Goal: Task Accomplishment & Management: Complete application form

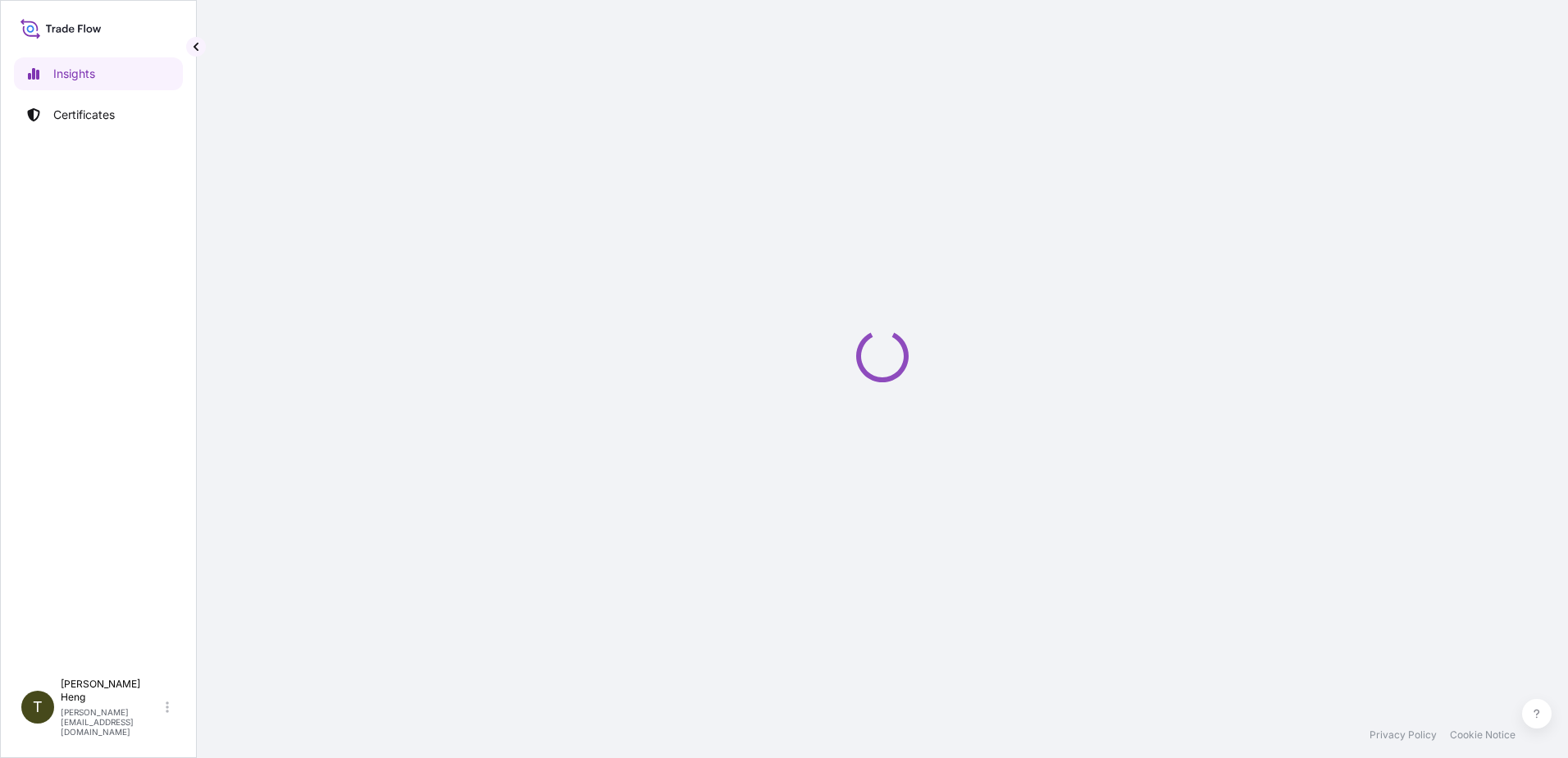
select select "2025"
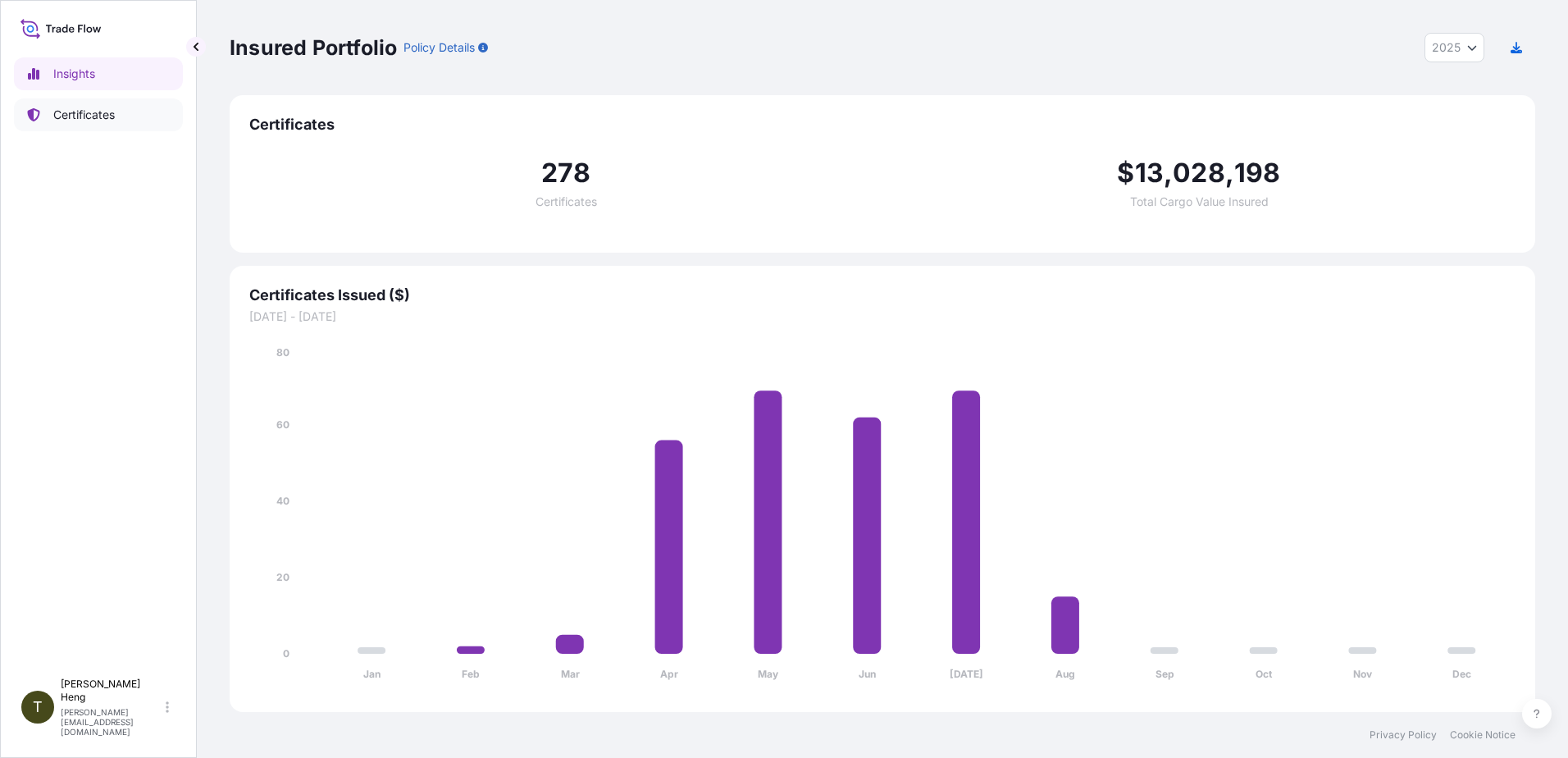
click at [79, 109] on p "Certificates" at bounding box center [84, 115] width 62 height 17
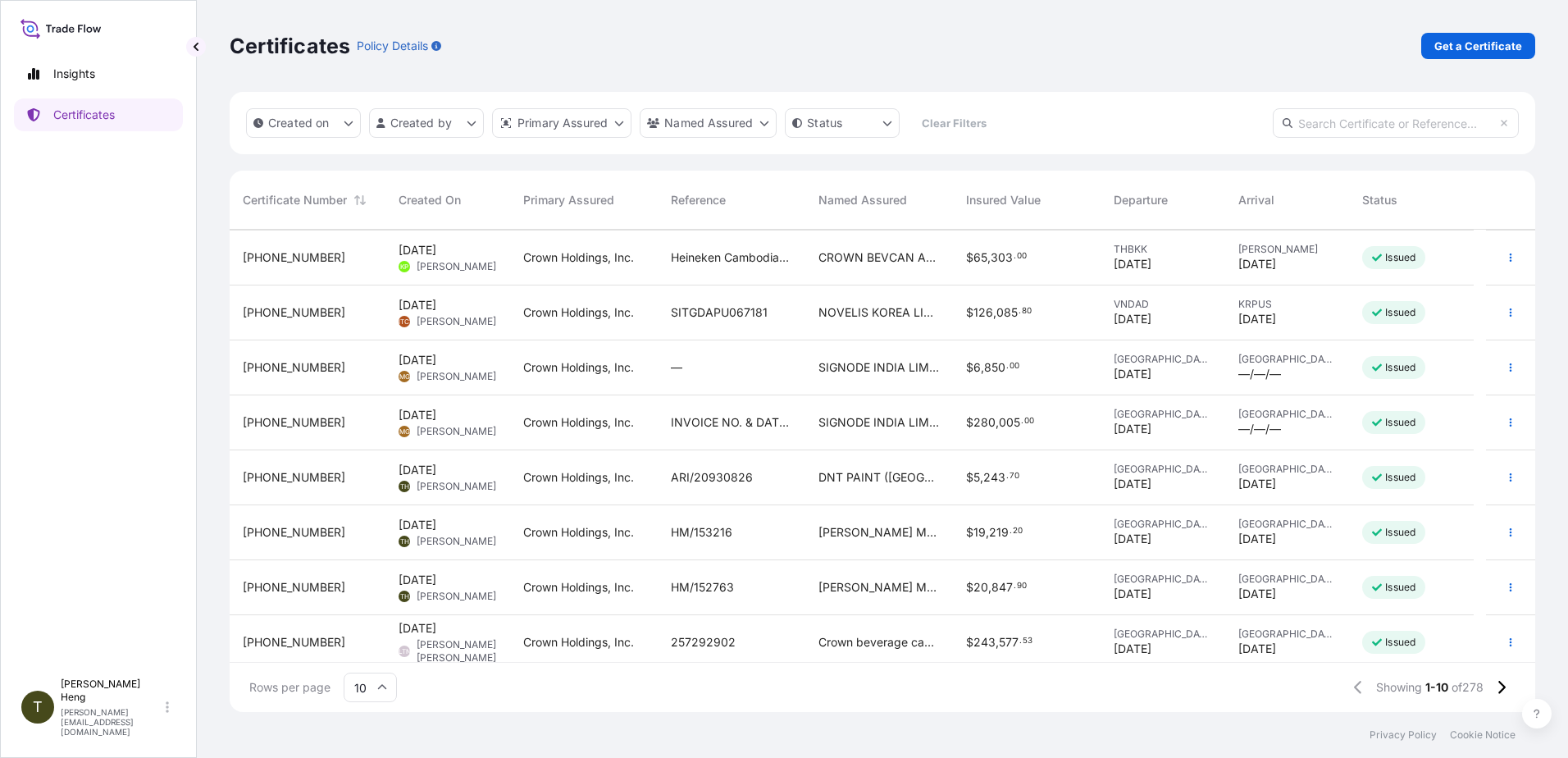
scroll to position [118, 0]
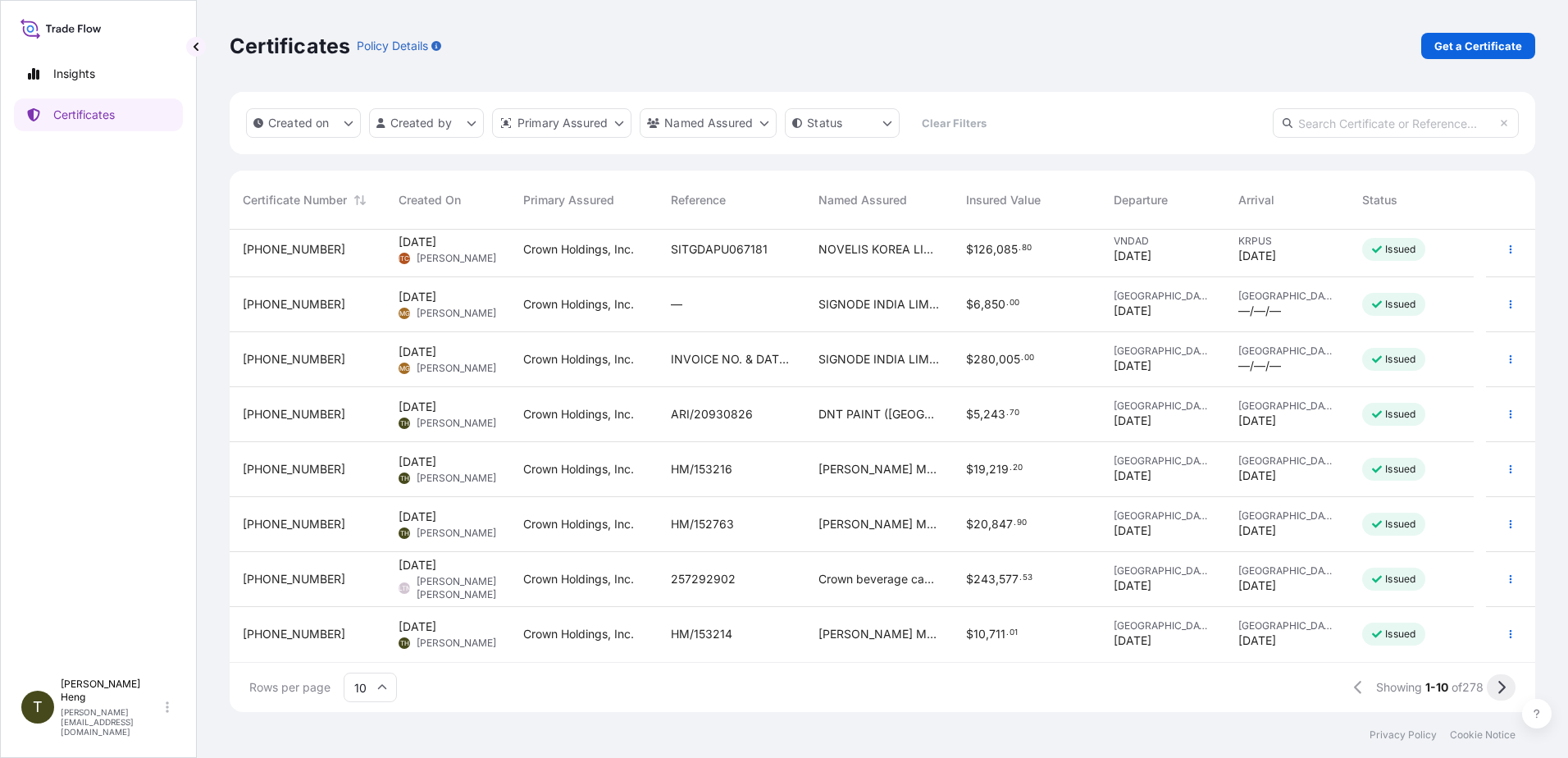
click at [1497, 688] on icon at bounding box center [1501, 687] width 9 height 15
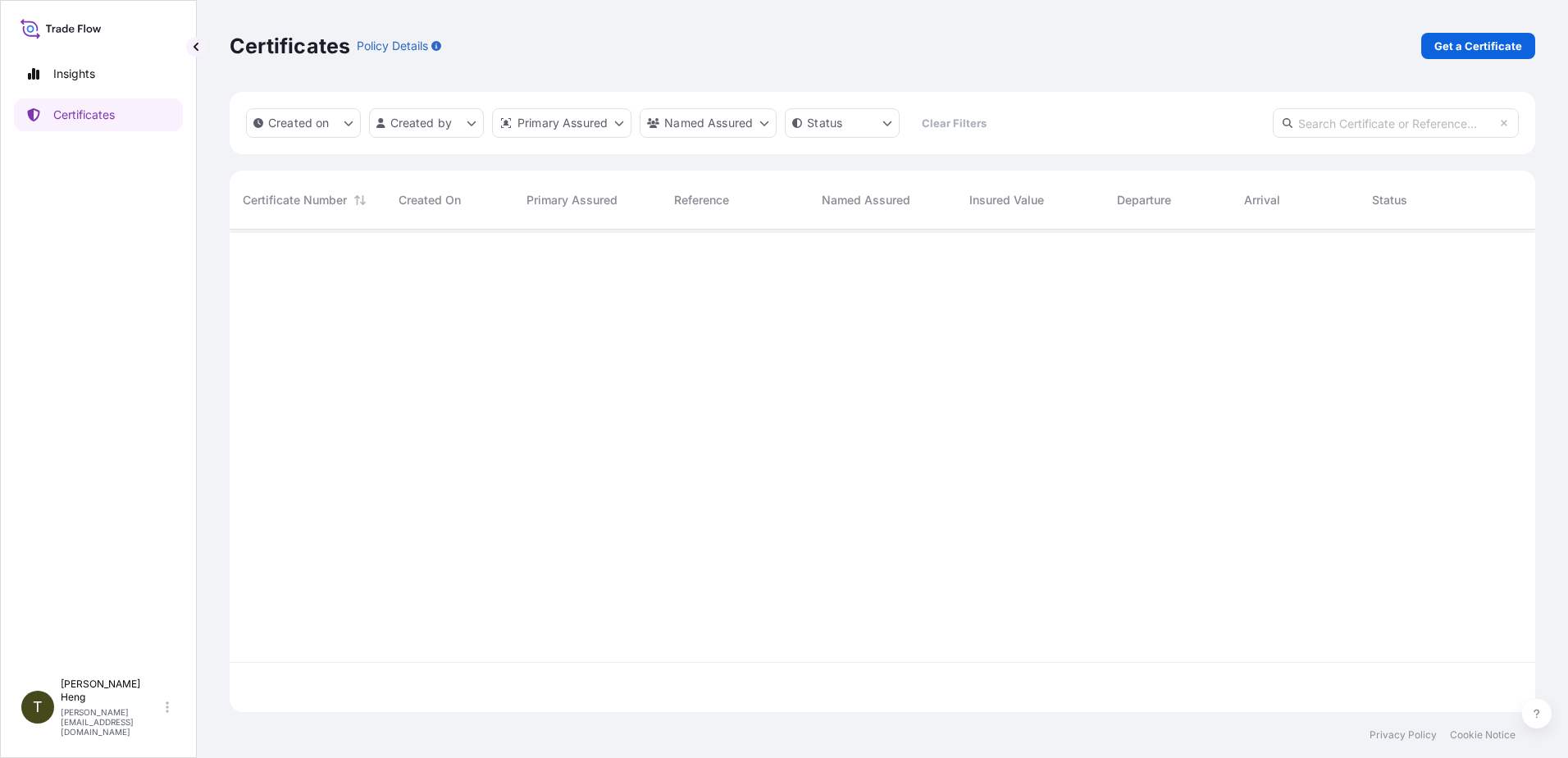
scroll to position [0, 0]
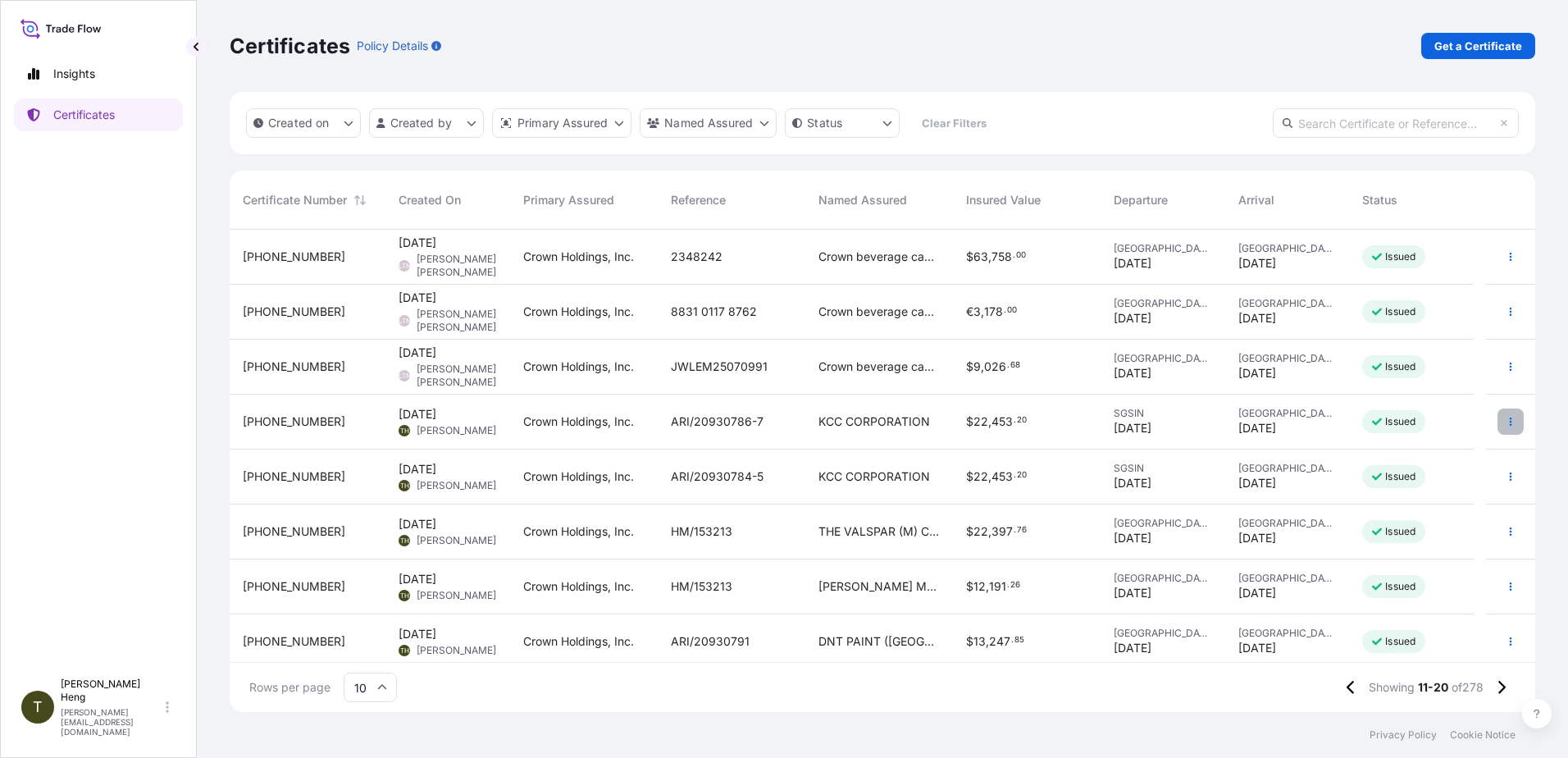
click at [1505, 418] on icon "button" at bounding box center [1510, 421] width 10 height 10
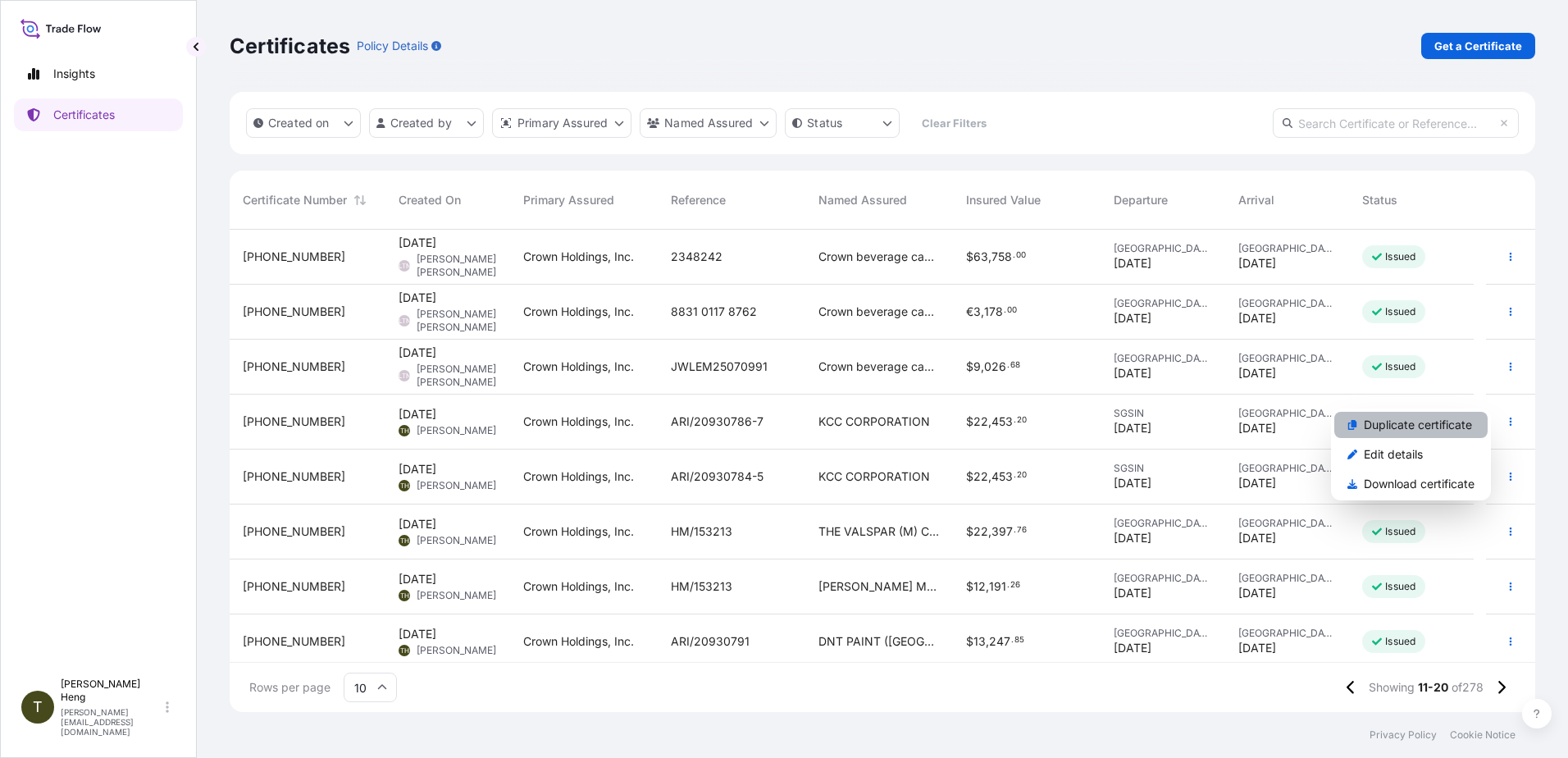
click at [1385, 428] on p "Duplicate certificate" at bounding box center [1418, 425] width 108 height 17
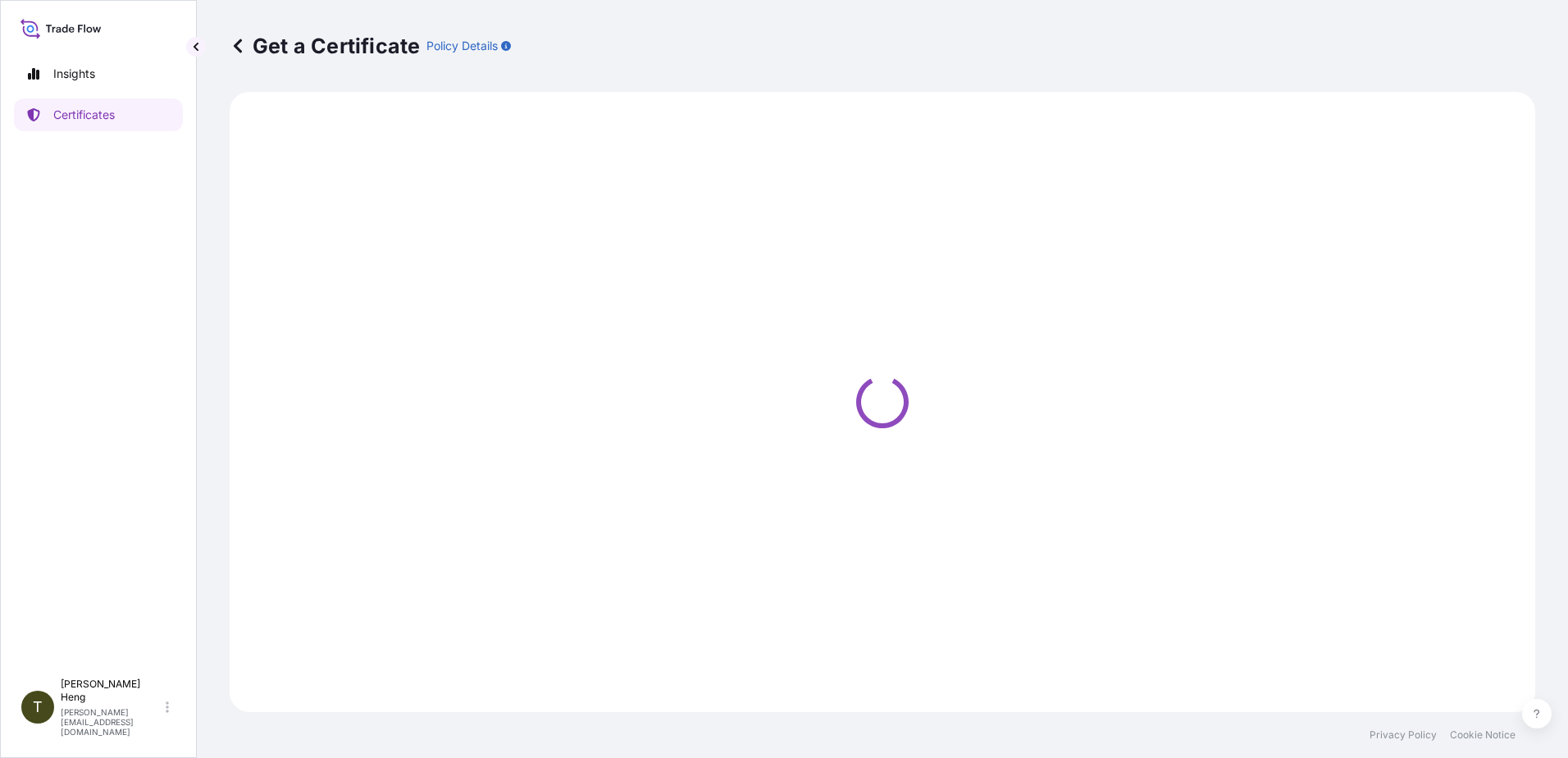
select select "Sea"
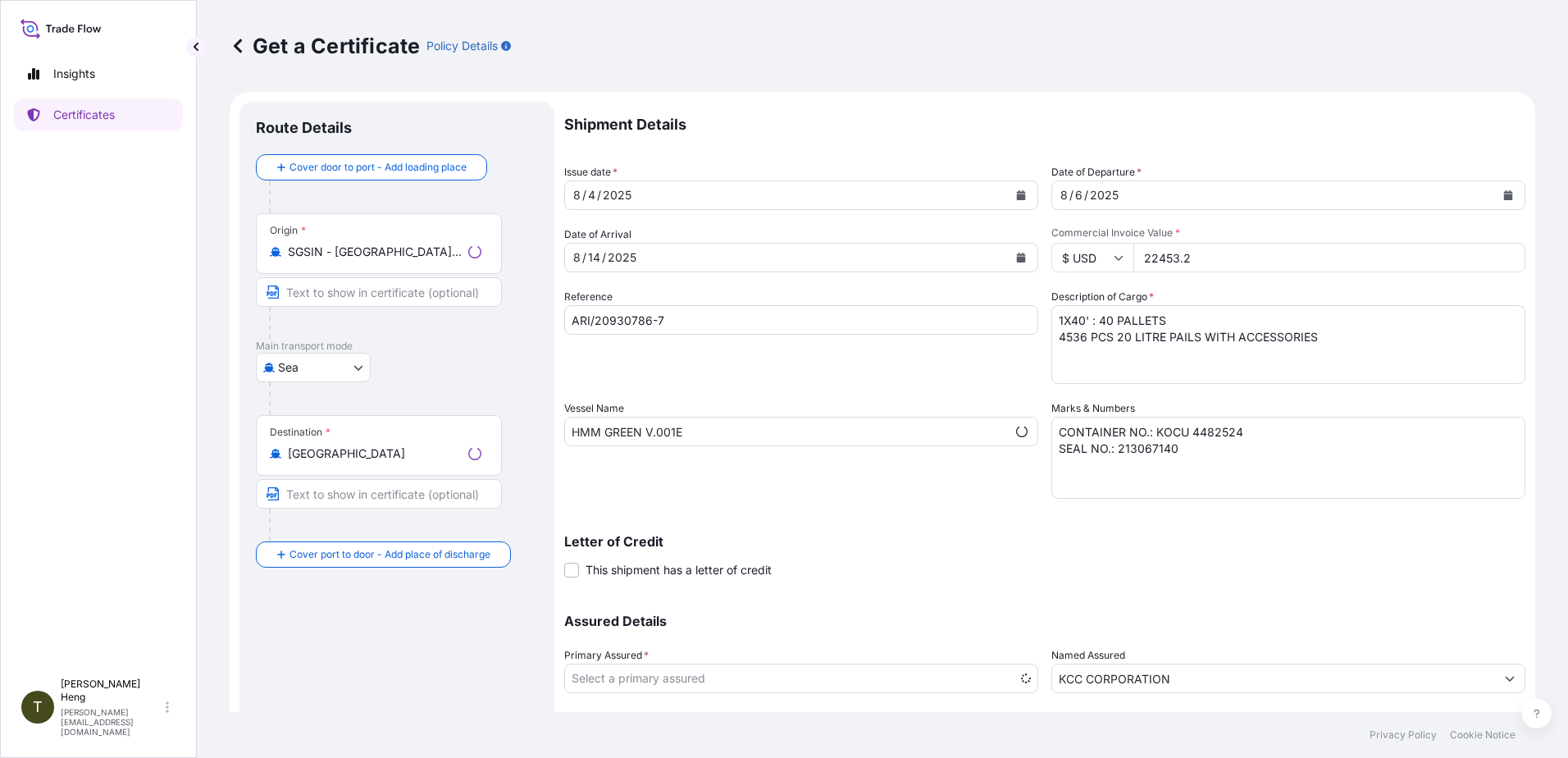
select select "31483"
click at [1016, 197] on icon "Calendar" at bounding box center [1021, 195] width 9 height 10
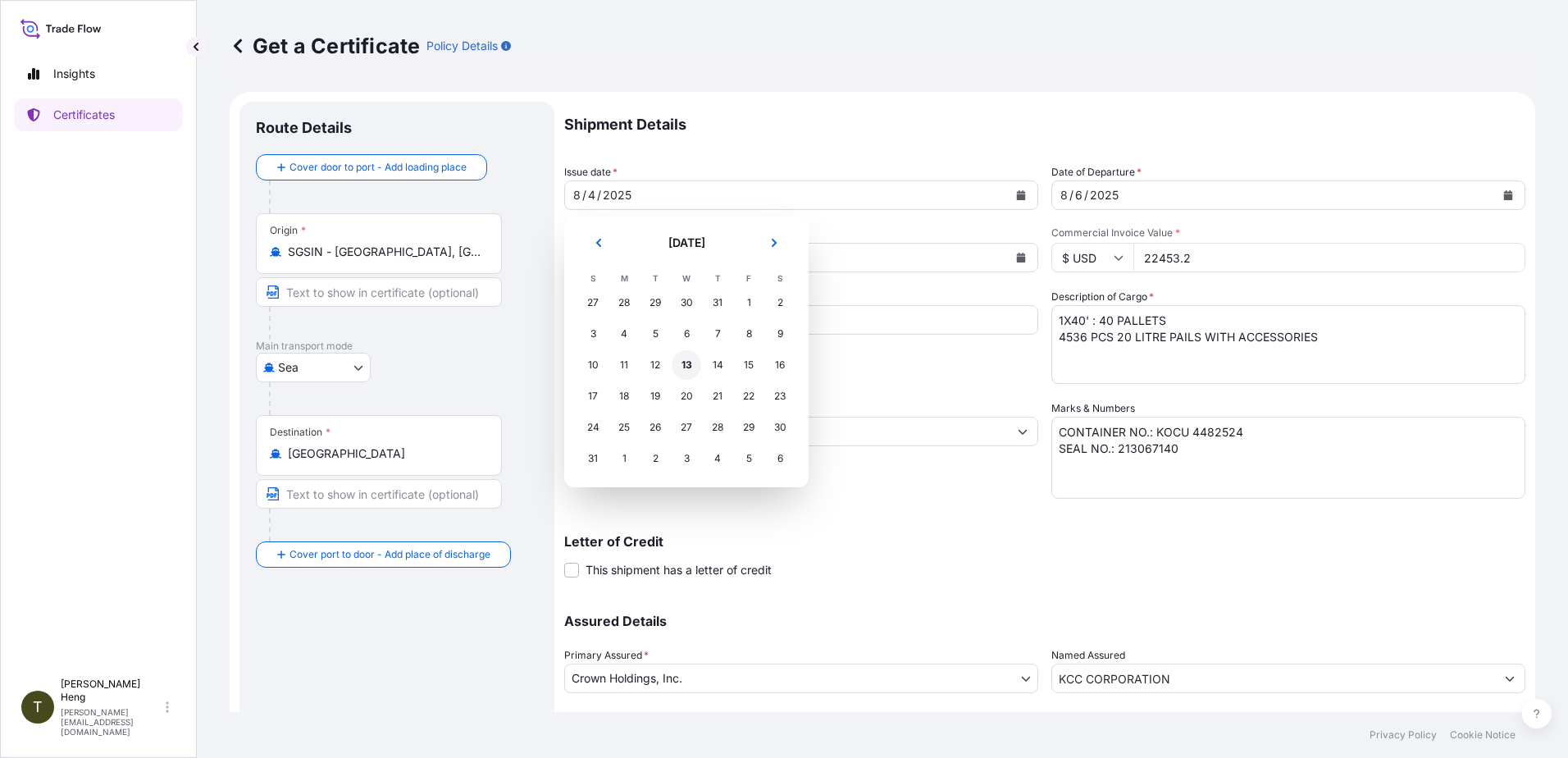
click at [685, 365] on div "13" at bounding box center [687, 365] width 30 height 30
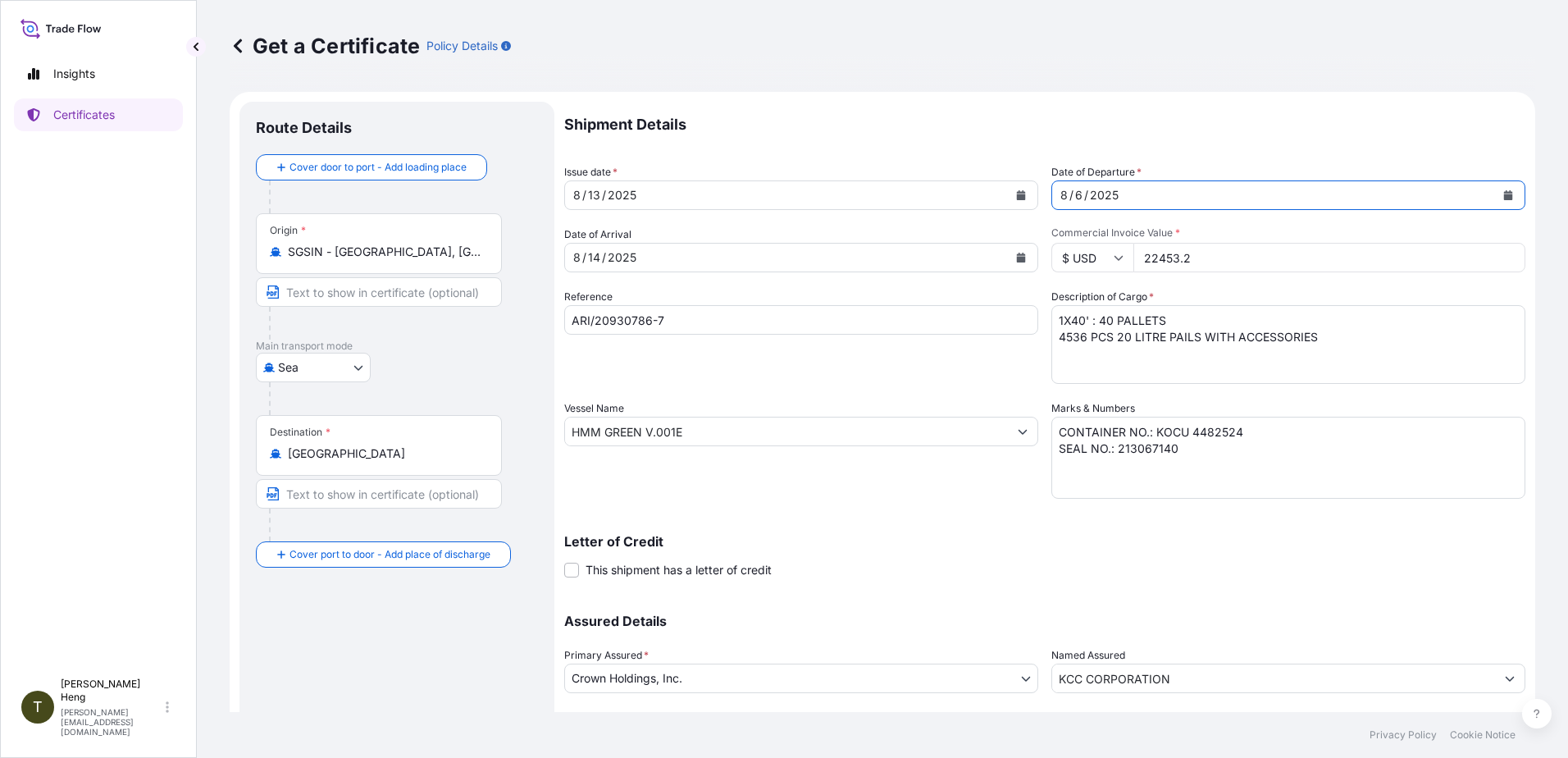
click at [1504, 192] on icon "Calendar" at bounding box center [1508, 195] width 9 height 10
click at [1016, 254] on icon "Calendar" at bounding box center [1021, 258] width 9 height 10
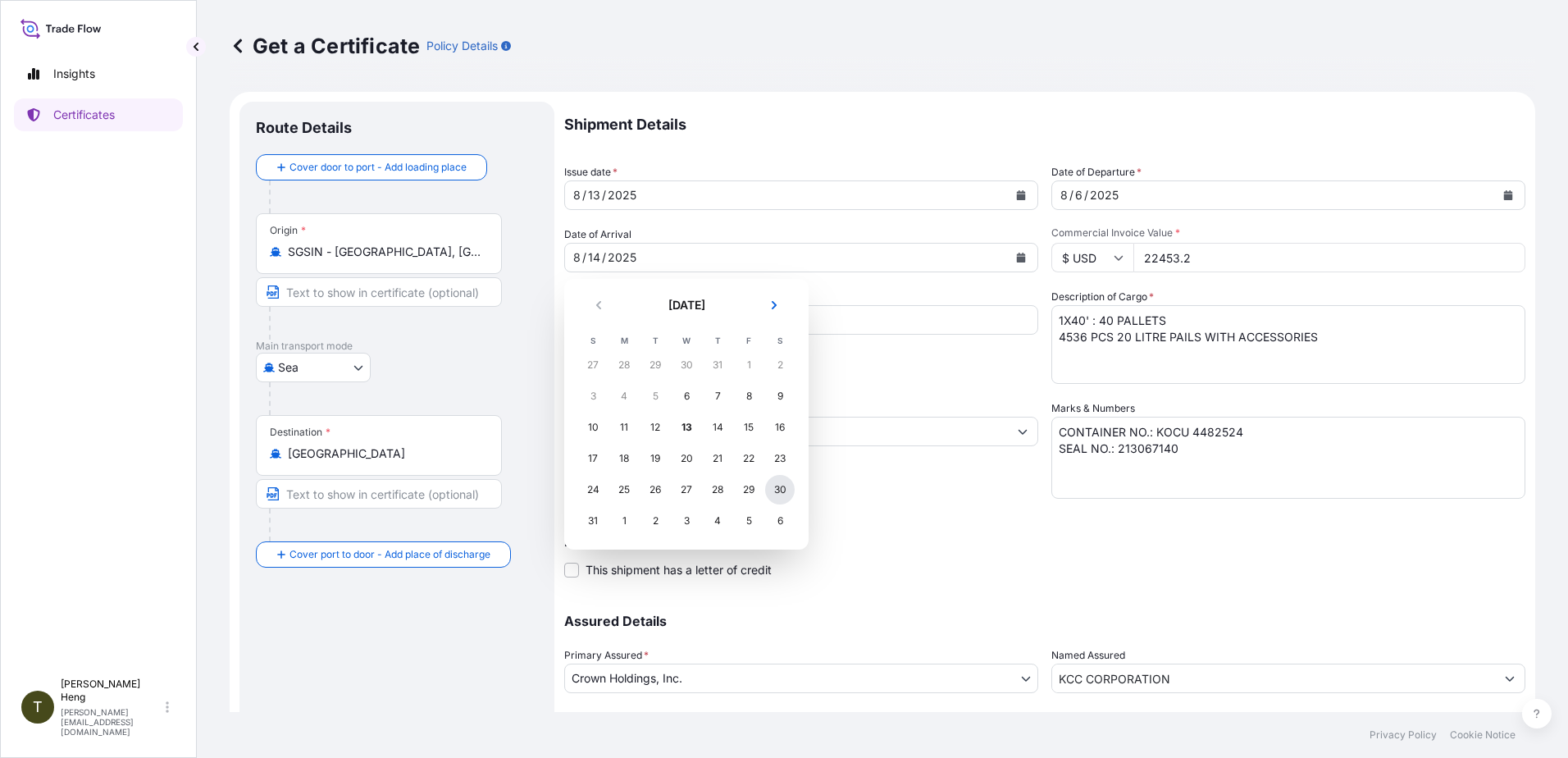
click at [783, 488] on div "30" at bounding box center [780, 490] width 30 height 30
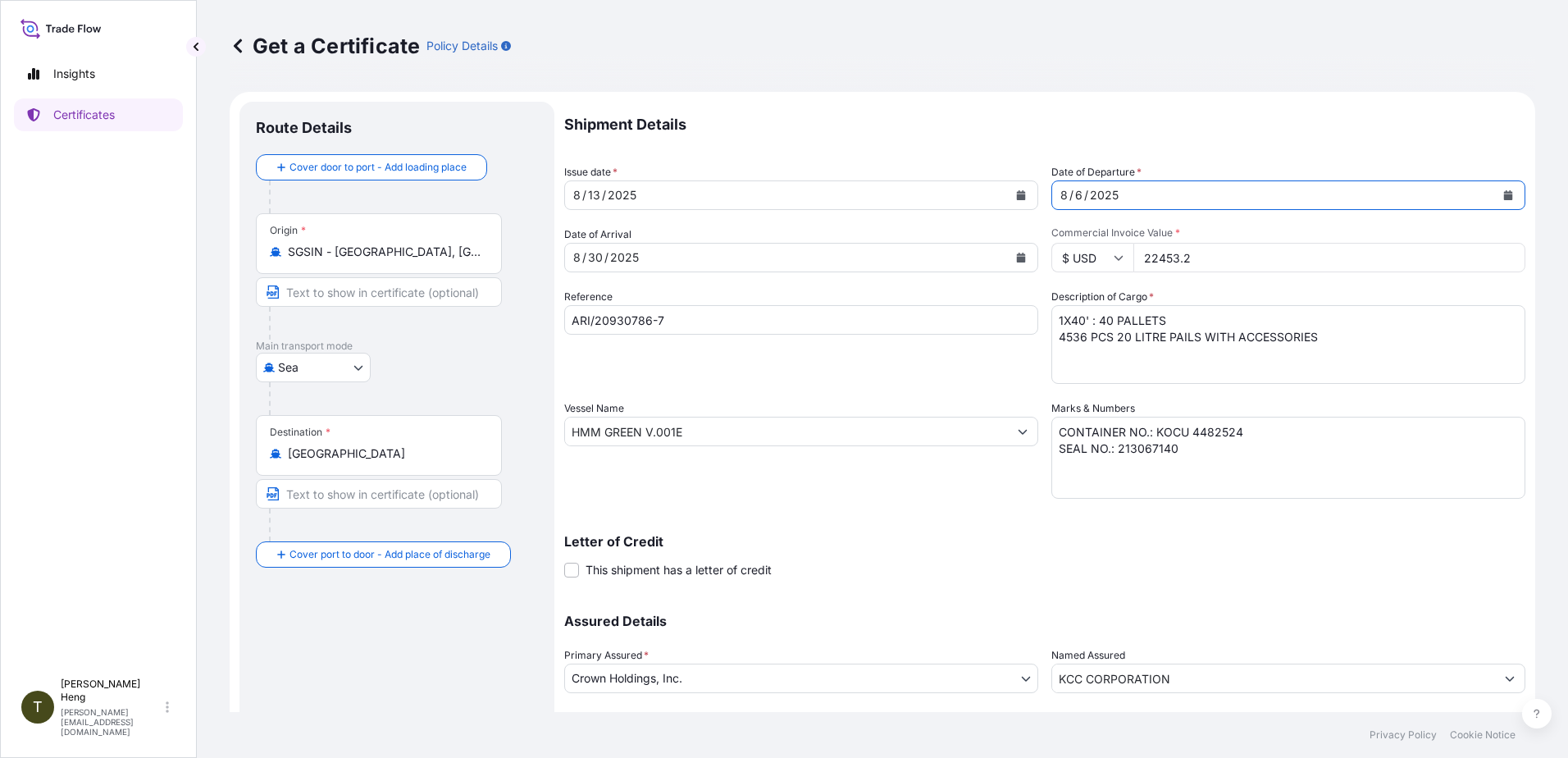
click at [1504, 194] on icon "Calendar" at bounding box center [1508, 195] width 9 height 10
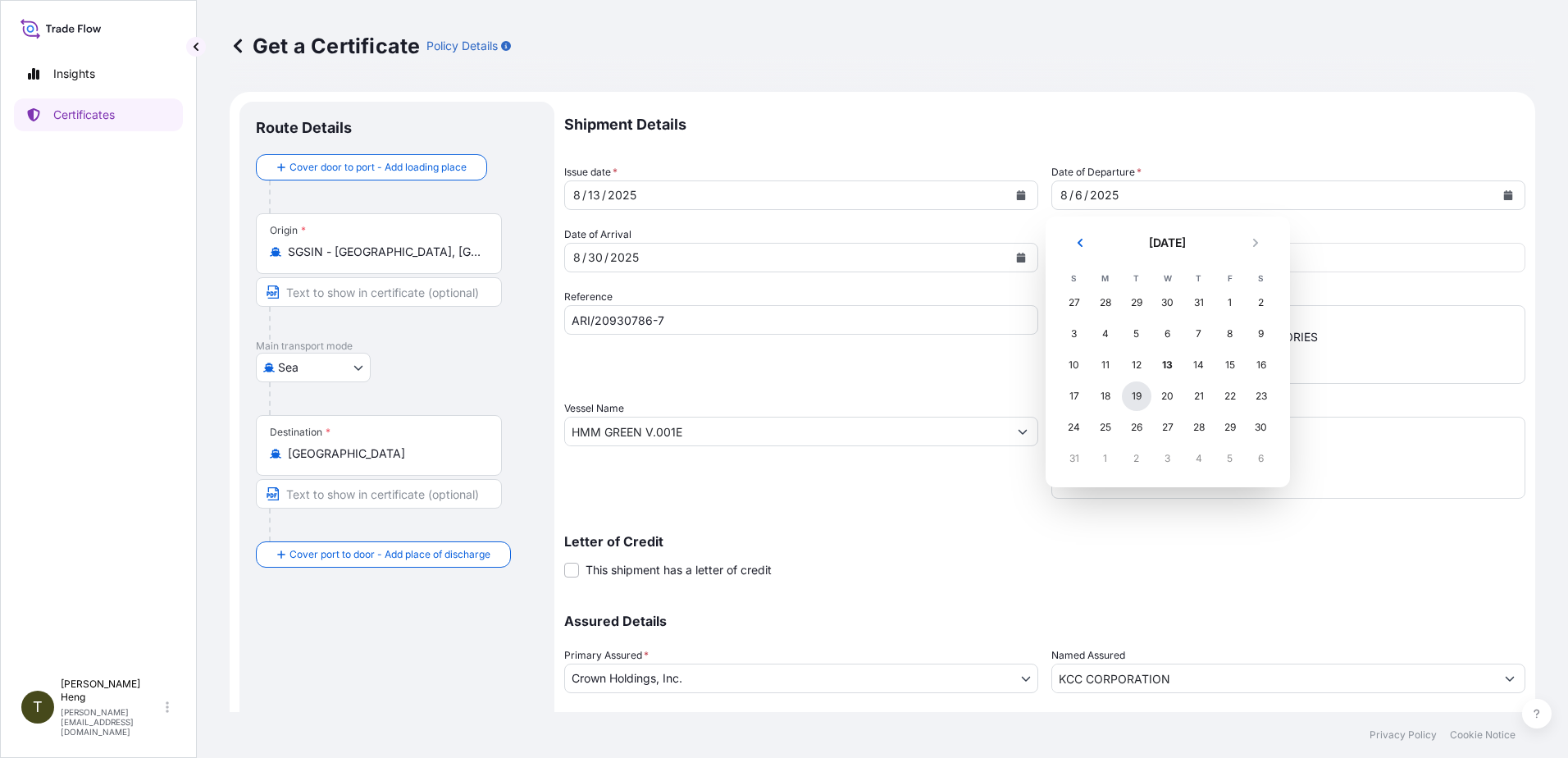
click at [1130, 394] on div "19" at bounding box center [1137, 397] width 30 height 30
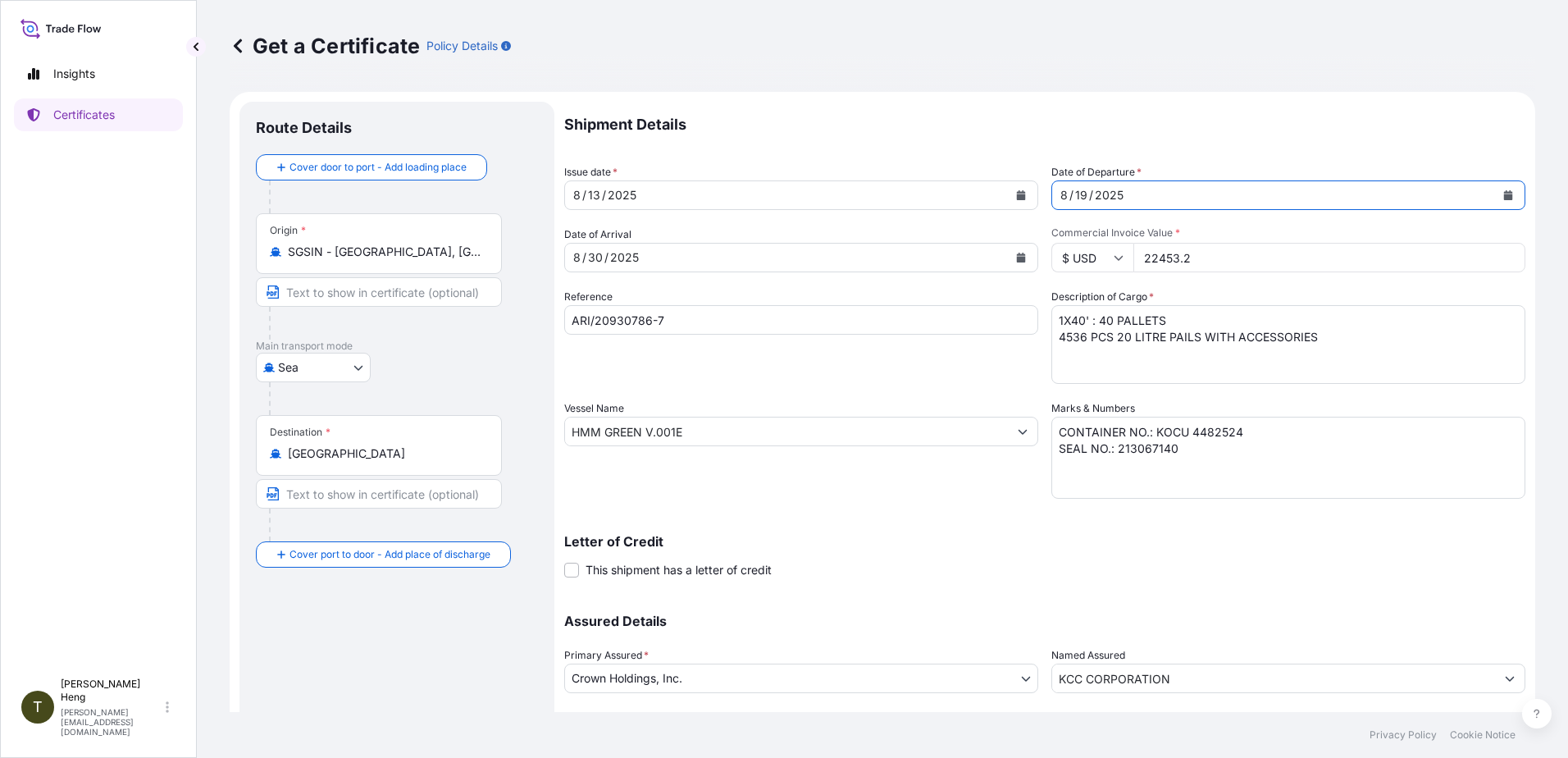
click at [667, 327] on input "ARI/20930786-7" at bounding box center [801, 320] width 474 height 30
type input "ARI/20930842"
click at [698, 432] on input "HMM GREEN V.001E" at bounding box center [786, 431] width 442 height 30
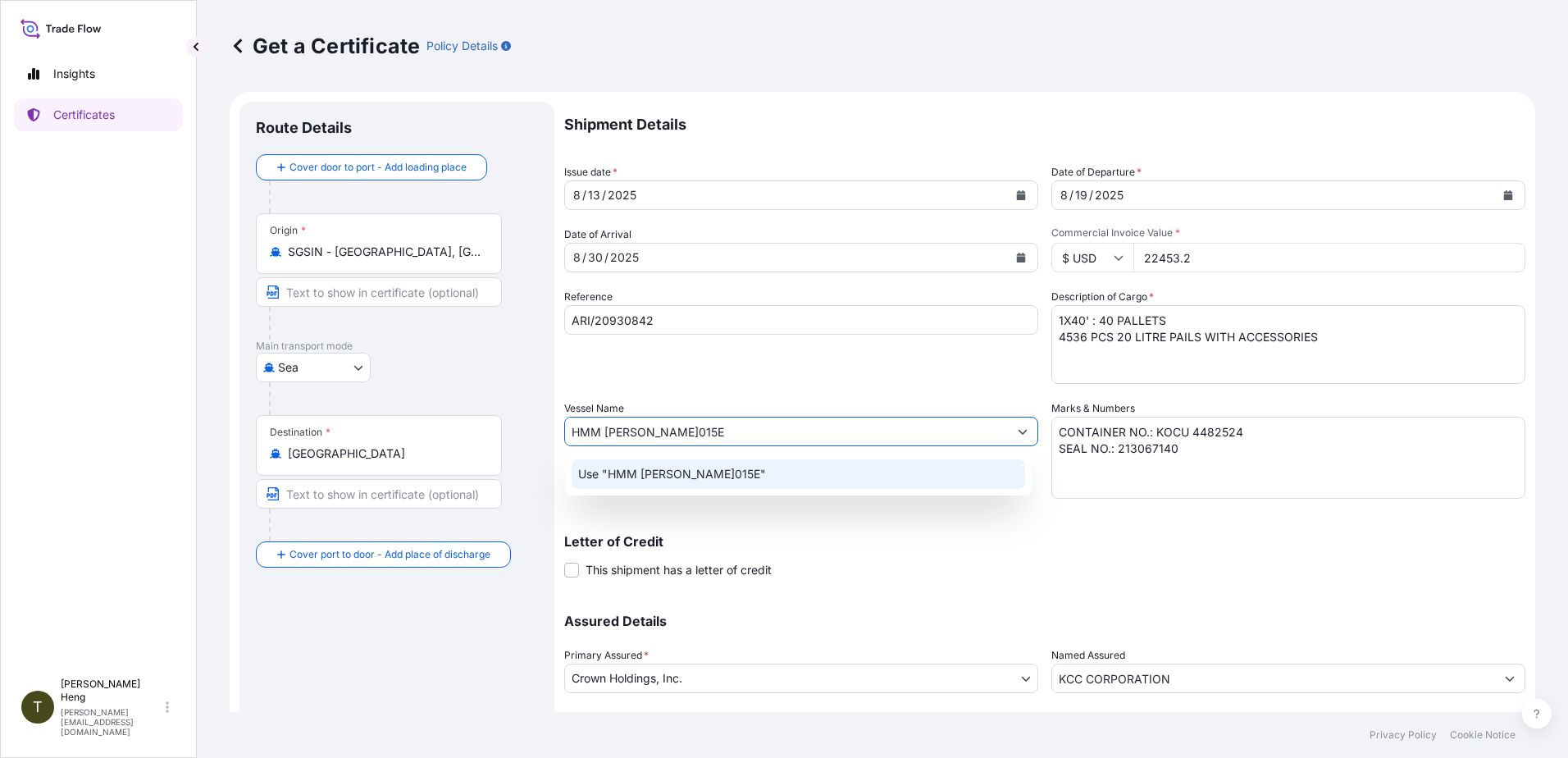
click at [655, 474] on p "Use "HMM [PERSON_NAME]015E"" at bounding box center [671, 474] width 188 height 17
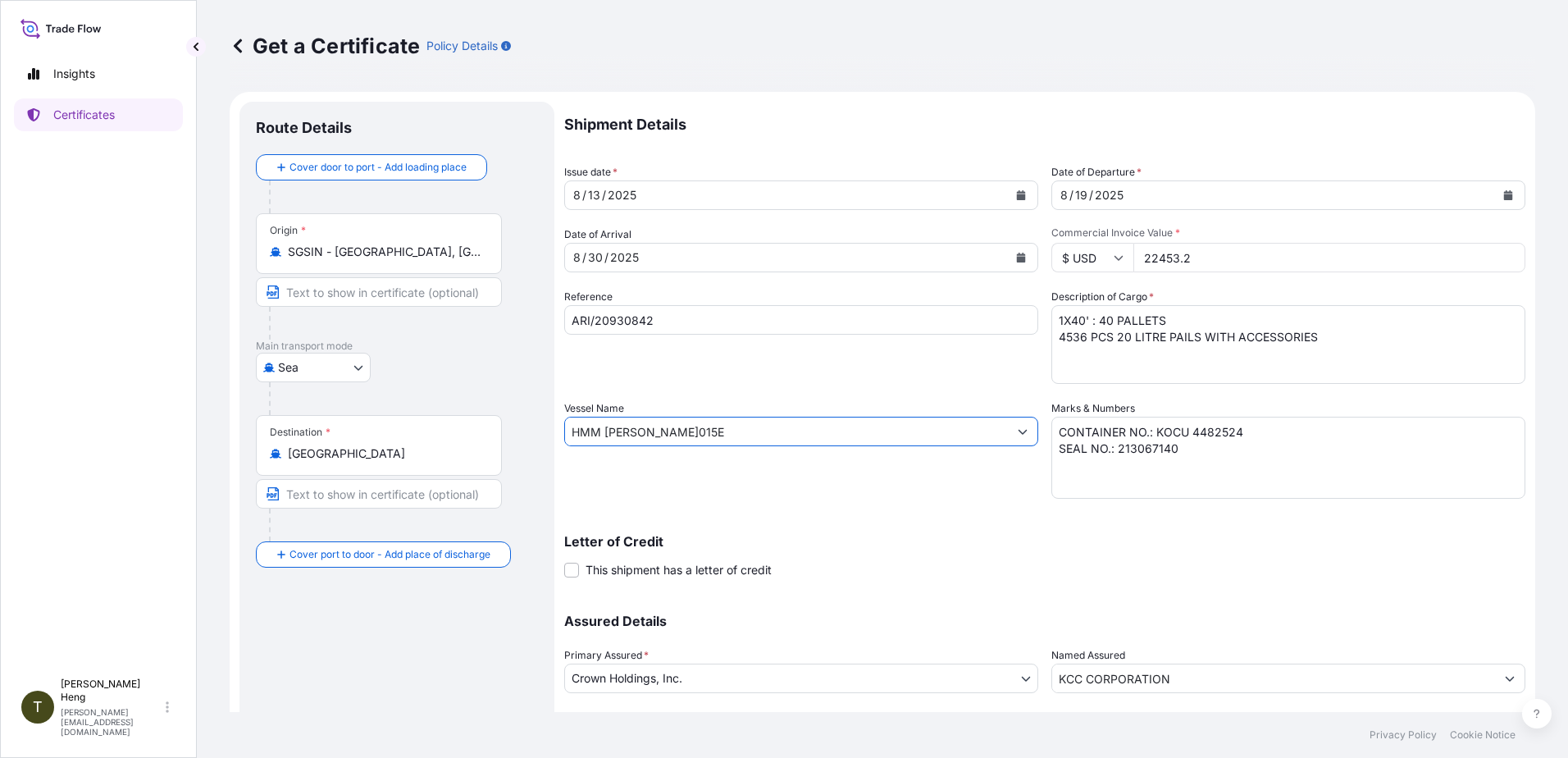
type input "HMM [PERSON_NAME]015E"
click at [1244, 435] on textarea "CONTAINER NO.: KOCU 4482524 SEAL NO.: 213067140" at bounding box center [1288, 457] width 474 height 82
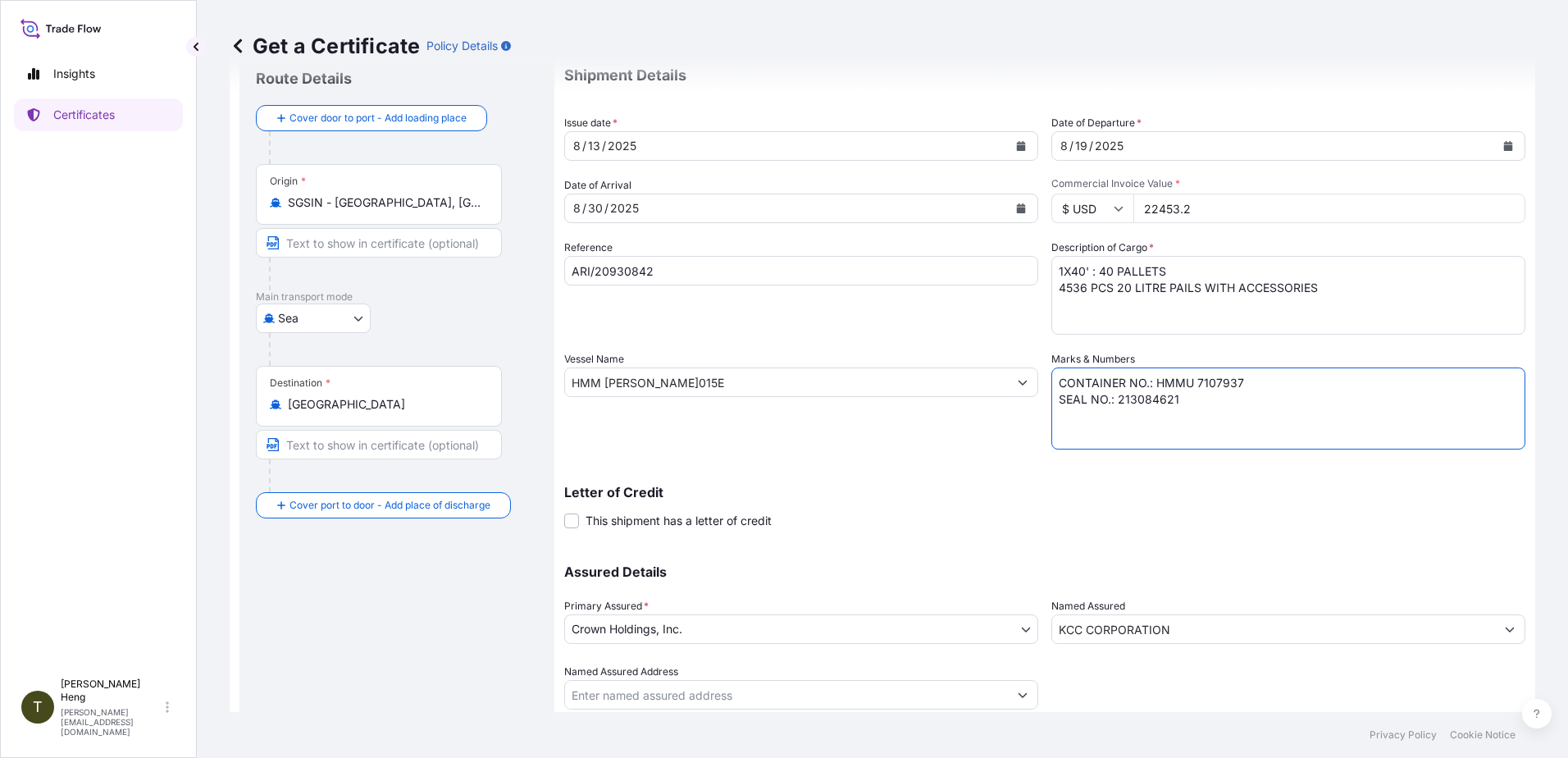
scroll to position [103, 0]
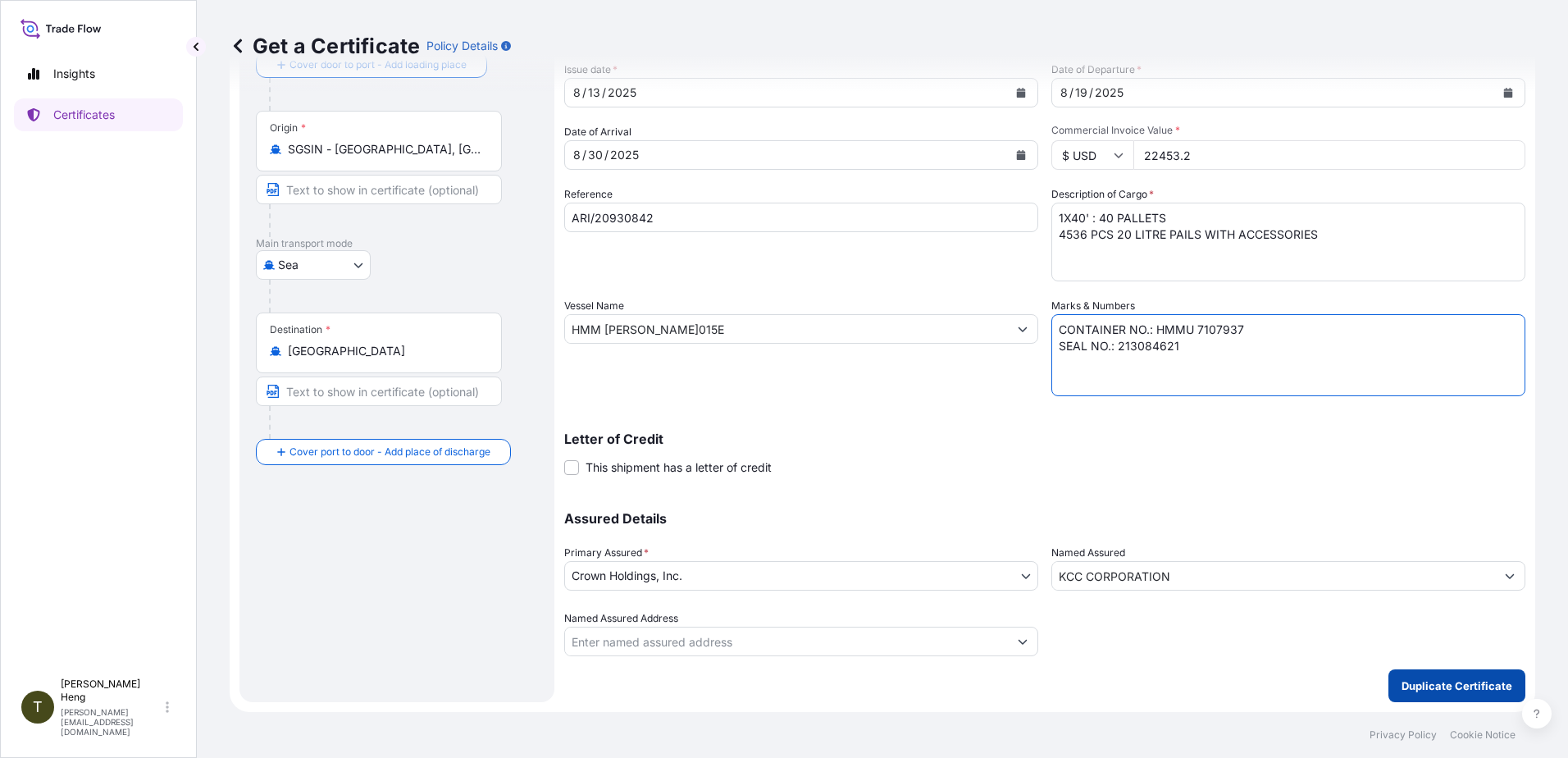
type textarea "CONTAINER NO.: HMMU 7107937 SEAL NO.: 213084621"
click at [1409, 684] on p "Duplicate Certificate" at bounding box center [1456, 686] width 111 height 17
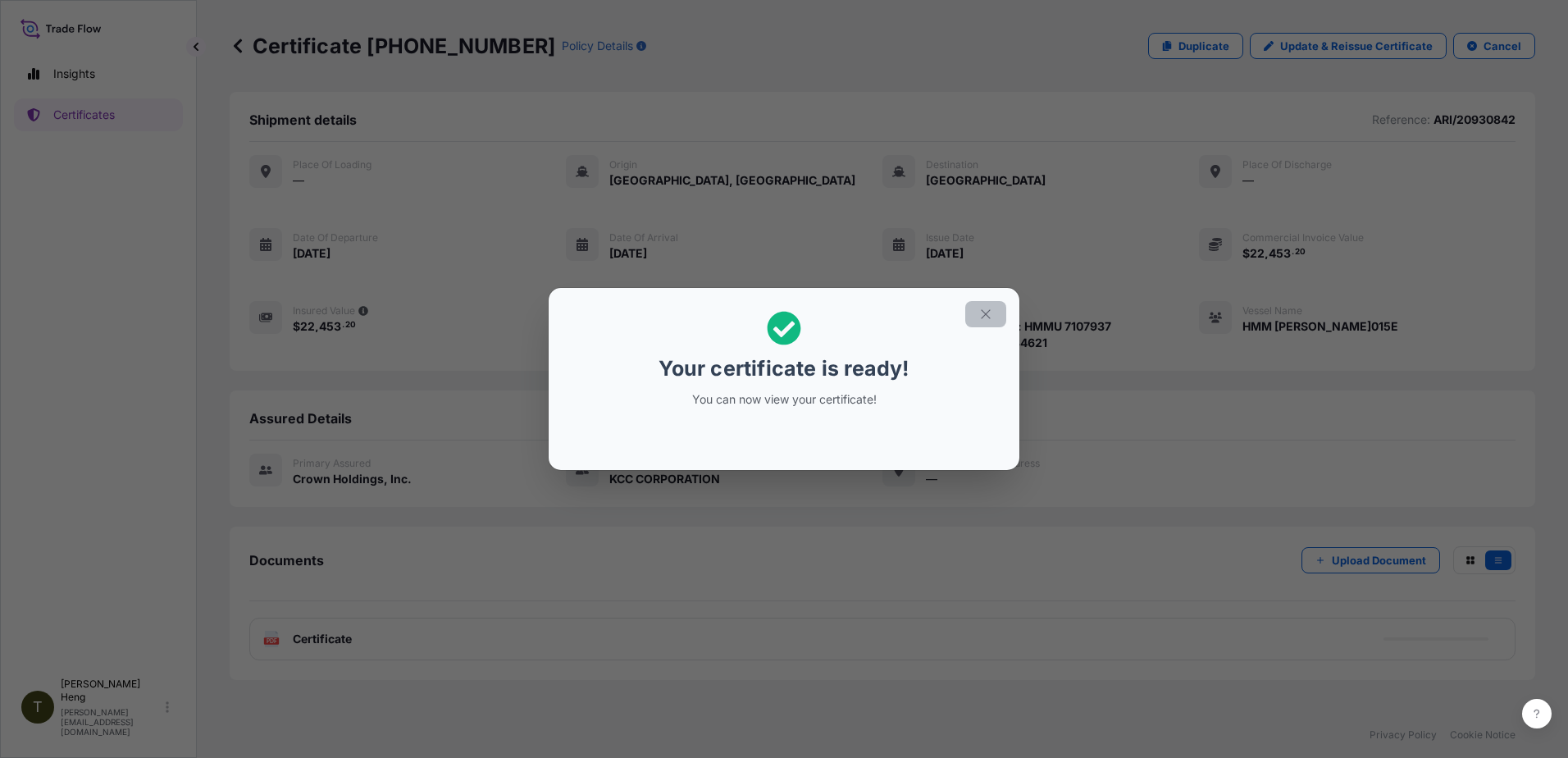
click at [980, 314] on icon "button" at bounding box center [986, 315] width 15 height 15
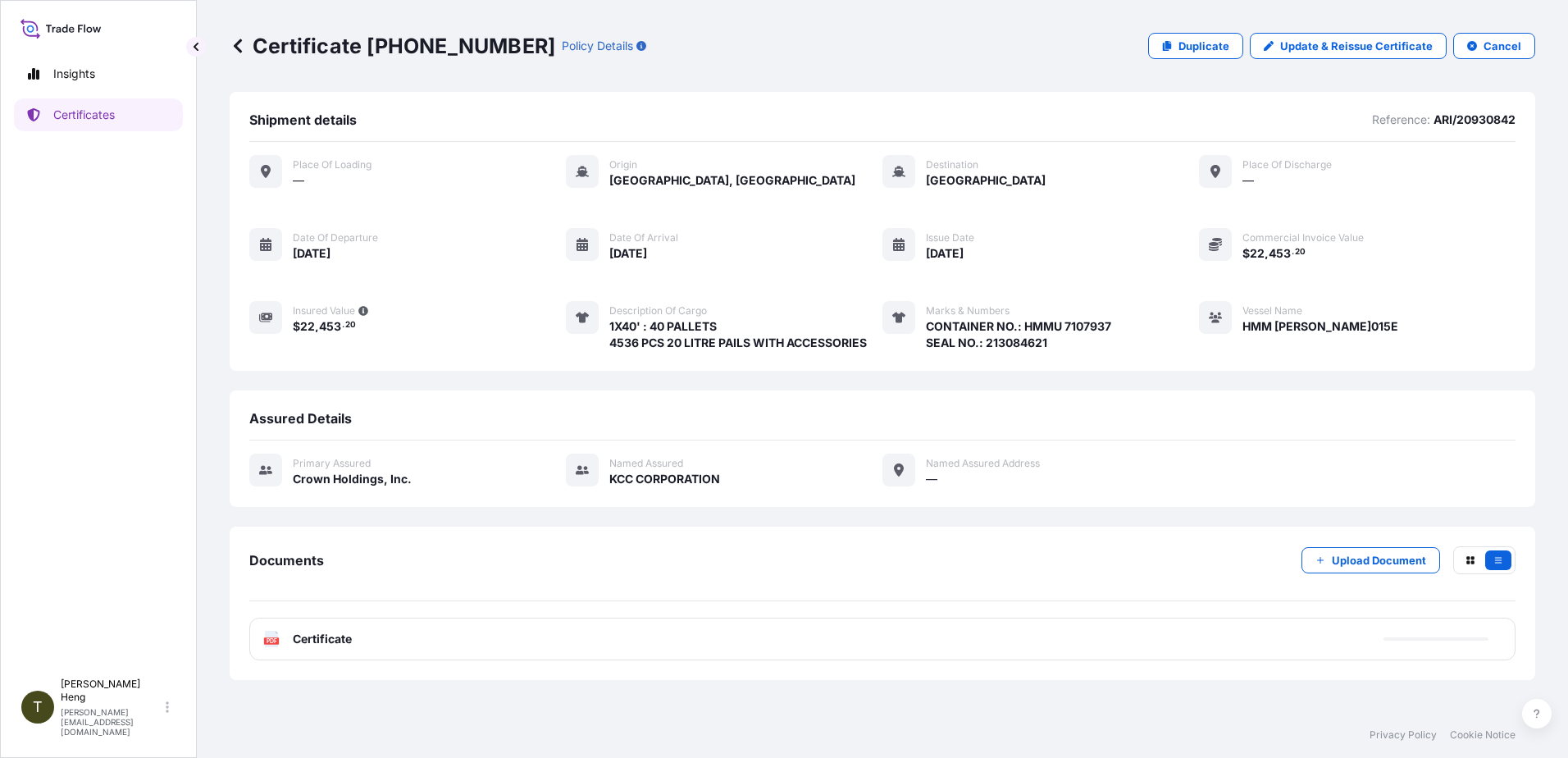
click at [333, 639] on span "Certificate" at bounding box center [322, 639] width 59 height 17
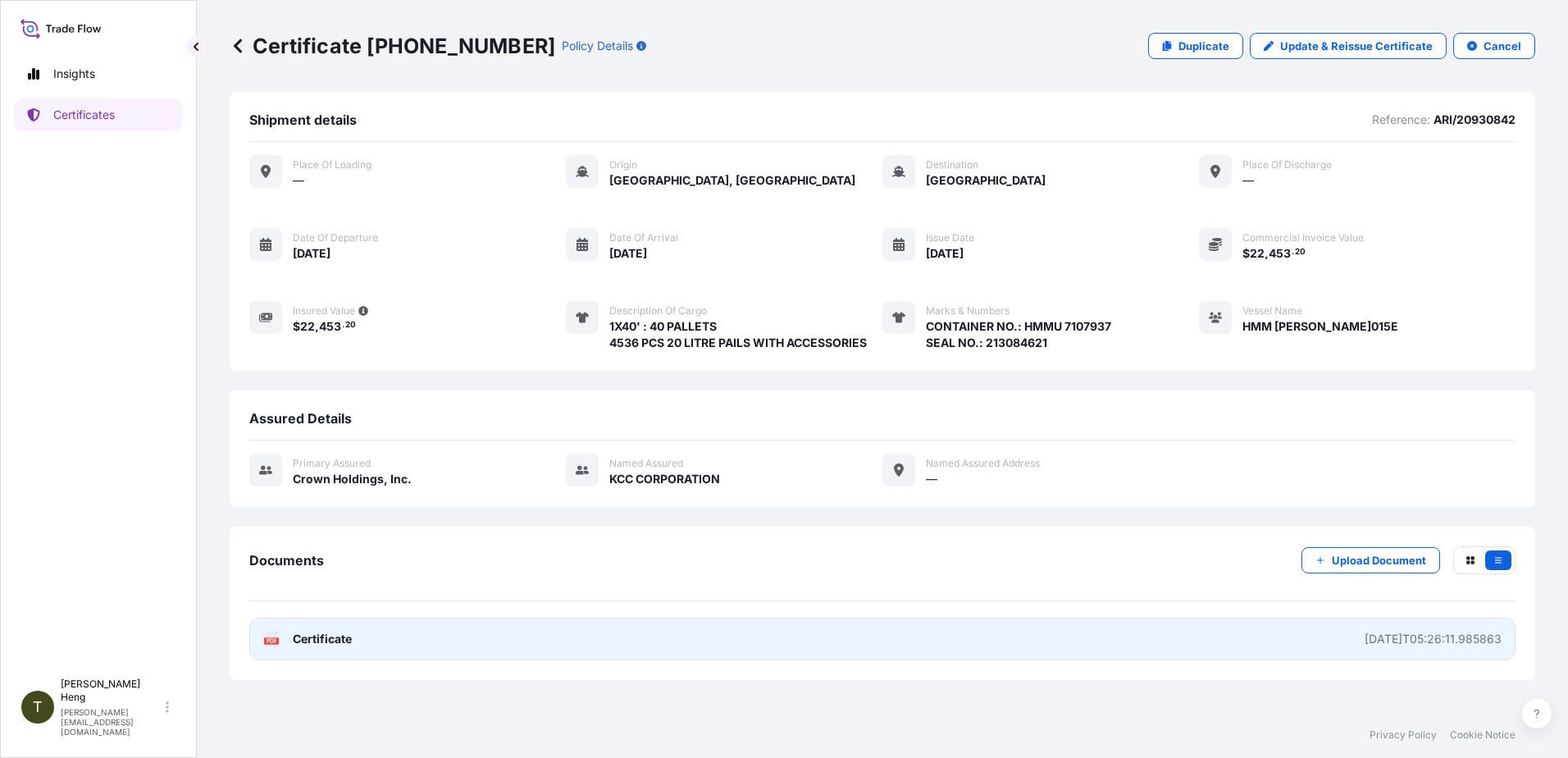
click at [268, 643] on text "PDF" at bounding box center [272, 640] width 10 height 6
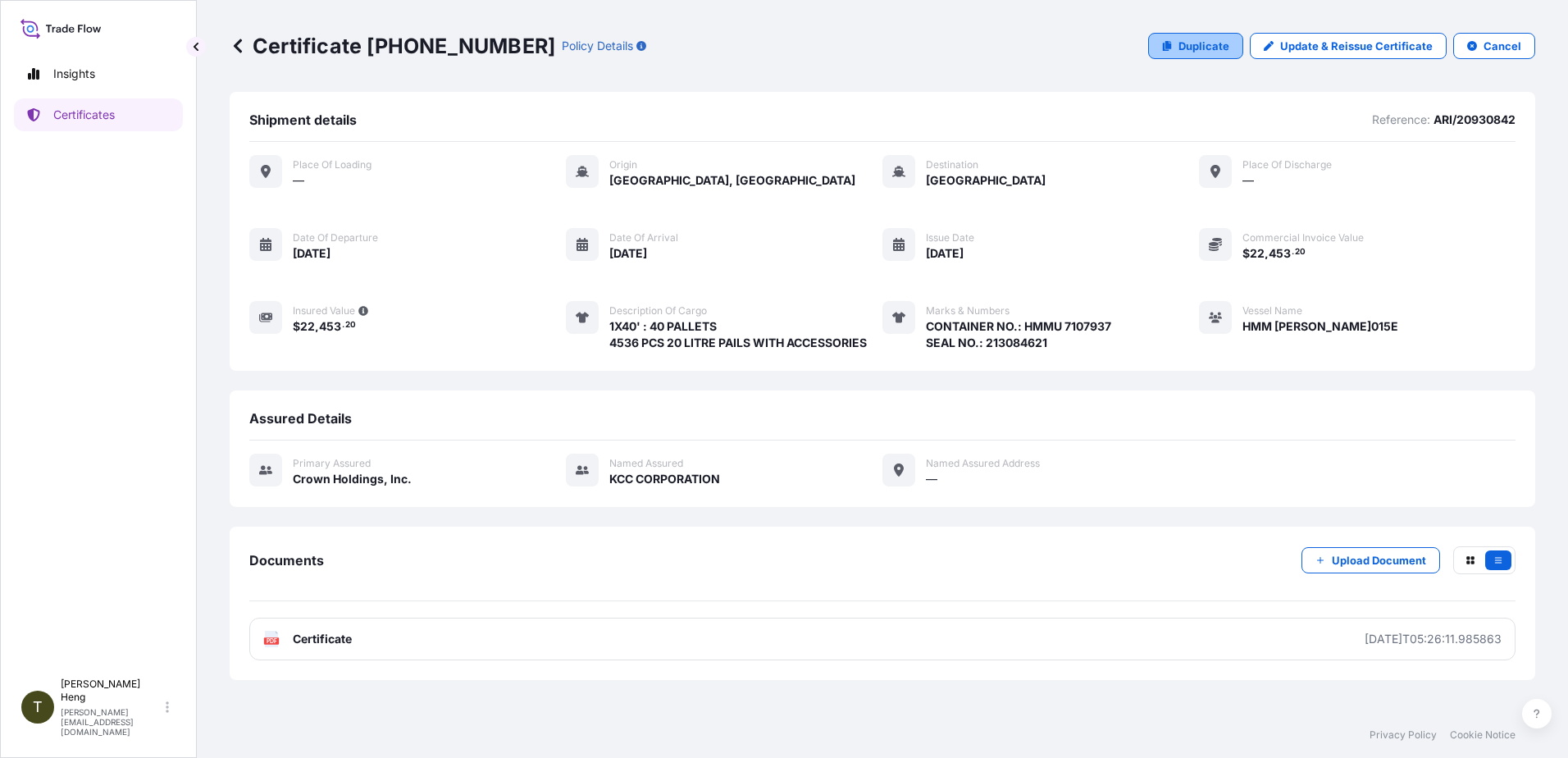
click at [1218, 49] on p "Duplicate" at bounding box center [1203, 46] width 50 height 17
select select "Sea"
select select "31483"
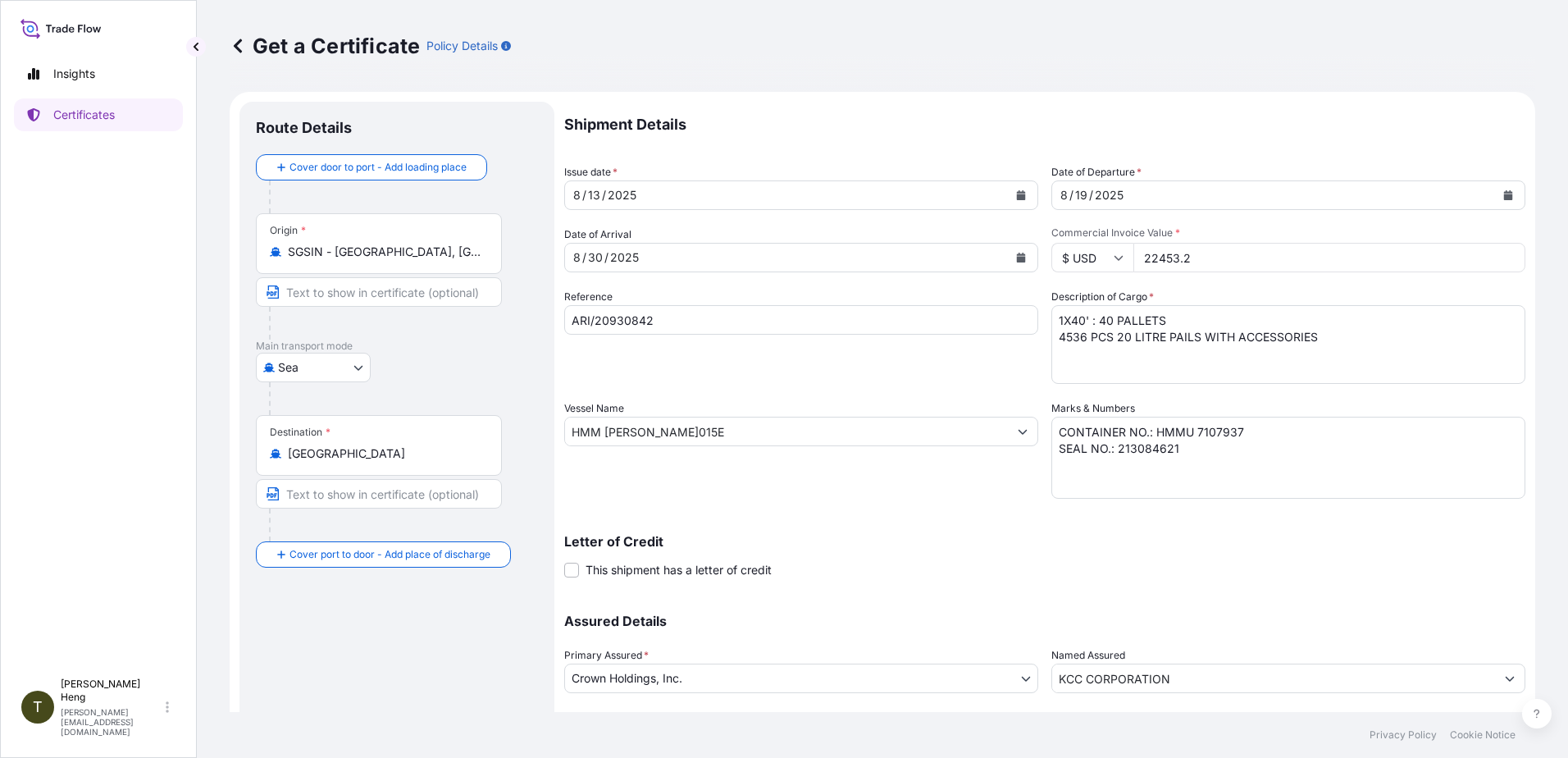
click at [1015, 256] on icon "Calendar" at bounding box center [1020, 258] width 10 height 10
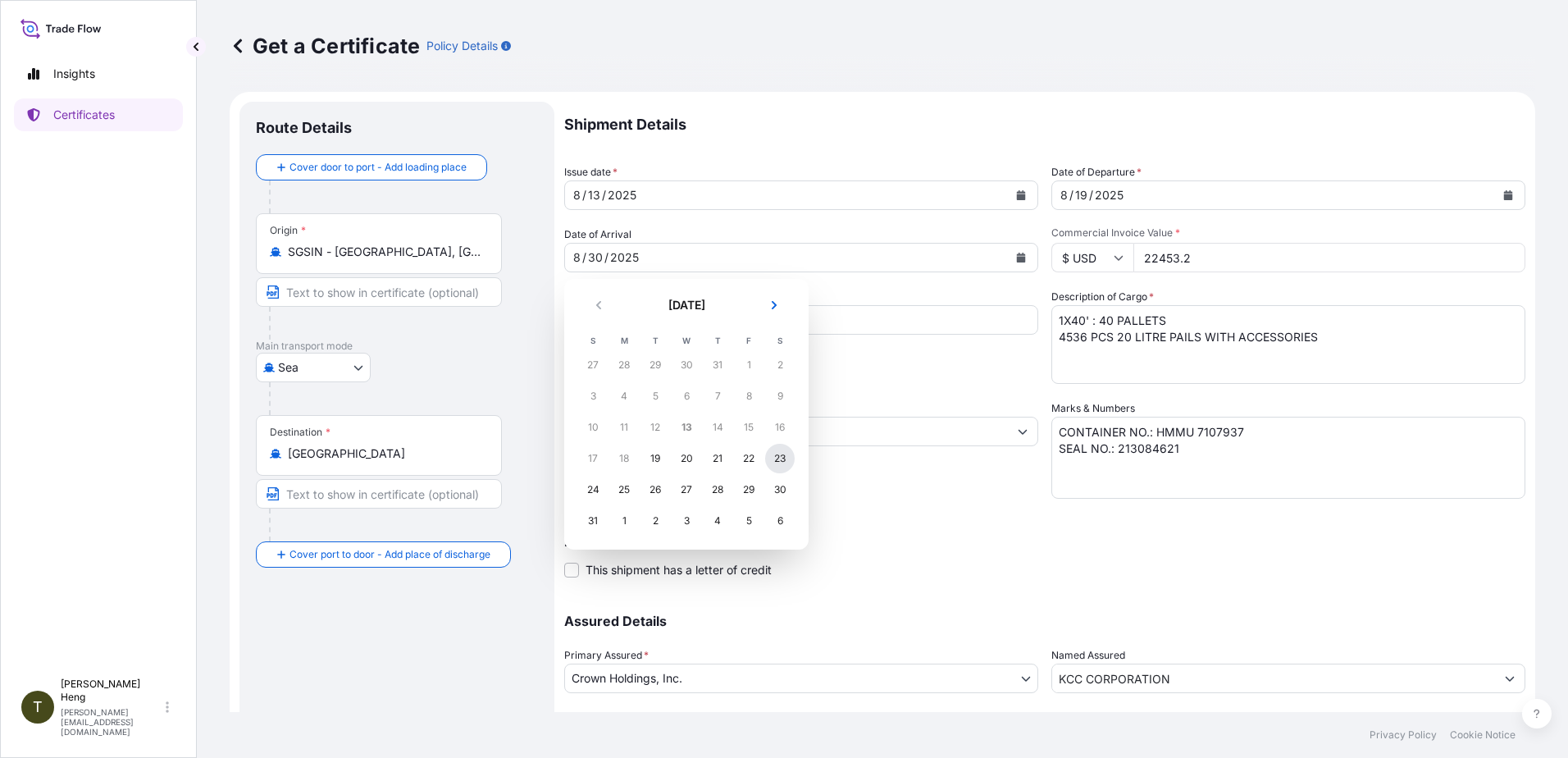
click at [784, 456] on div "23" at bounding box center [780, 458] width 30 height 30
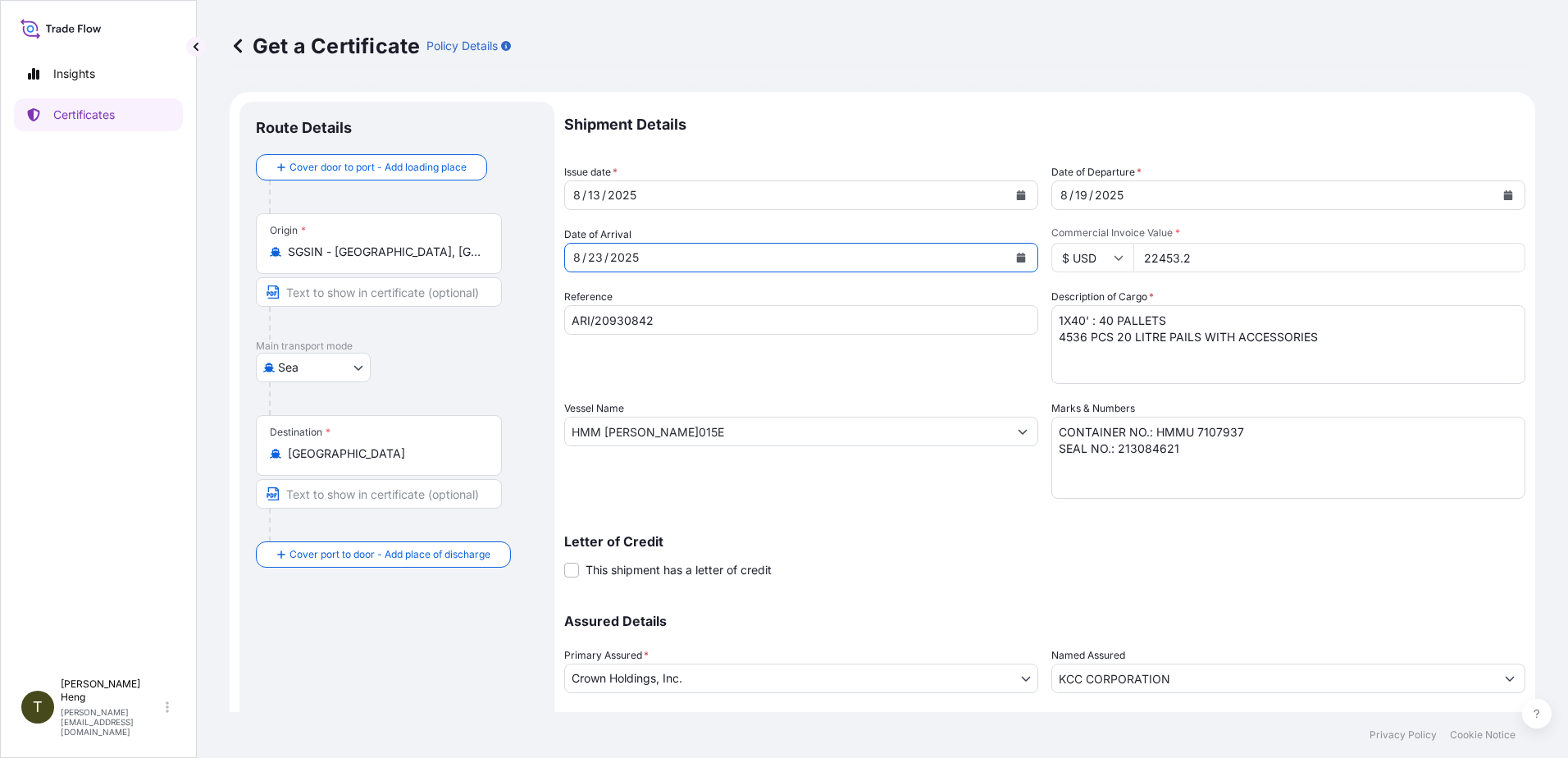
click at [638, 327] on input "ARI/20930842" at bounding box center [801, 320] width 474 height 30
type input "ARI/20930839"
click at [1495, 190] on button "Calendar" at bounding box center [1508, 195] width 26 height 26
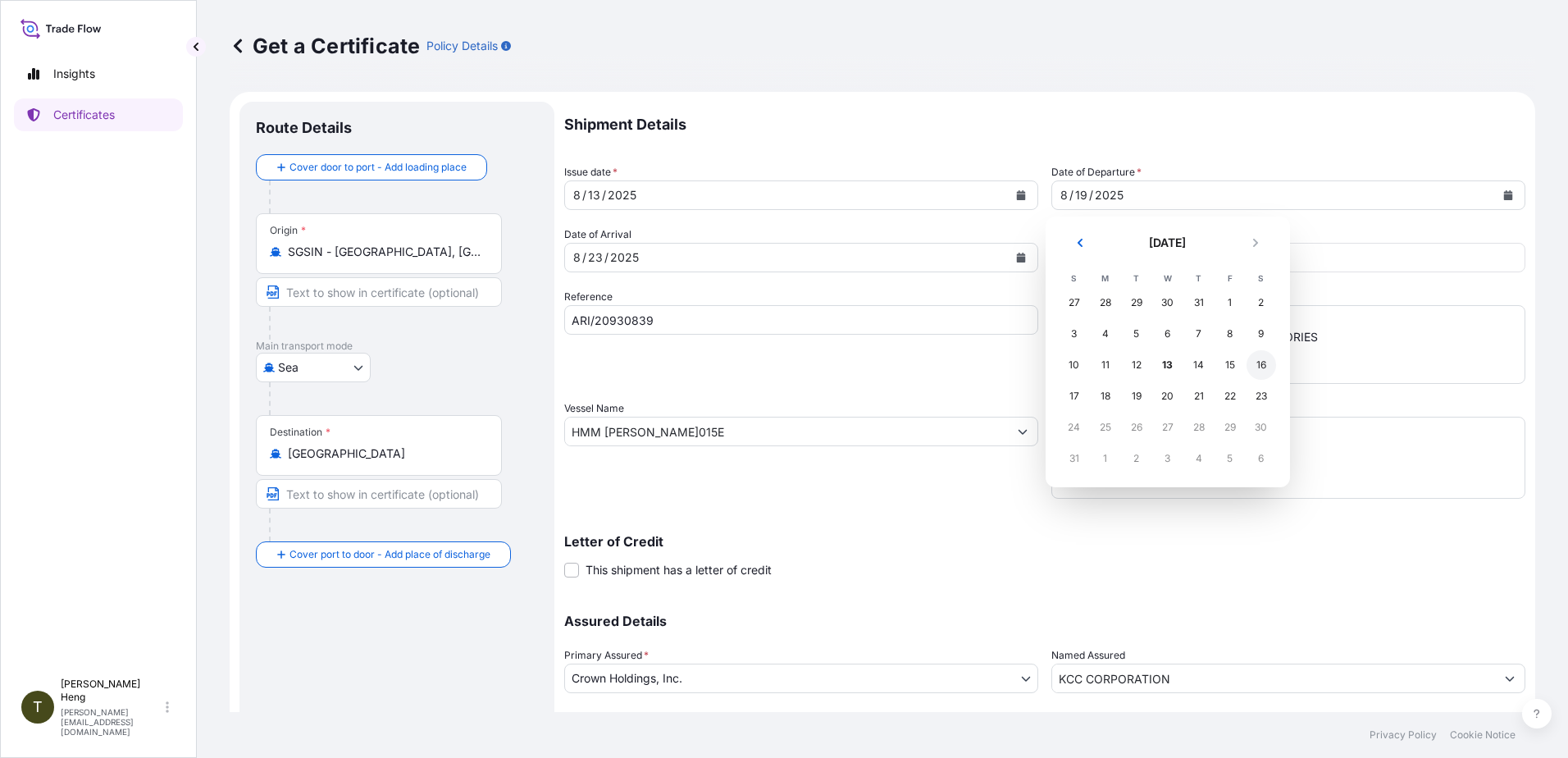
click at [1262, 368] on div "16" at bounding box center [1261, 365] width 30 height 30
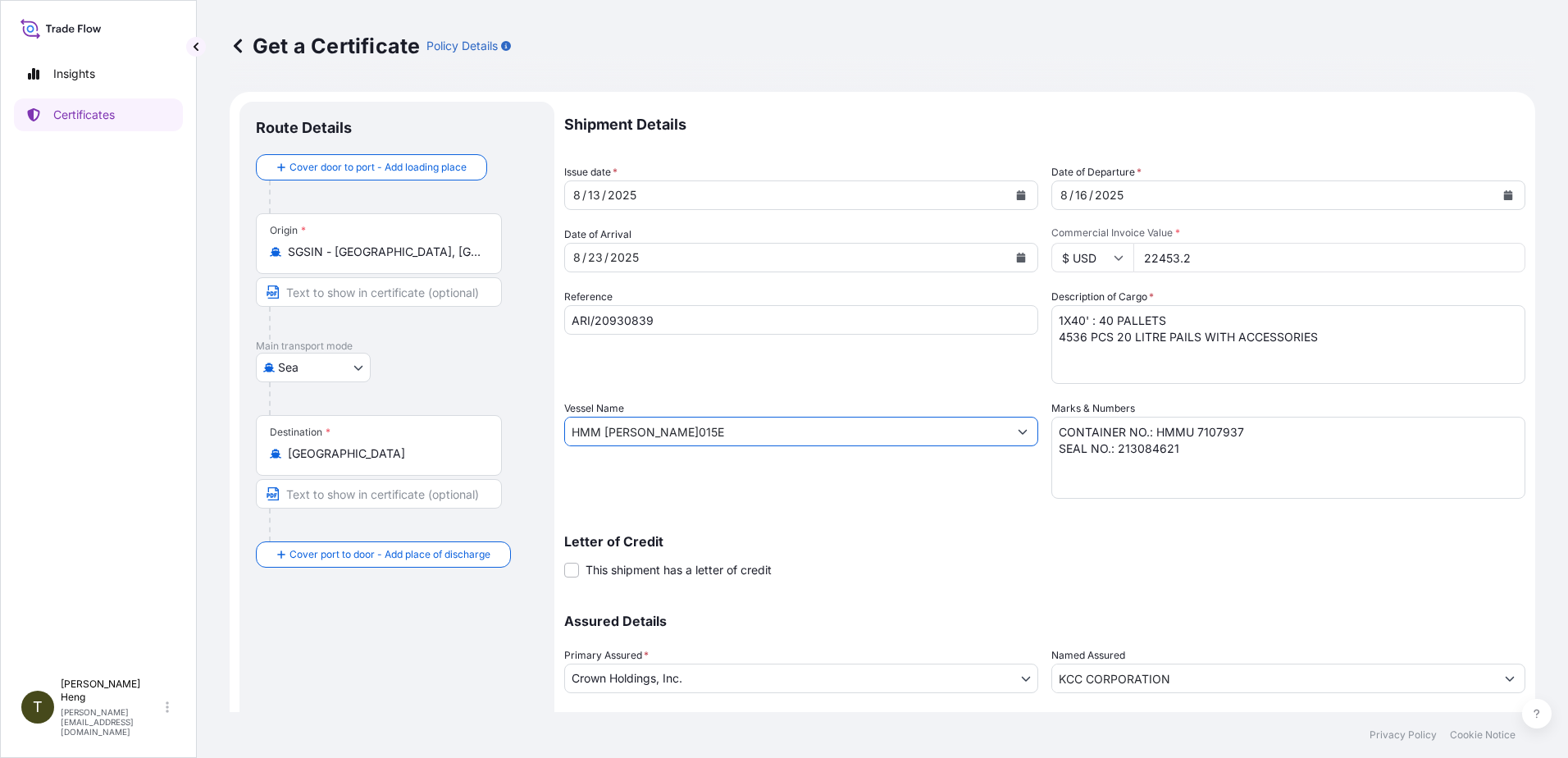
click at [701, 425] on input "HMM [PERSON_NAME]015E" at bounding box center [786, 431] width 442 height 30
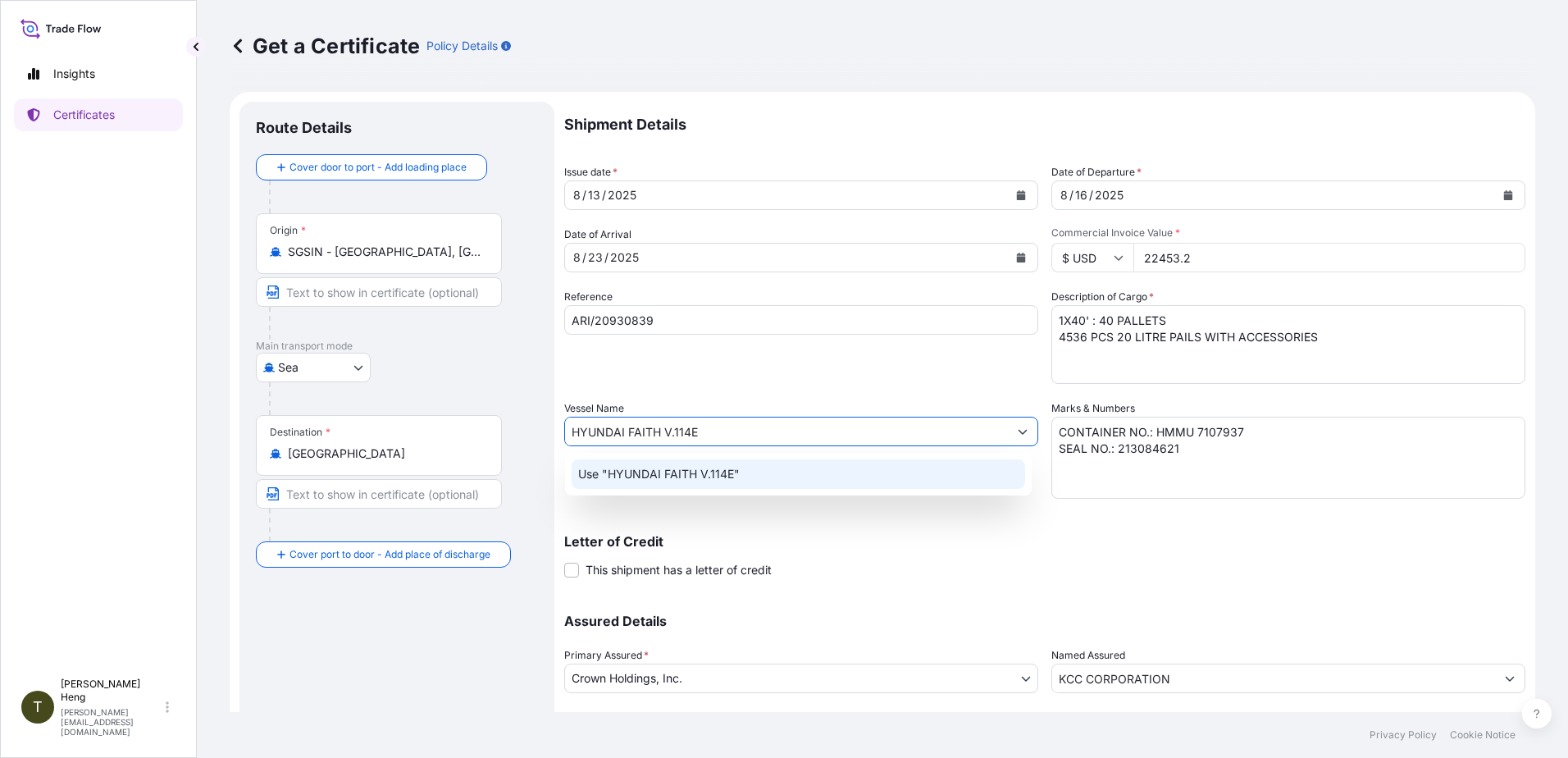
click at [667, 476] on p "Use "HYUNDAI FAITH V.114E"" at bounding box center [658, 474] width 161 height 17
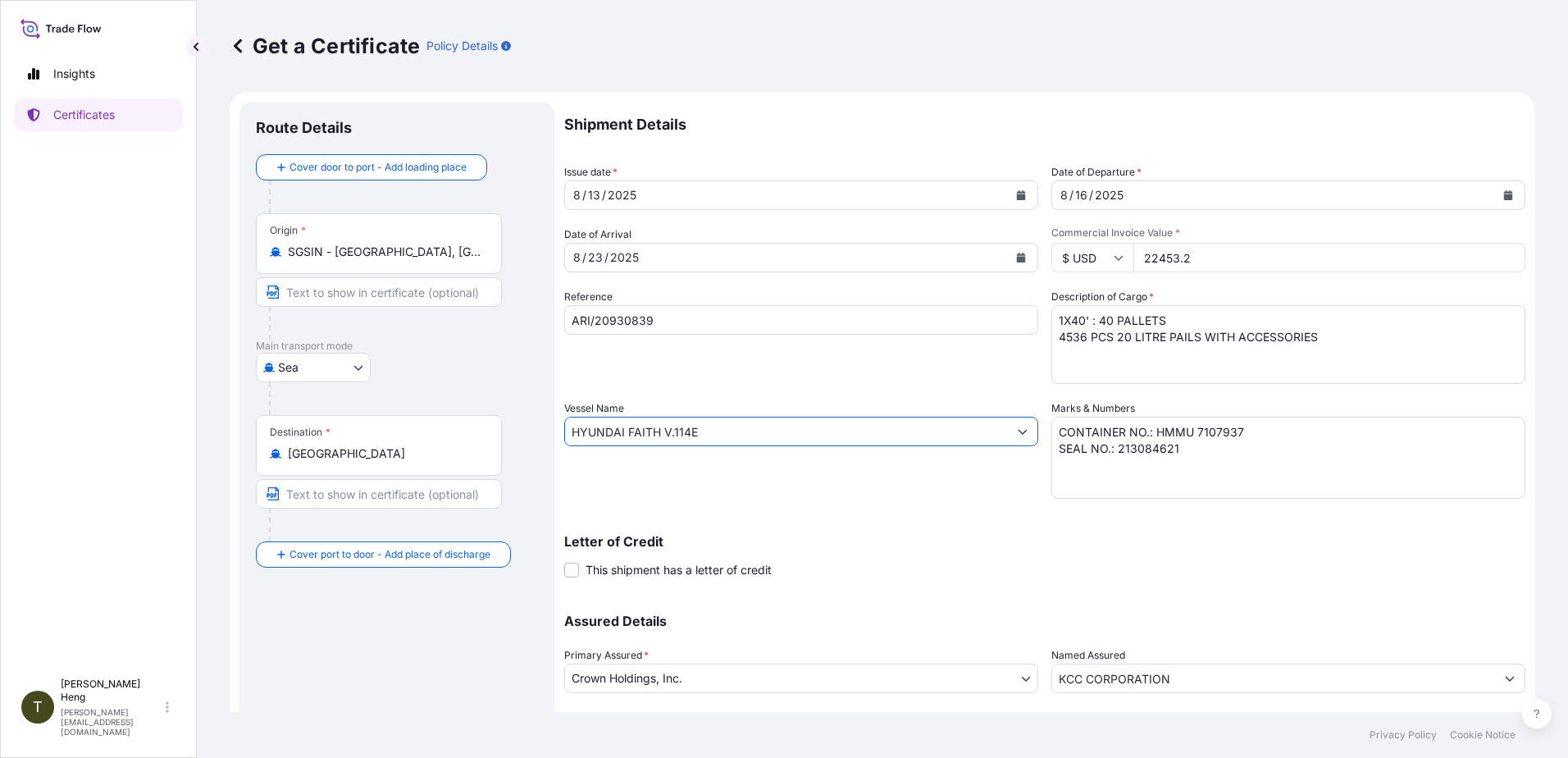
type input "HYUNDAI FAITH V.114E"
click at [1150, 434] on textarea "CONTAINER NO.: HMMU 7107937 SEAL NO.: 213084621" at bounding box center [1288, 457] width 474 height 82
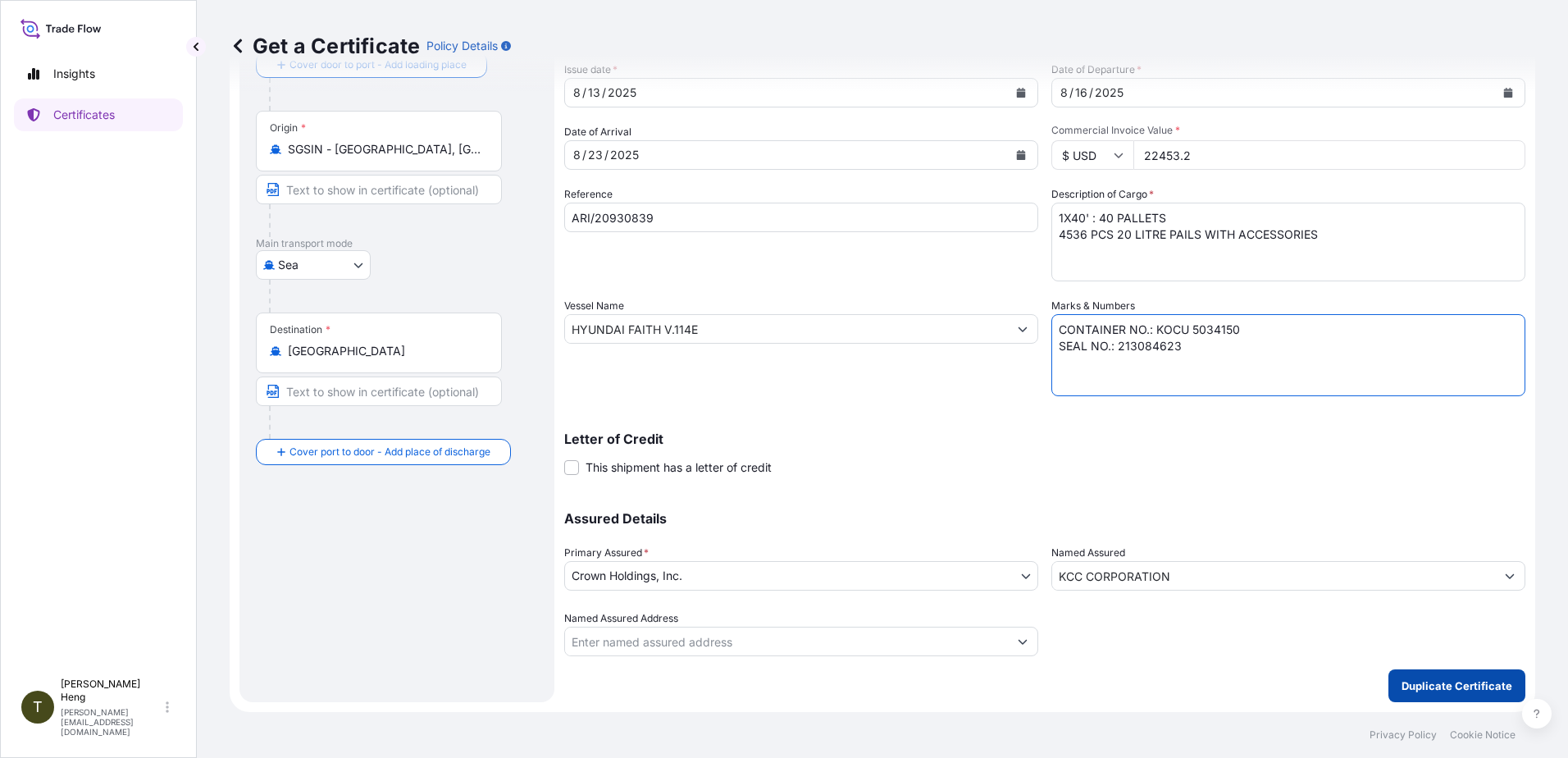
type textarea "CONTAINER NO.: KOCU 5034150 SEAL NO.: 213084623"
click at [1481, 684] on p "Duplicate Certificate" at bounding box center [1456, 686] width 111 height 17
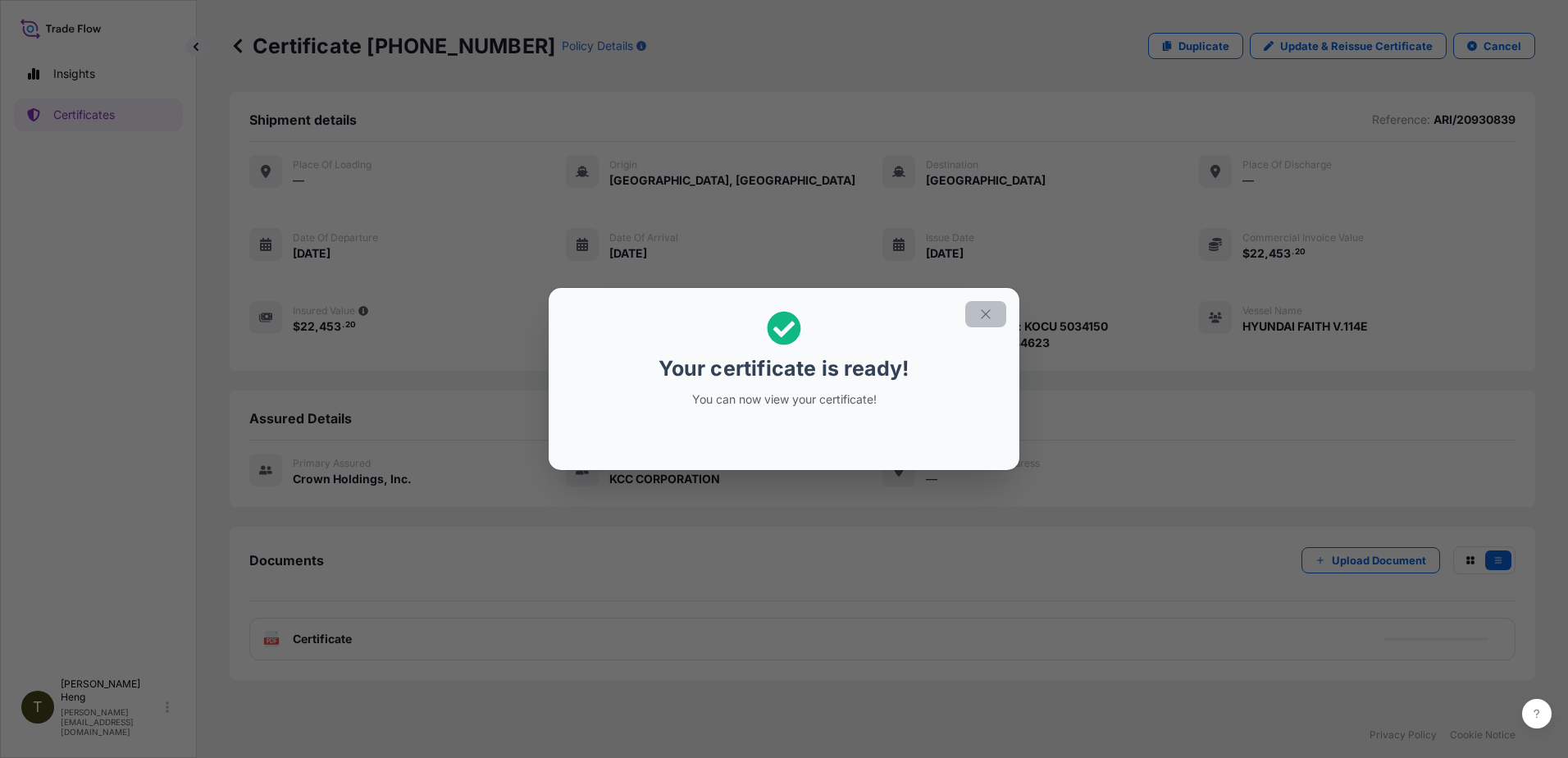
click at [988, 320] on icon "button" at bounding box center [986, 315] width 15 height 15
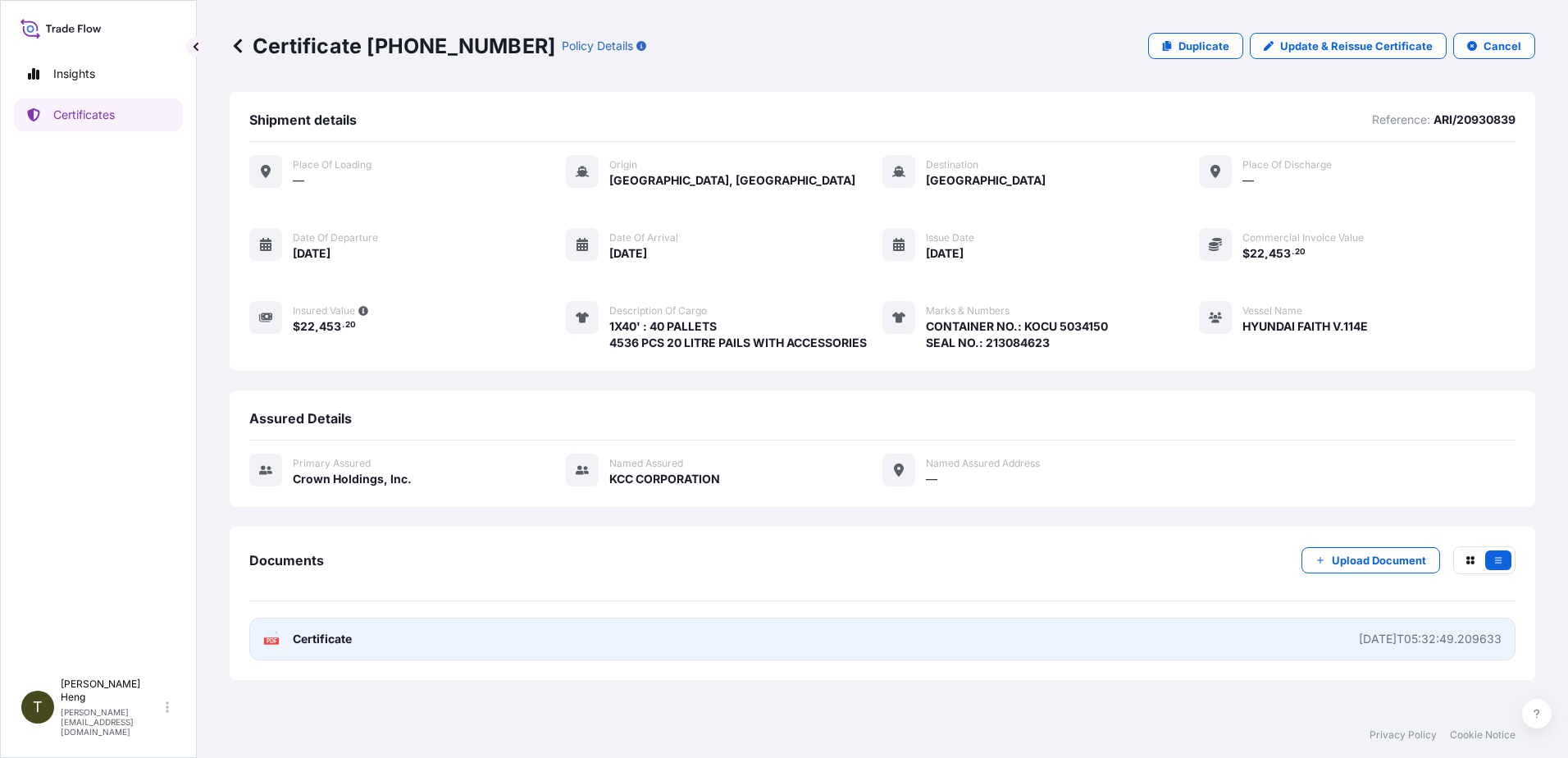
click at [273, 644] on rect at bounding box center [272, 640] width 15 height 7
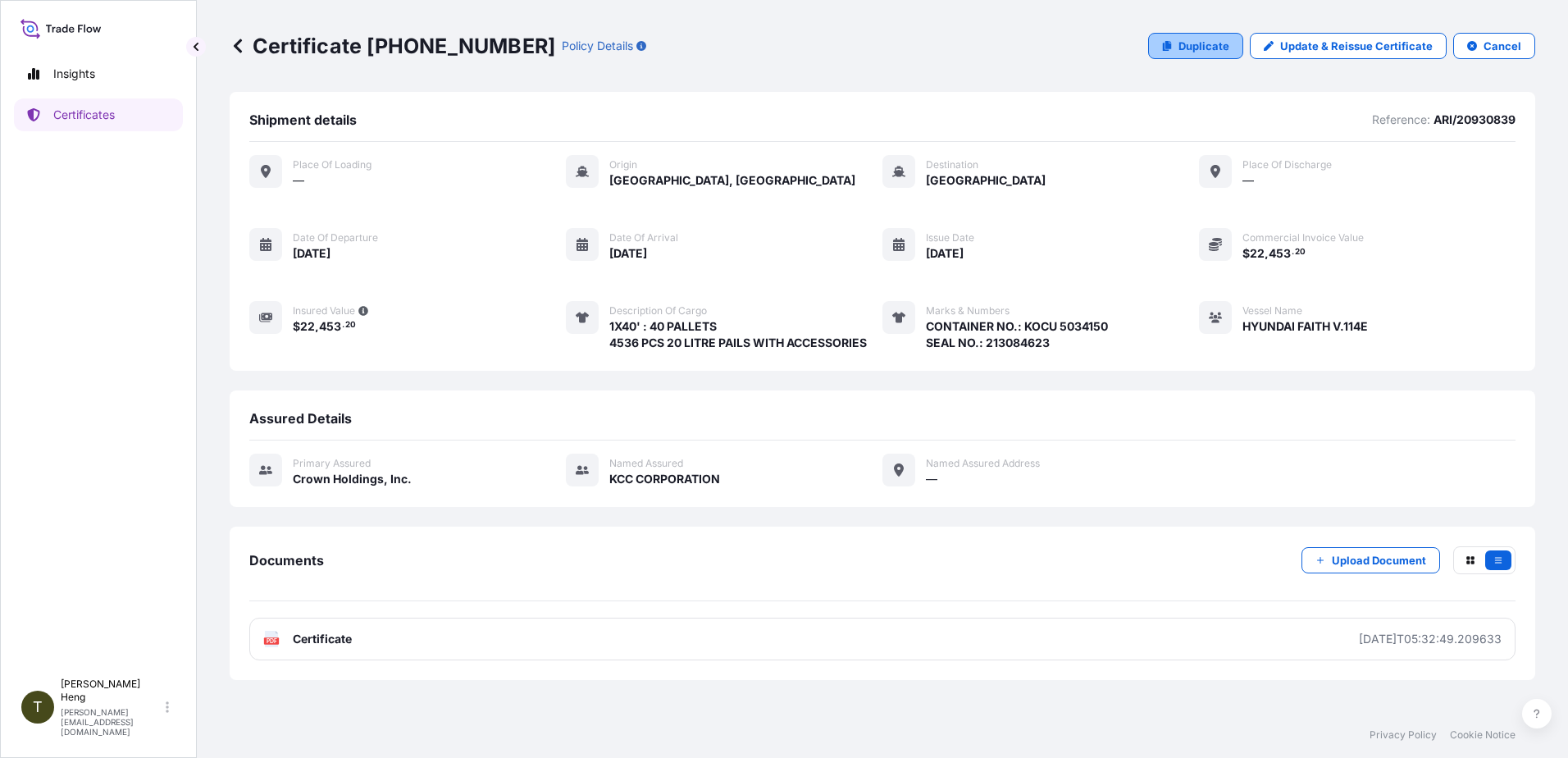
click at [1206, 47] on p "Duplicate" at bounding box center [1203, 46] width 50 height 17
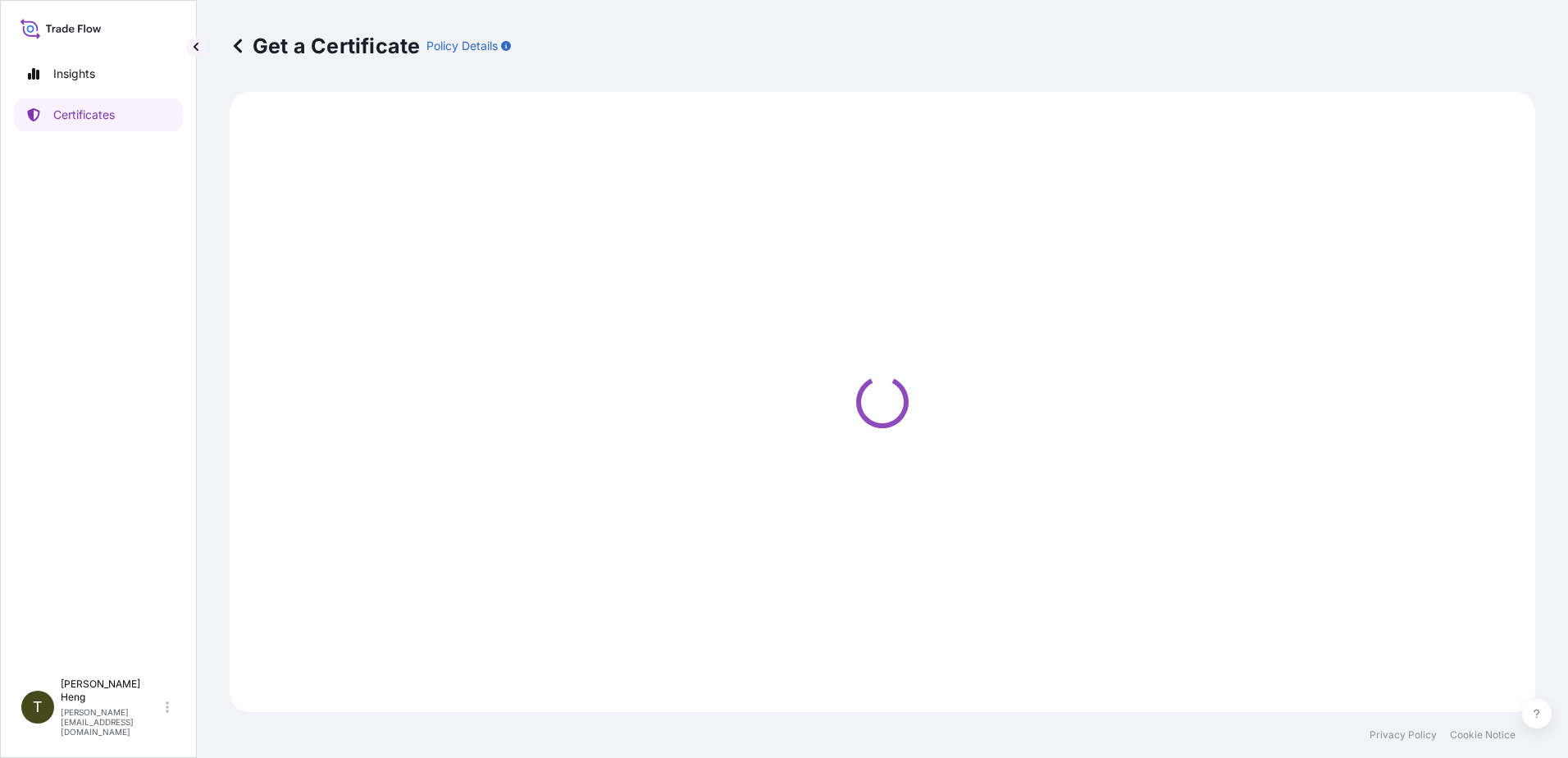
select select "Sea"
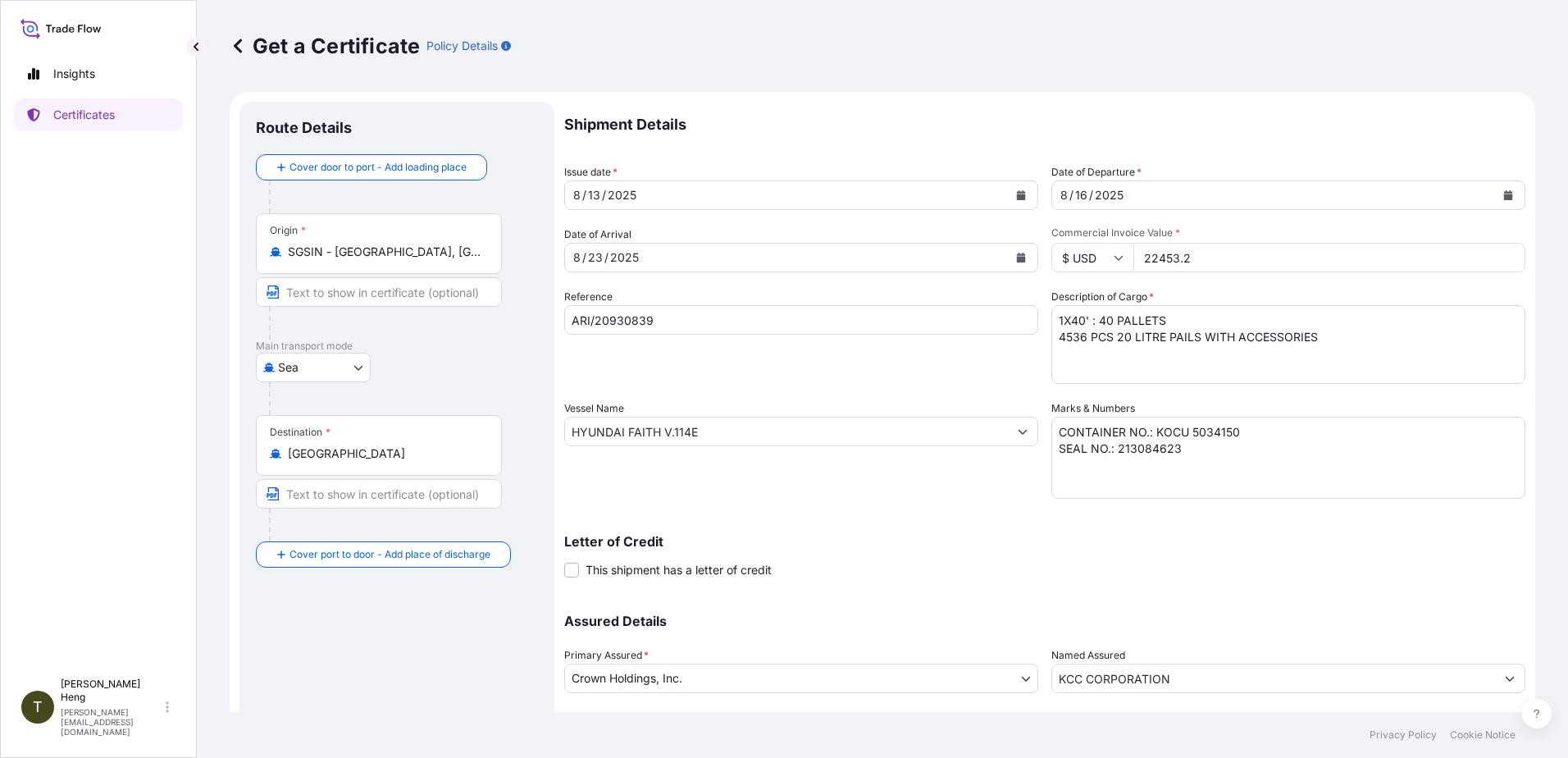
click at [306, 453] on input "[GEOGRAPHIC_DATA]" at bounding box center [384, 454] width 193 height 17
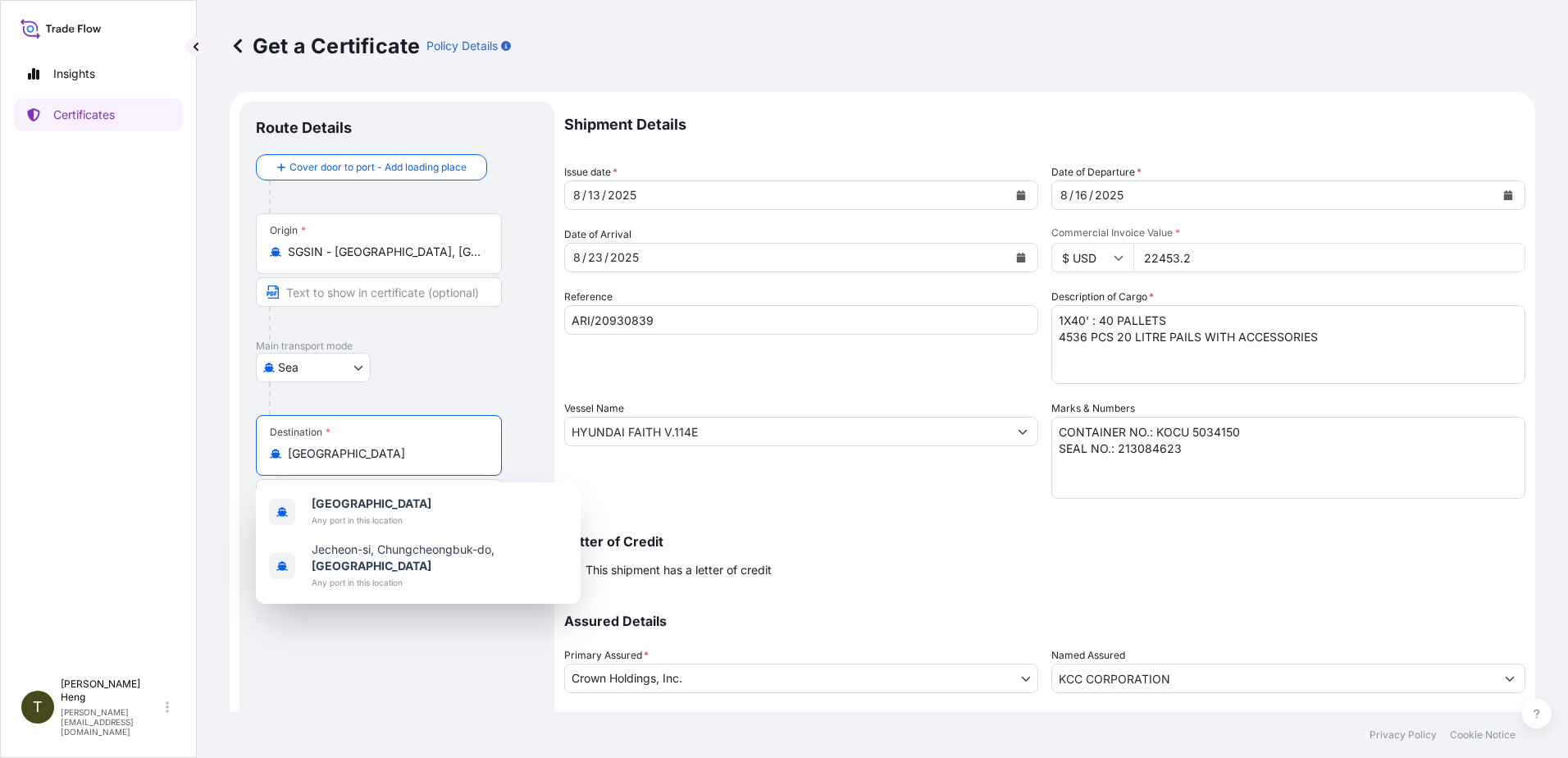
click at [385, 459] on input "[GEOGRAPHIC_DATA]" at bounding box center [384, 454] width 193 height 17
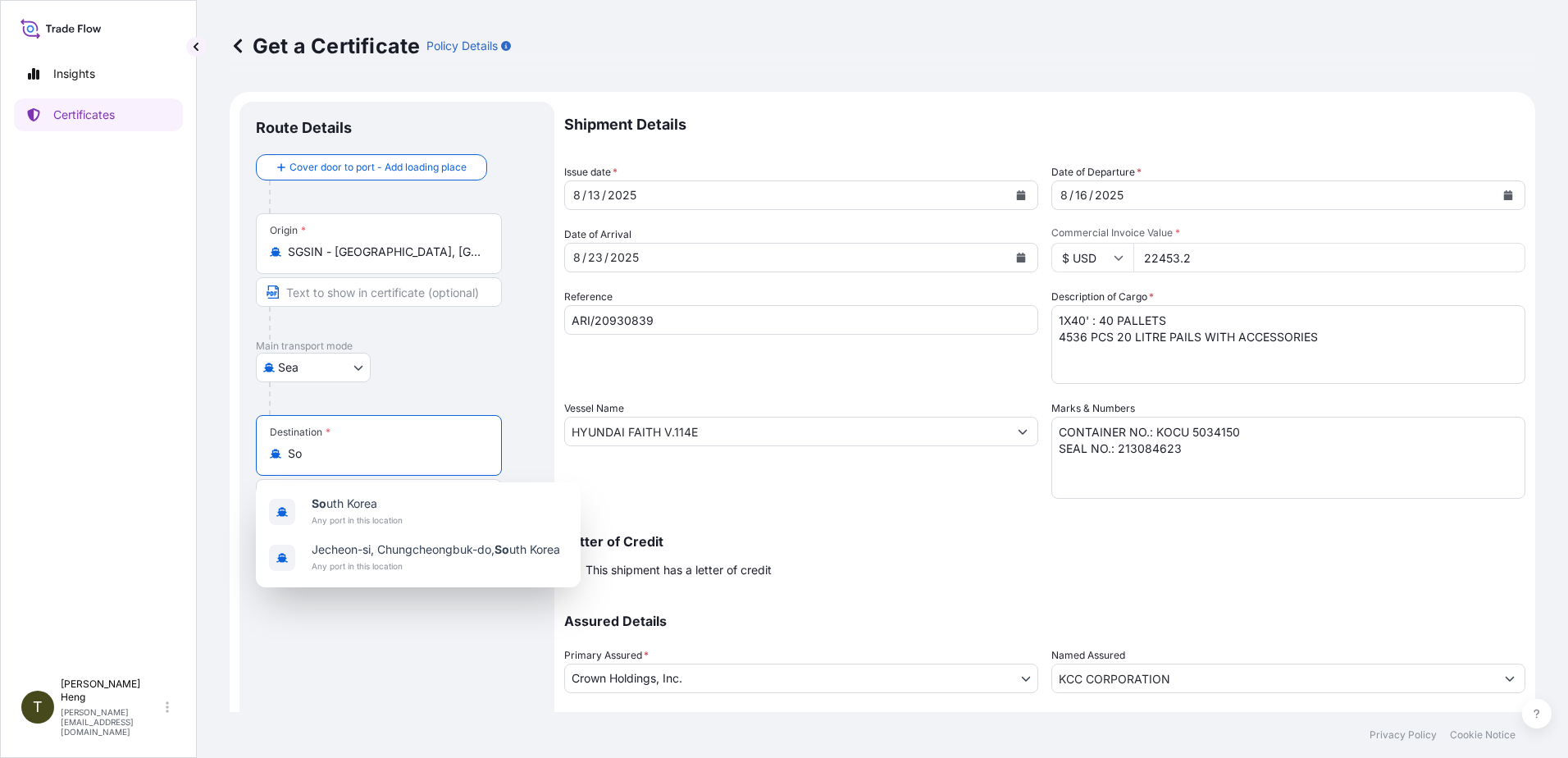
type input "S"
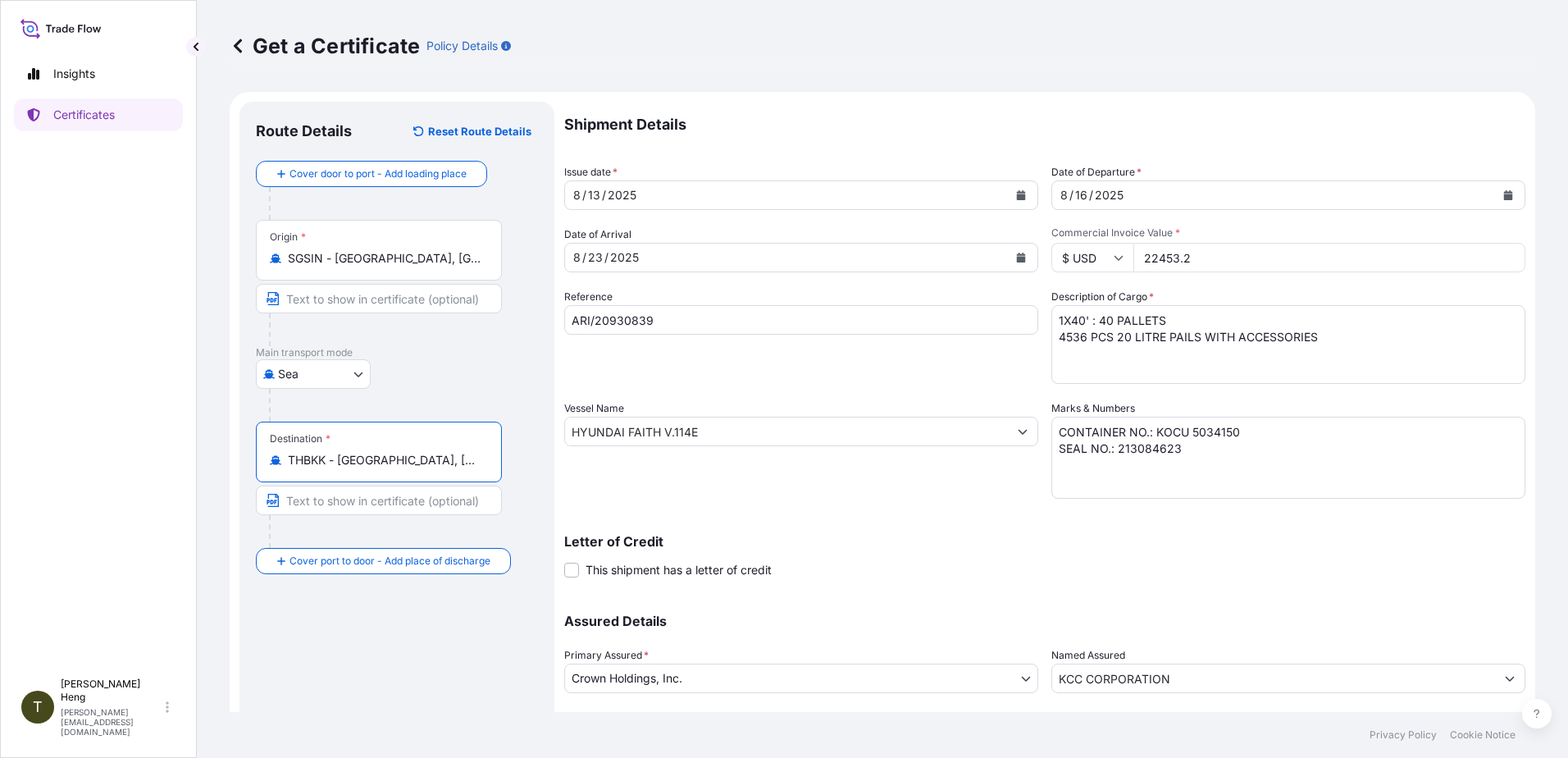
type input "THBKK - [GEOGRAPHIC_DATA], [GEOGRAPHIC_DATA]"
click at [1019, 258] on icon "Calendar" at bounding box center [1020, 258] width 10 height 10
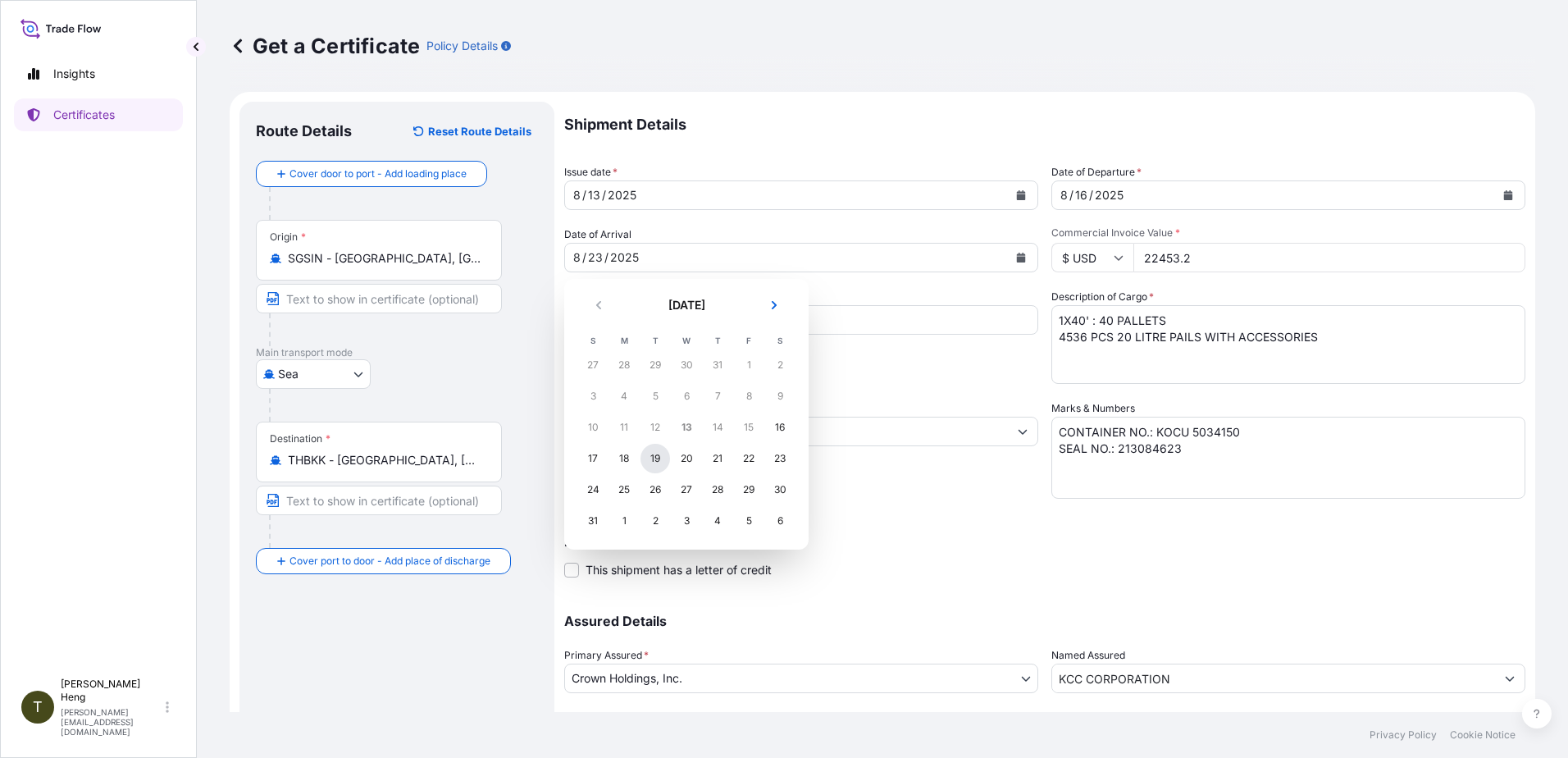
click at [652, 458] on div "19" at bounding box center [655, 458] width 30 height 30
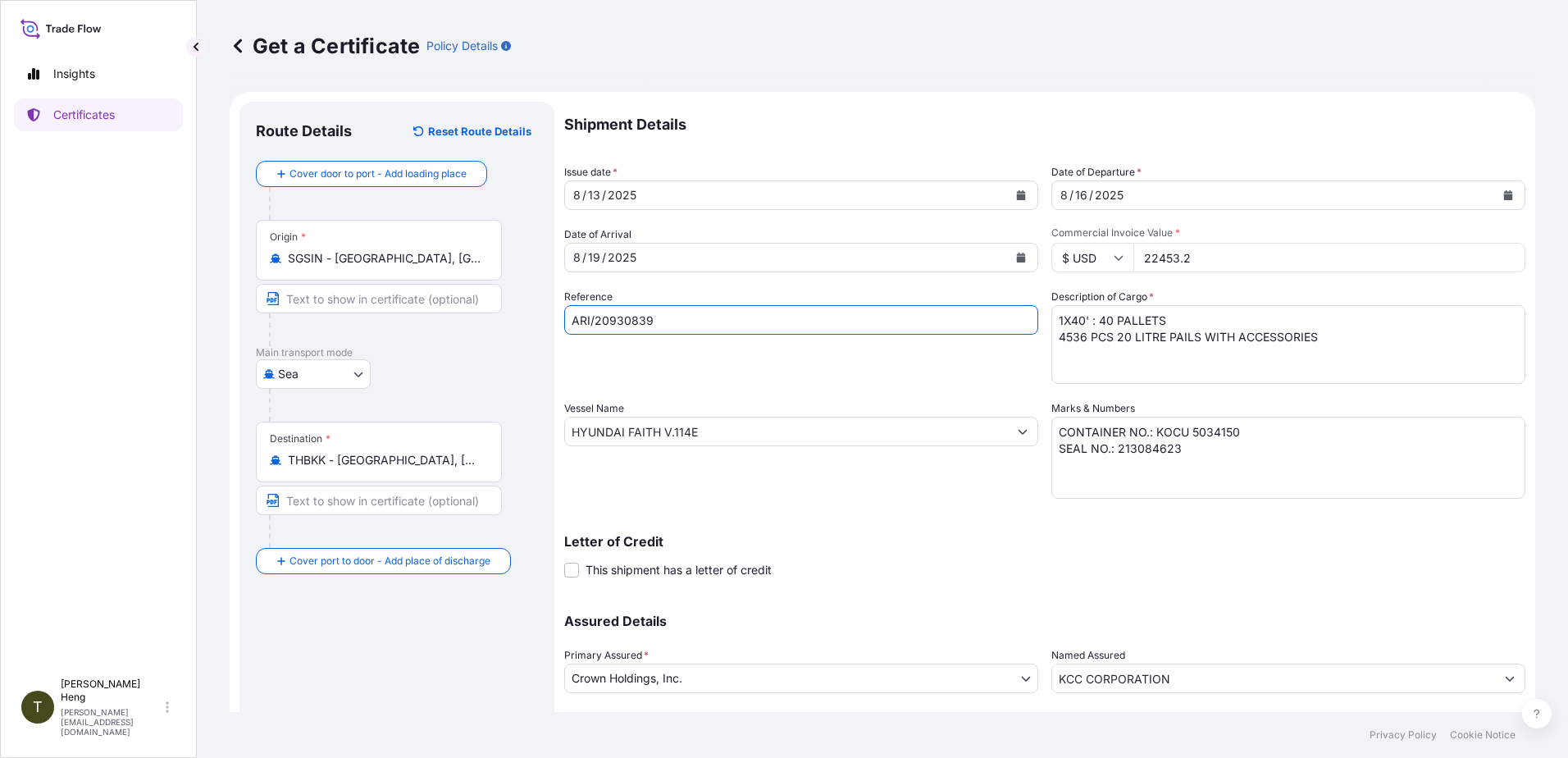
click at [674, 322] on input "ARI/20930839" at bounding box center [801, 320] width 474 height 30
type input "ARI/20930849"
click at [1504, 192] on icon "Calendar" at bounding box center [1508, 195] width 9 height 10
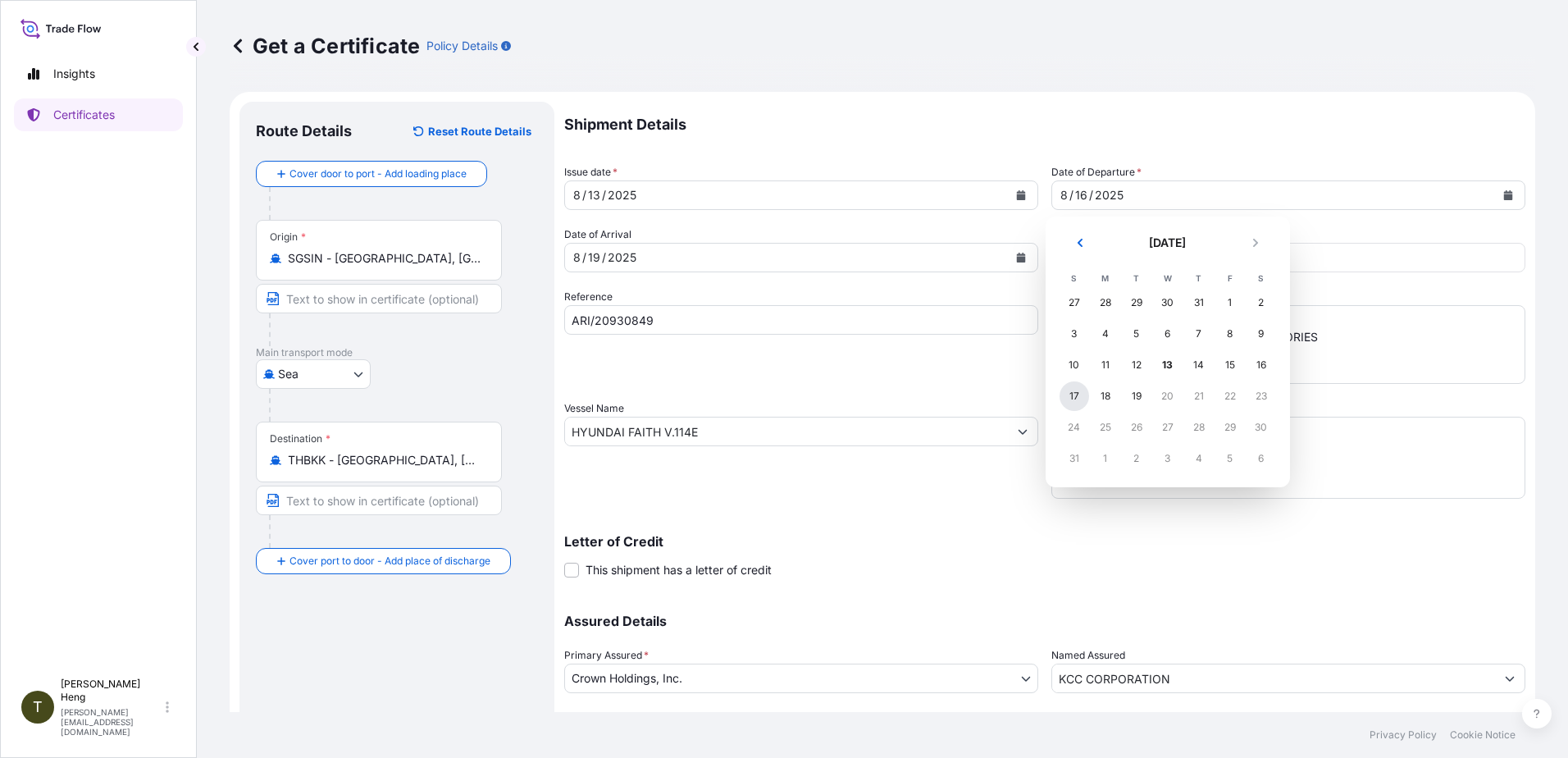
click at [1072, 389] on div "17" at bounding box center [1074, 397] width 30 height 30
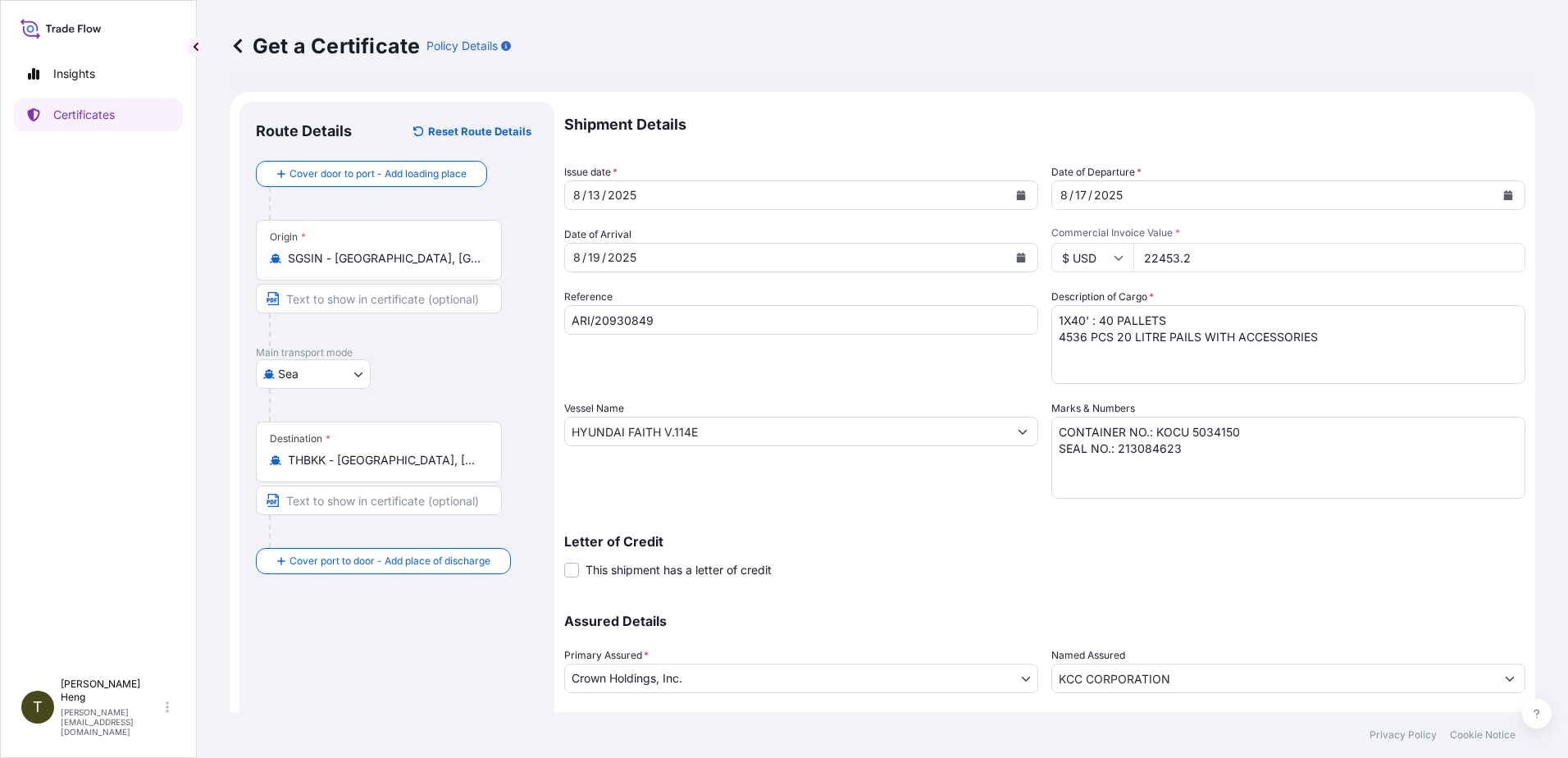
click at [1113, 254] on icon at bounding box center [1118, 258] width 10 height 10
click at [1068, 377] on div "$ SGD" at bounding box center [1086, 361] width 69 height 31
type input "$ SGD"
click at [1196, 257] on input "22453.2" at bounding box center [1329, 258] width 392 height 30
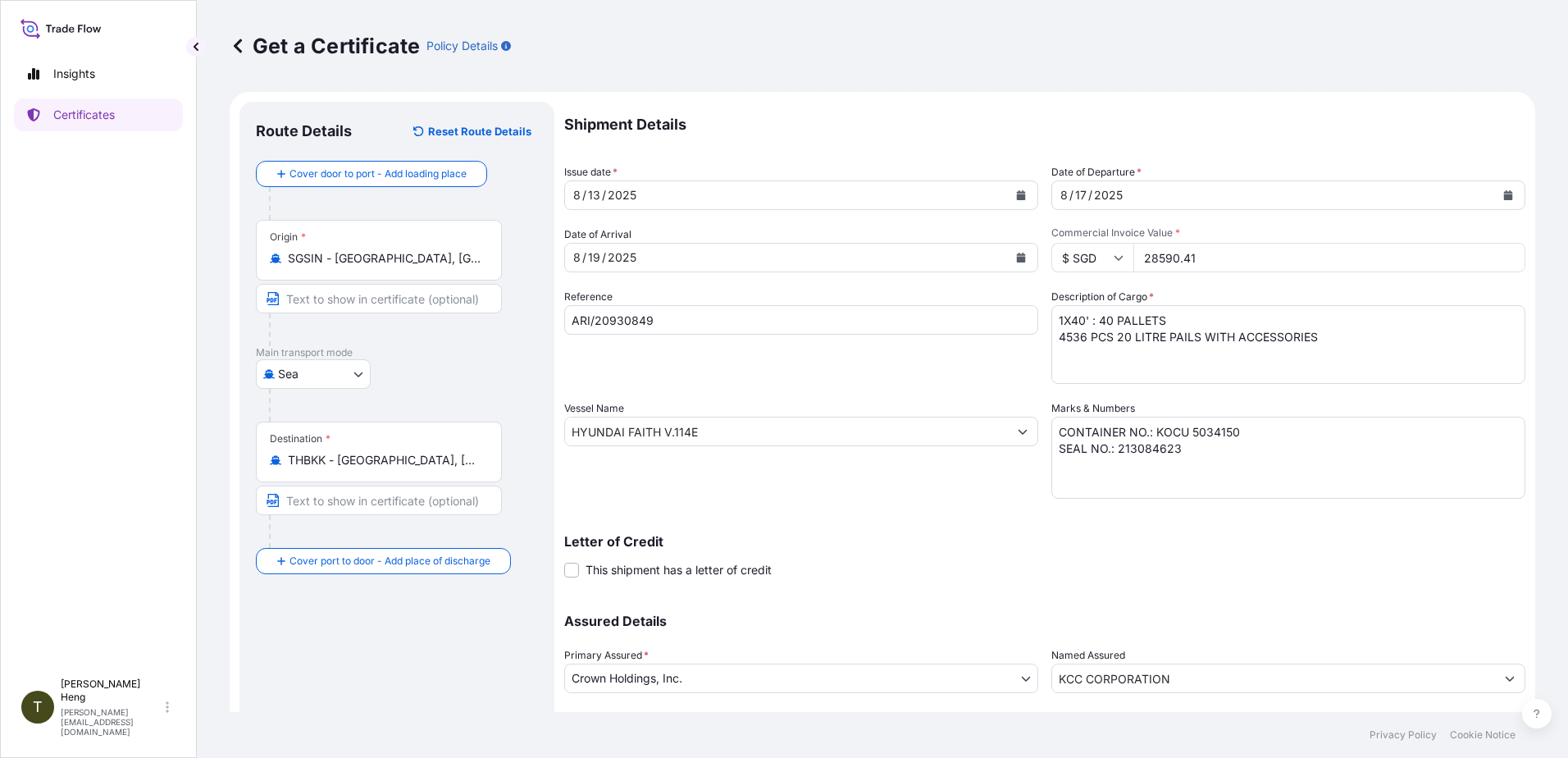
type input "28590.41"
click at [1052, 333] on textarea "1X40' : 40 PALLETS 4536 PCS 20 LITRE PAILS WITH ACCESSORIES" at bounding box center [1288, 344] width 474 height 78
type textarea "1X40' : 40 PALLETS 9072 PCS 20 LITRE PAILS WITH ACCESSORIES"
click at [716, 444] on input "HYUNDAI FAITH V.114E" at bounding box center [786, 431] width 442 height 30
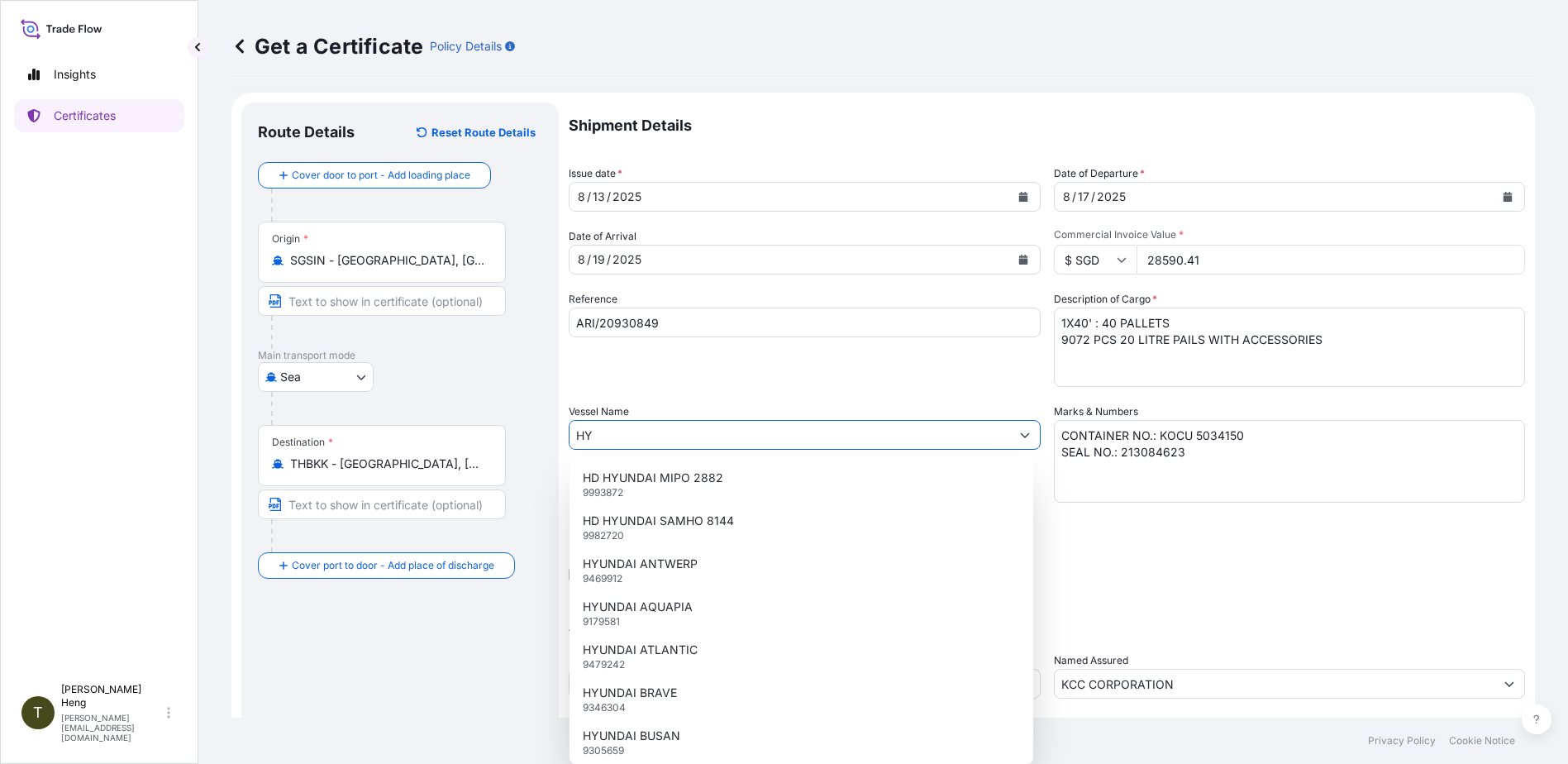
type input "H"
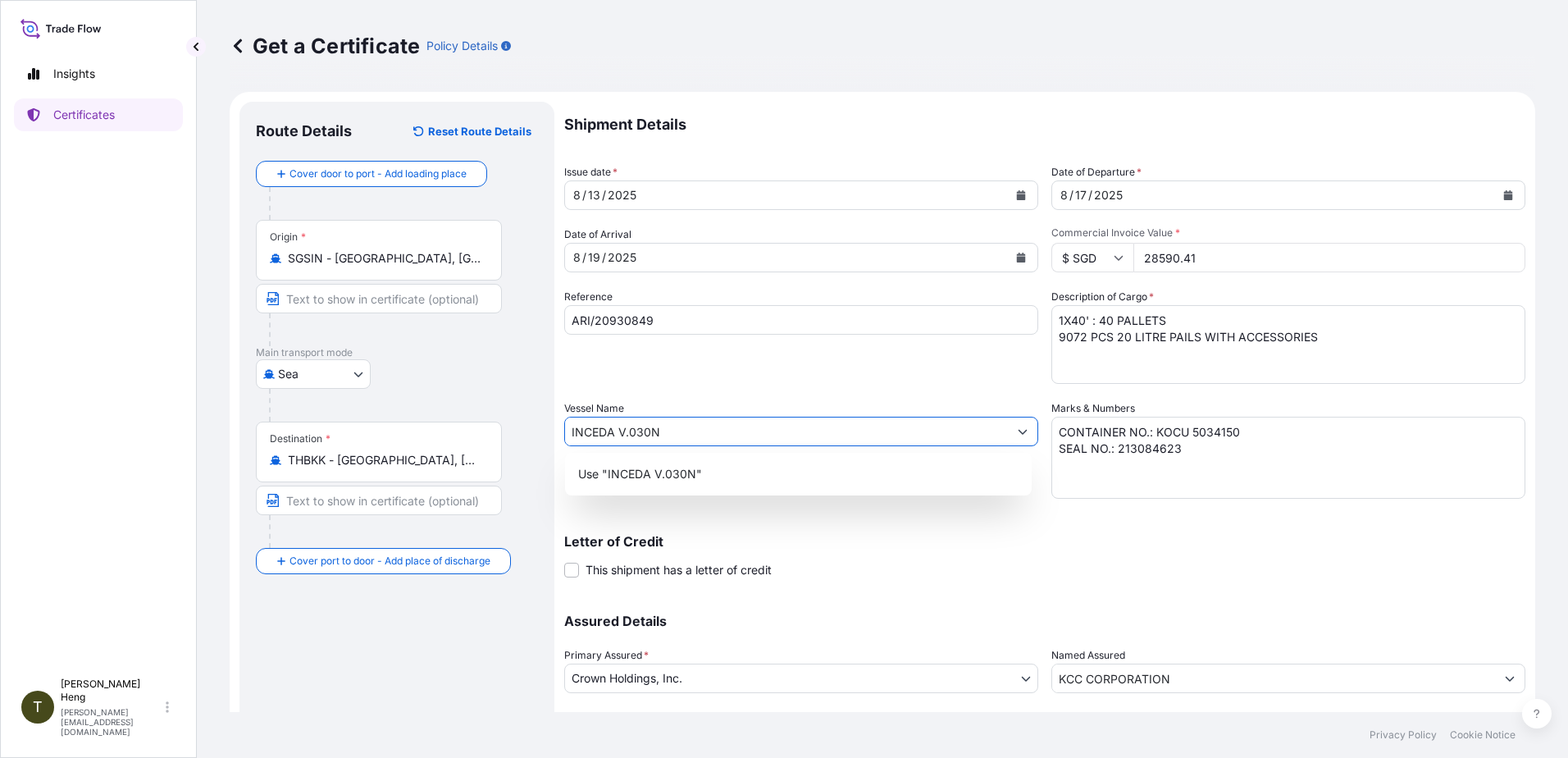
type input "INCEDA V.030N"
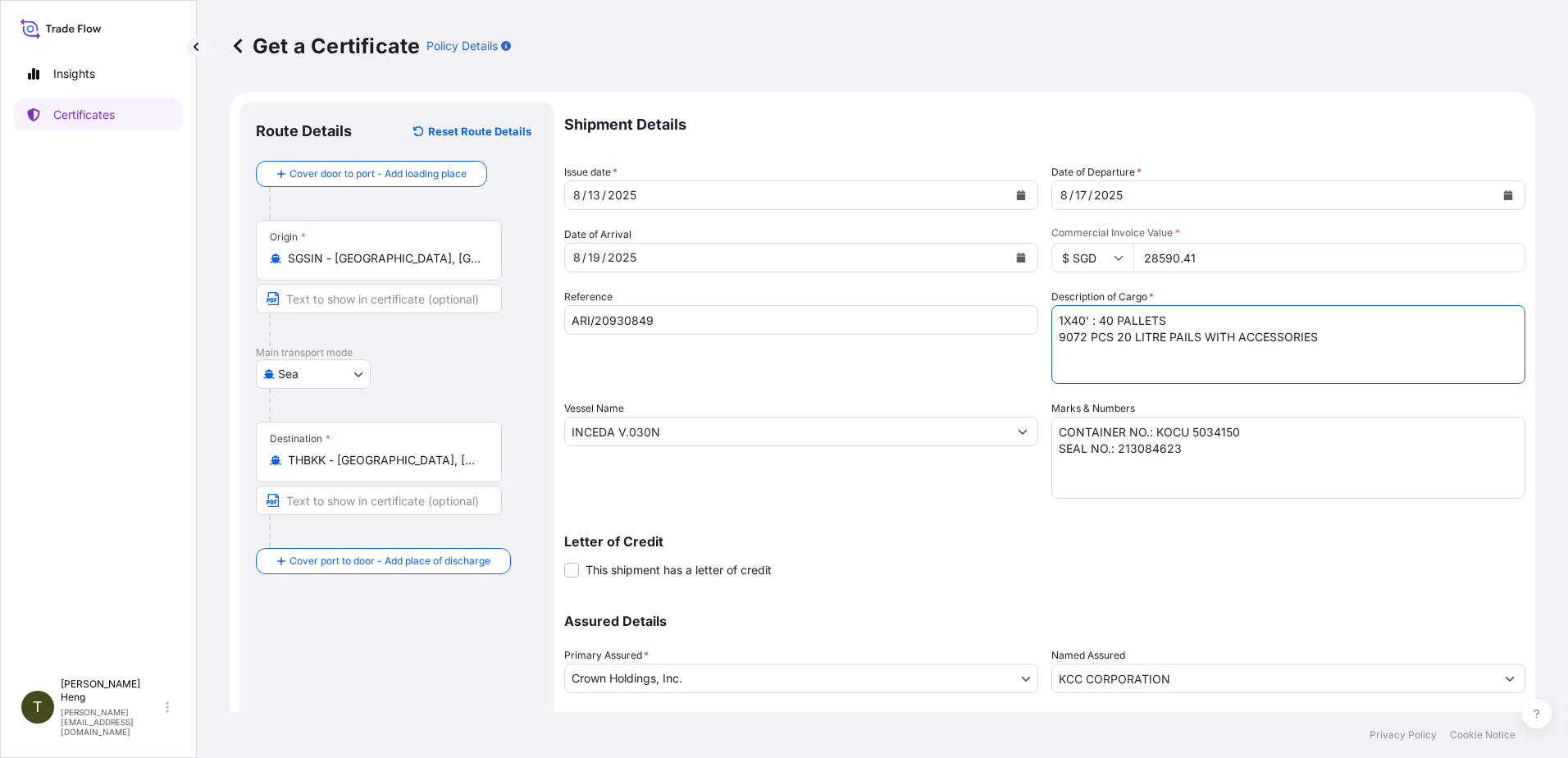
click at [1099, 324] on textarea "1X40' : 40 PALLETS 4536 PCS 20 LITRE PAILS WITH ACCESSORIES" at bounding box center [1288, 344] width 474 height 78
type textarea "1X40' : 22 PALLETS 9072 PCS 20 LITRE PAILS WITH ACCESSORIES"
click at [1240, 435] on textarea "CONTAINER NO.: KOCU 5034150 SEAL NO.: 213084623" at bounding box center [1288, 457] width 474 height 82
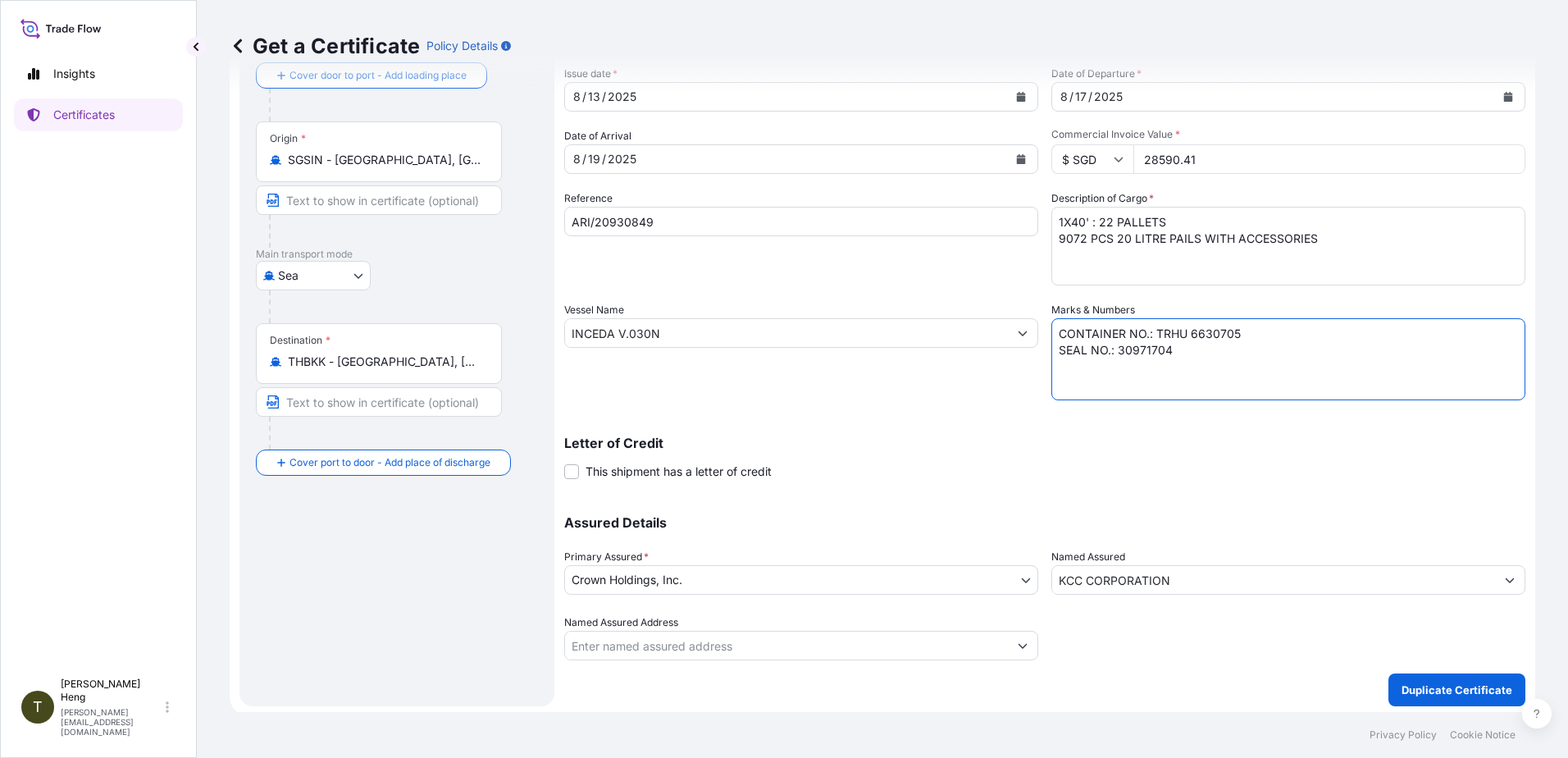
scroll to position [103, 0]
type textarea "CONTAINER NO.: TRHU 6630705 SEAL NO.: 30971704"
click at [1231, 577] on input "KCC CORPORATION" at bounding box center [1273, 576] width 442 height 30
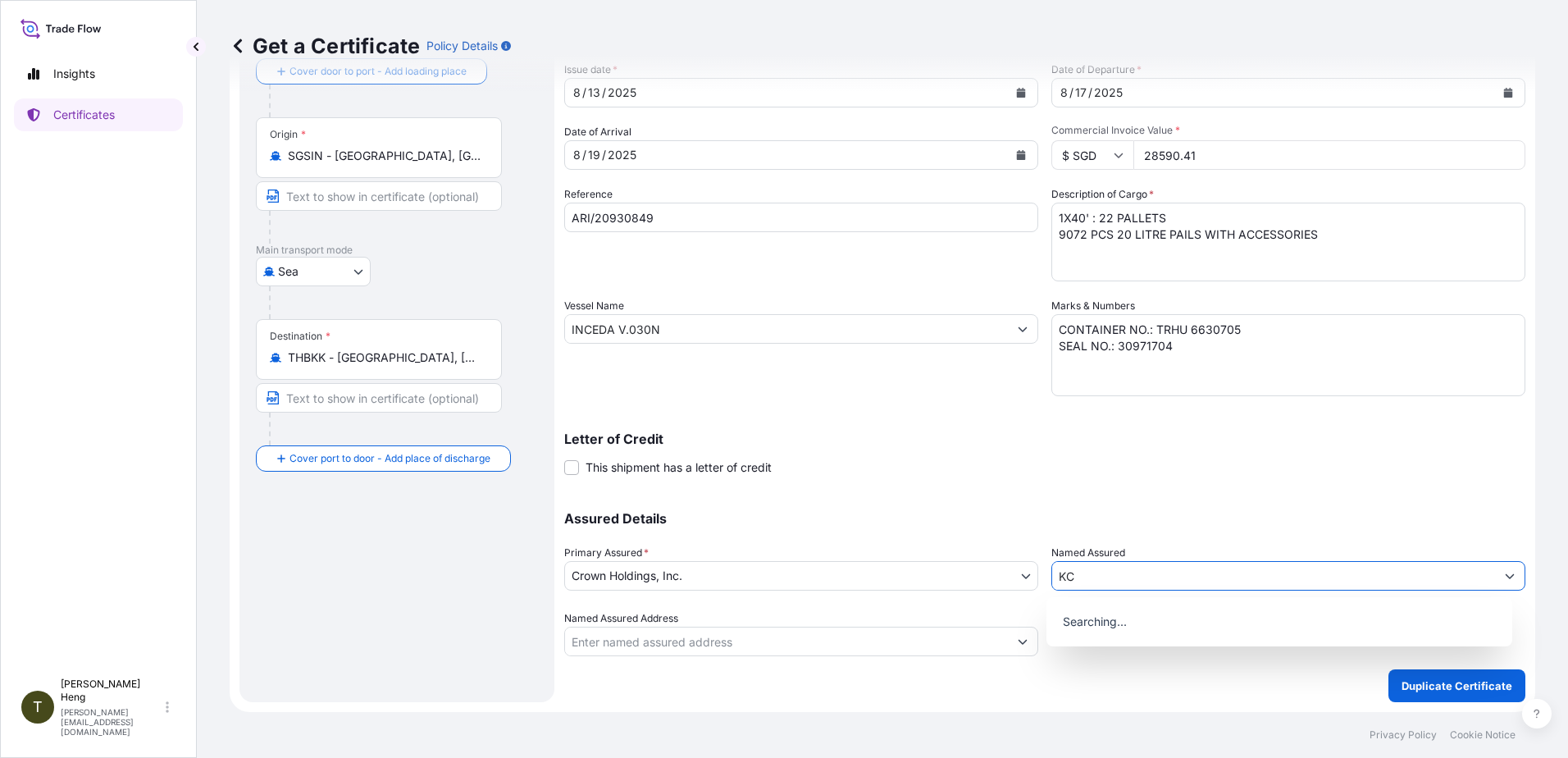
type input "K"
click at [1133, 613] on span "PPG COATINGS ([GEOGRAPHIC_DATA]) CO., LTD" at bounding box center [1192, 619] width 266 height 17
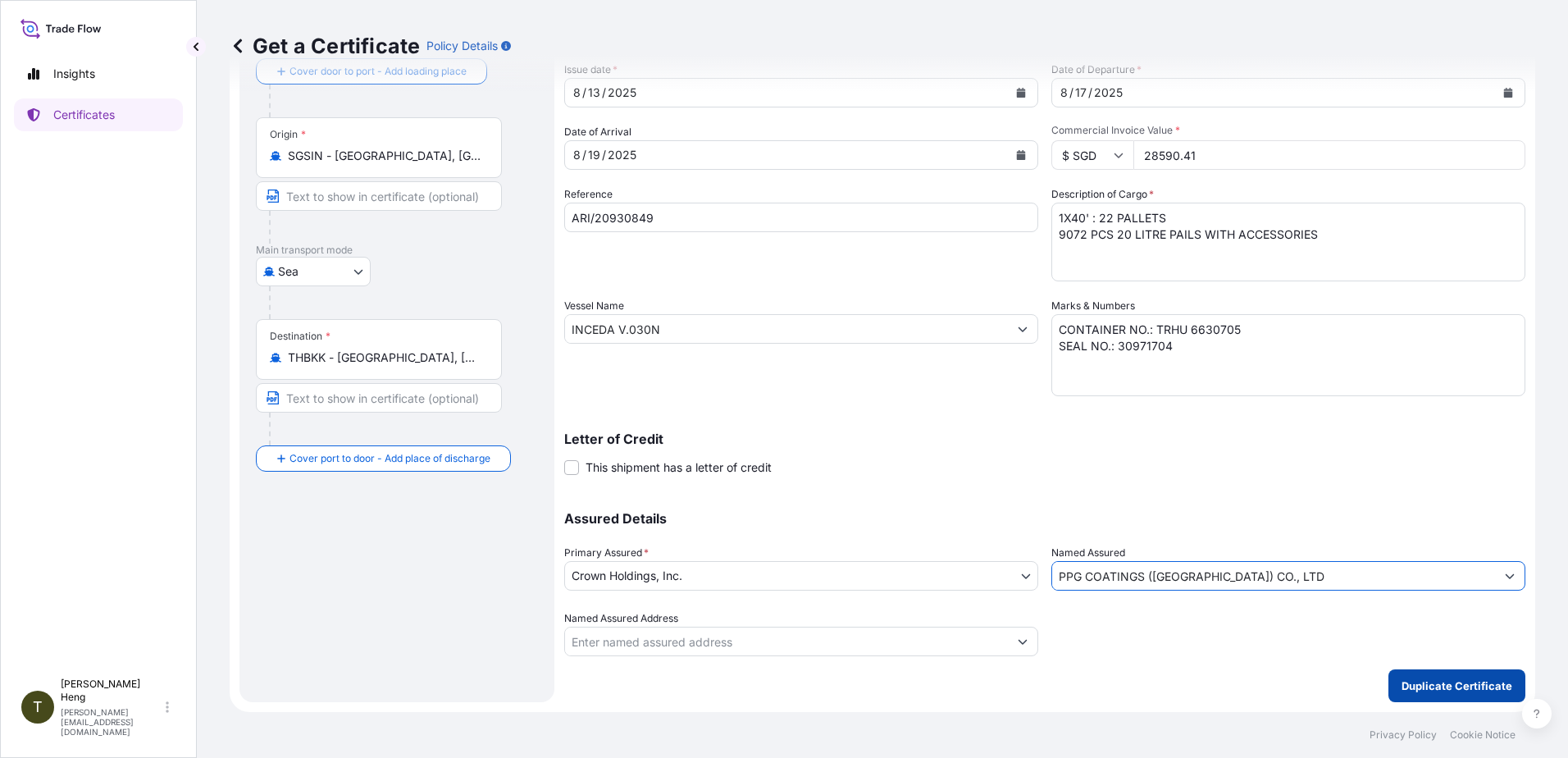
type input "PPG COATINGS ([GEOGRAPHIC_DATA]) CO., LTD"
click at [1401, 677] on button "Duplicate Certificate" at bounding box center [1456, 685] width 137 height 33
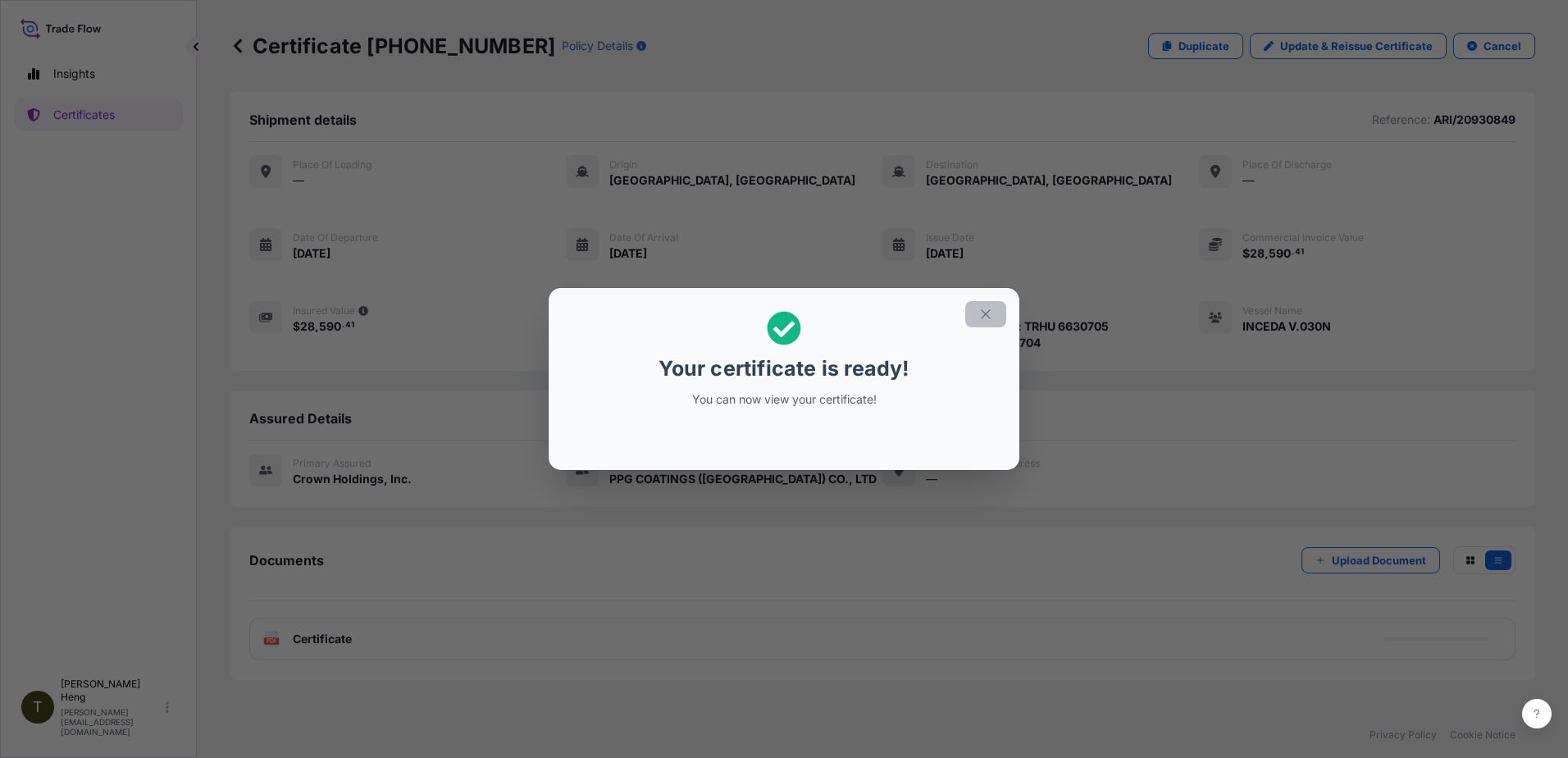
click at [987, 310] on icon "button" at bounding box center [986, 315] width 15 height 15
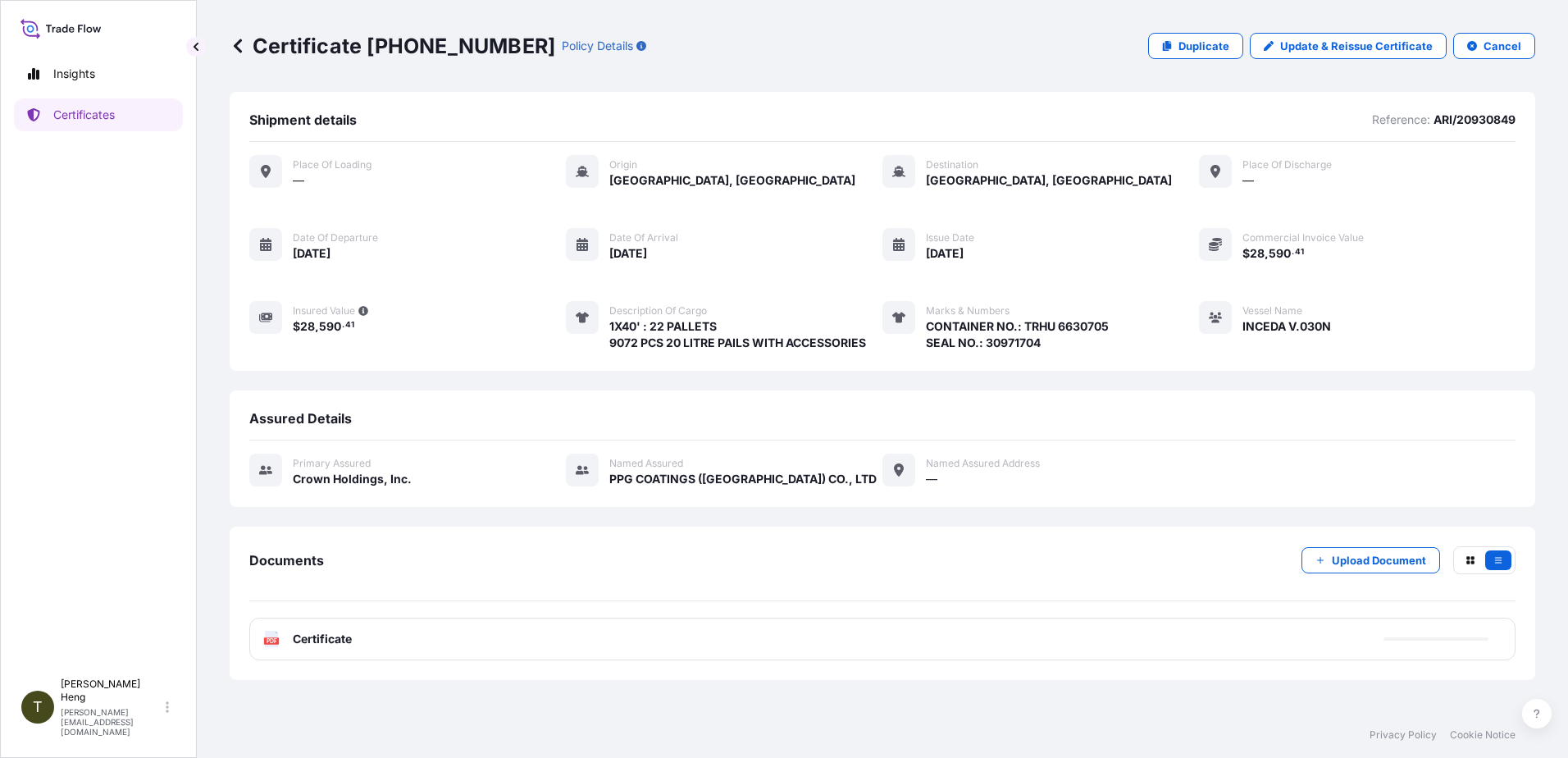
click at [305, 641] on span "Certificate" at bounding box center [322, 639] width 59 height 17
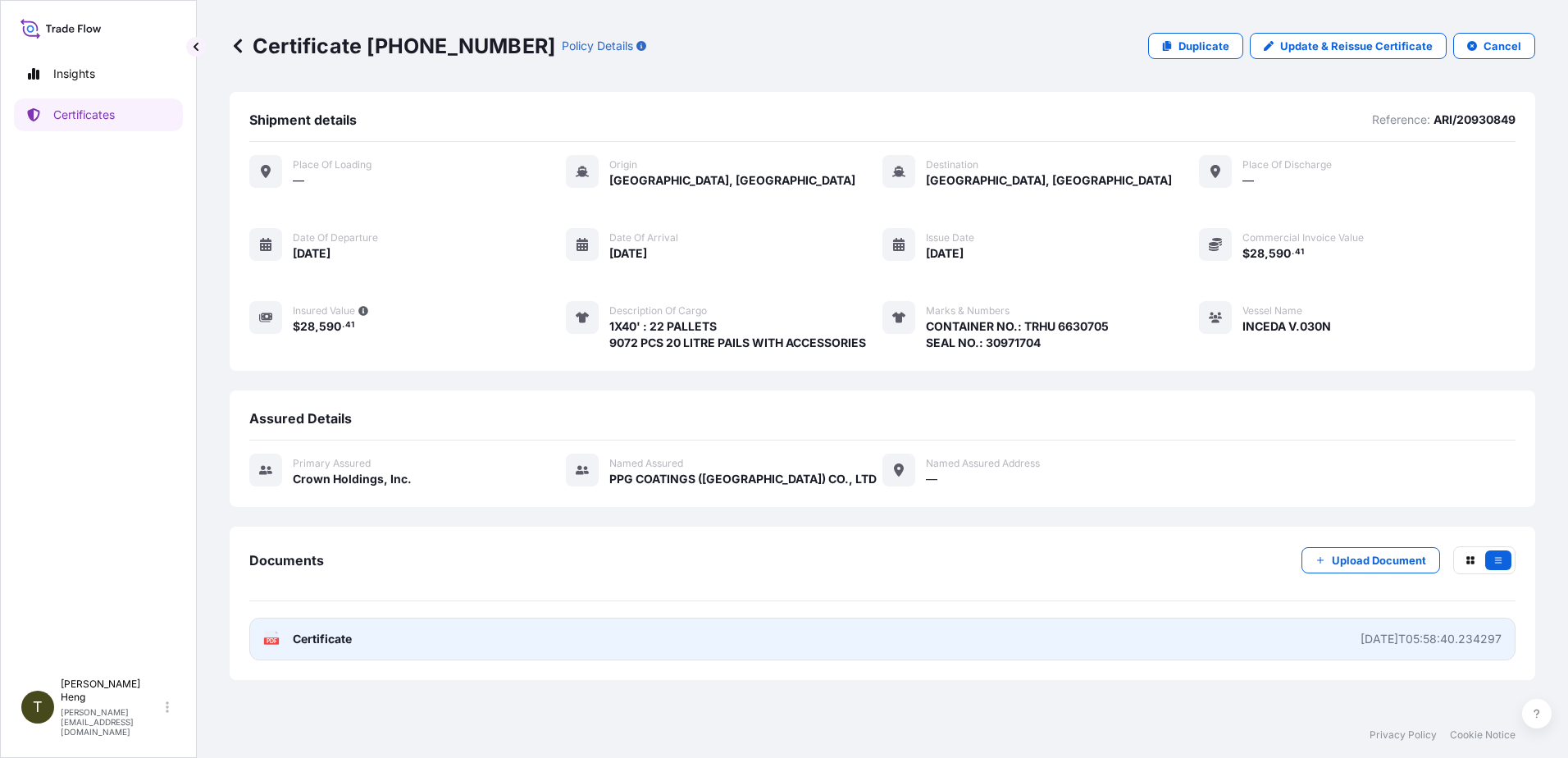
click at [282, 639] on div "PDF Certificate" at bounding box center [307, 639] width 89 height 17
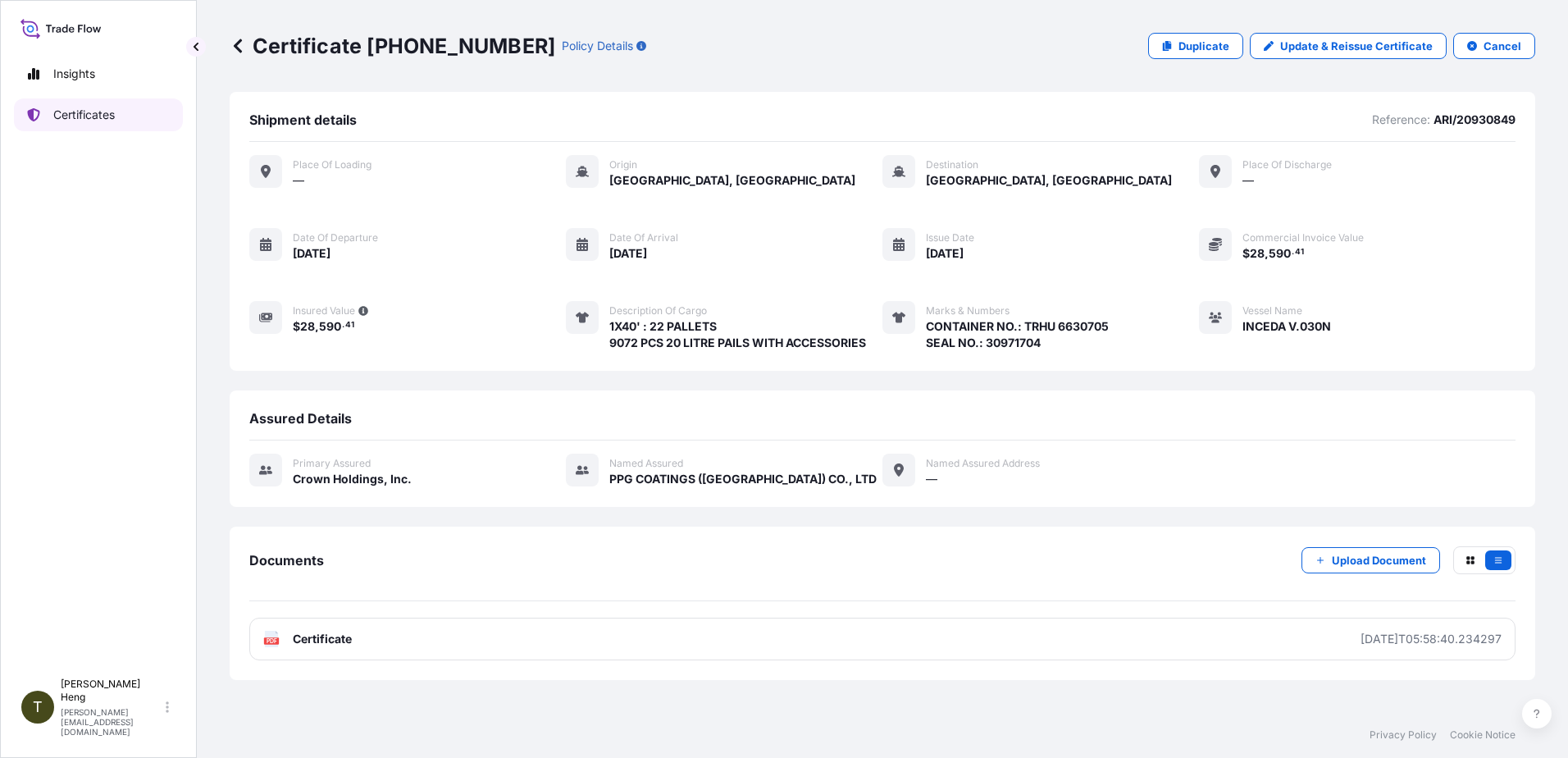
click at [85, 113] on p "Certificates" at bounding box center [84, 115] width 62 height 17
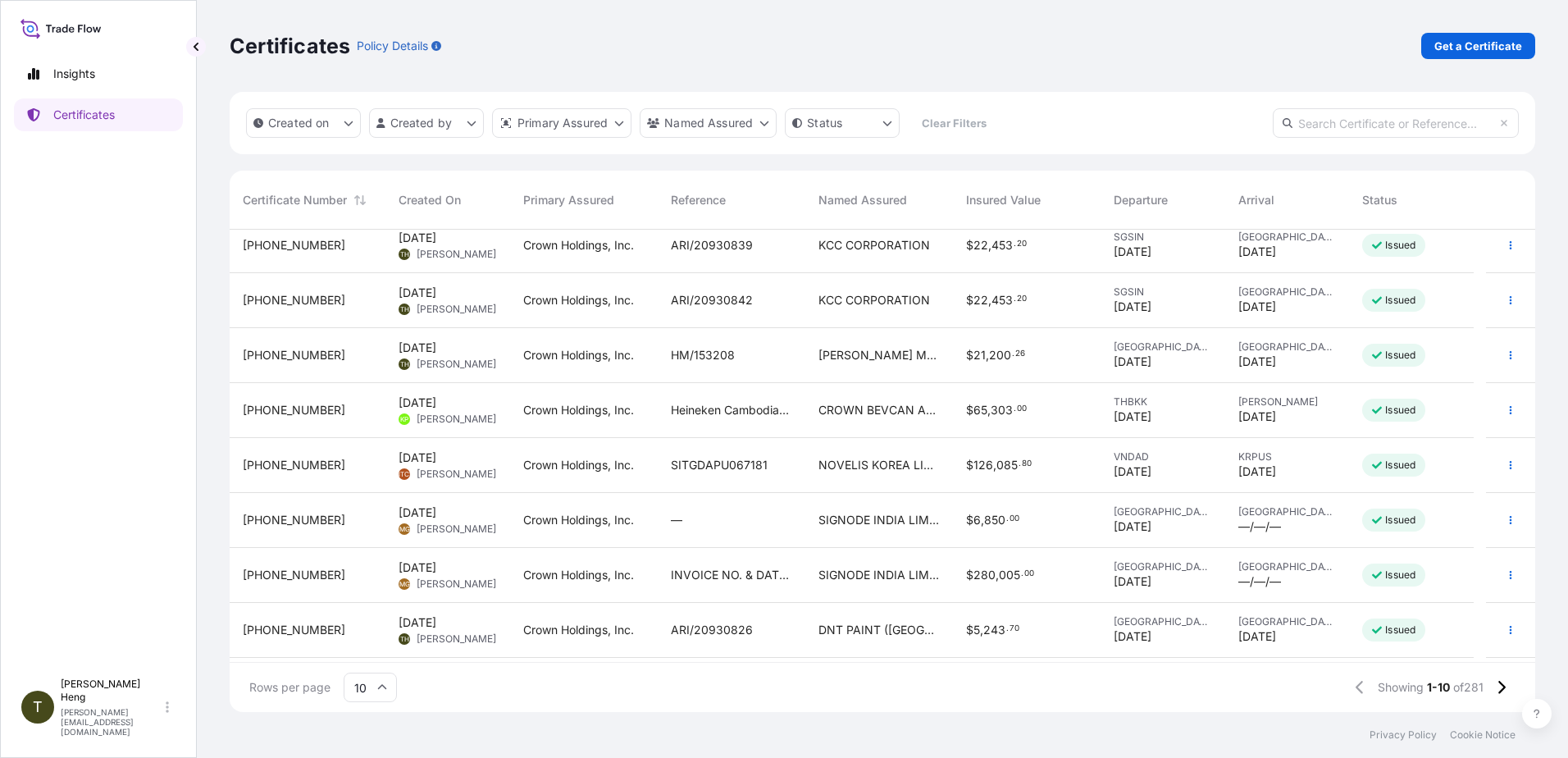
scroll to position [118, 0]
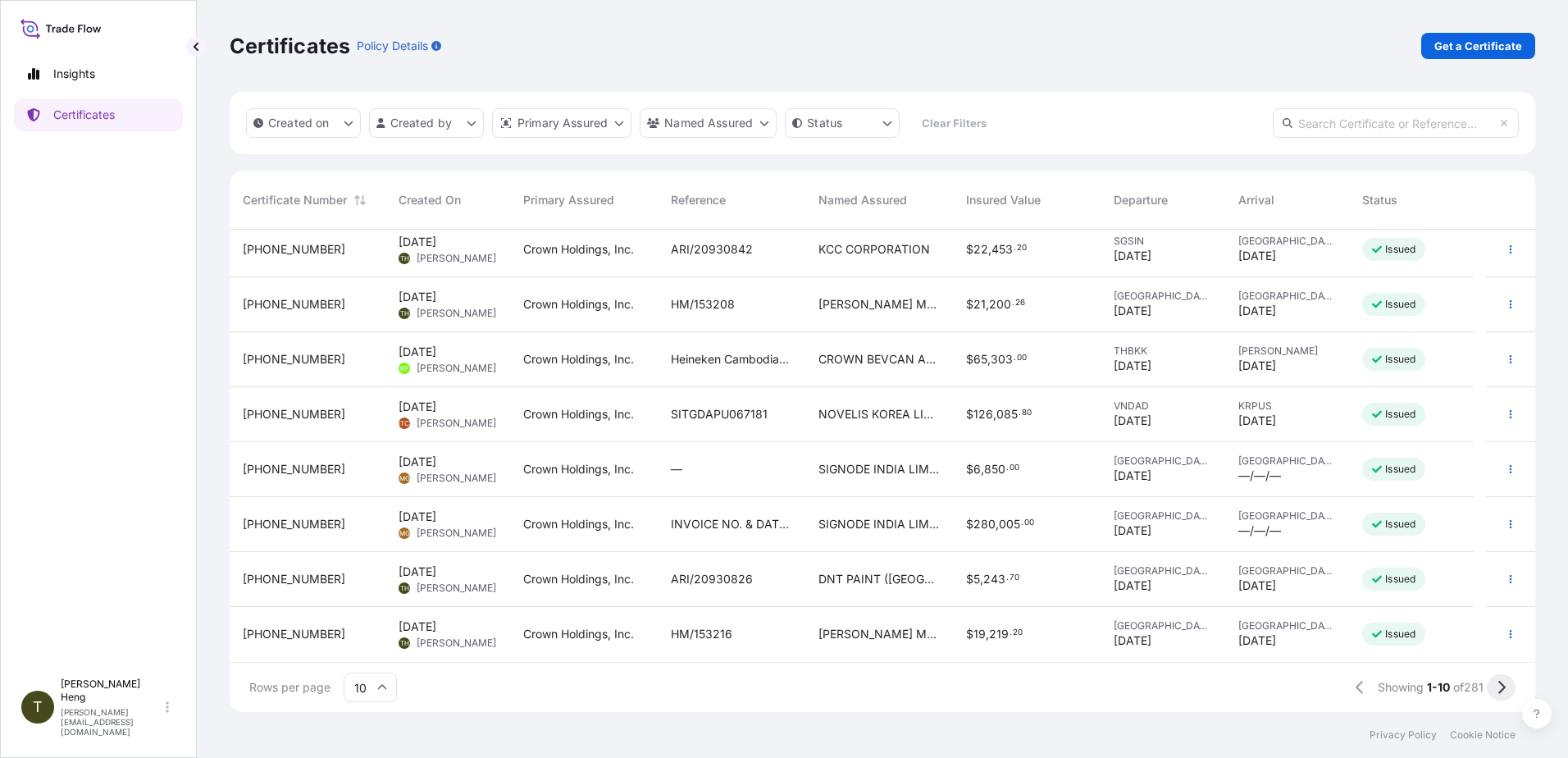
click at [1499, 688] on icon at bounding box center [1501, 687] width 9 height 15
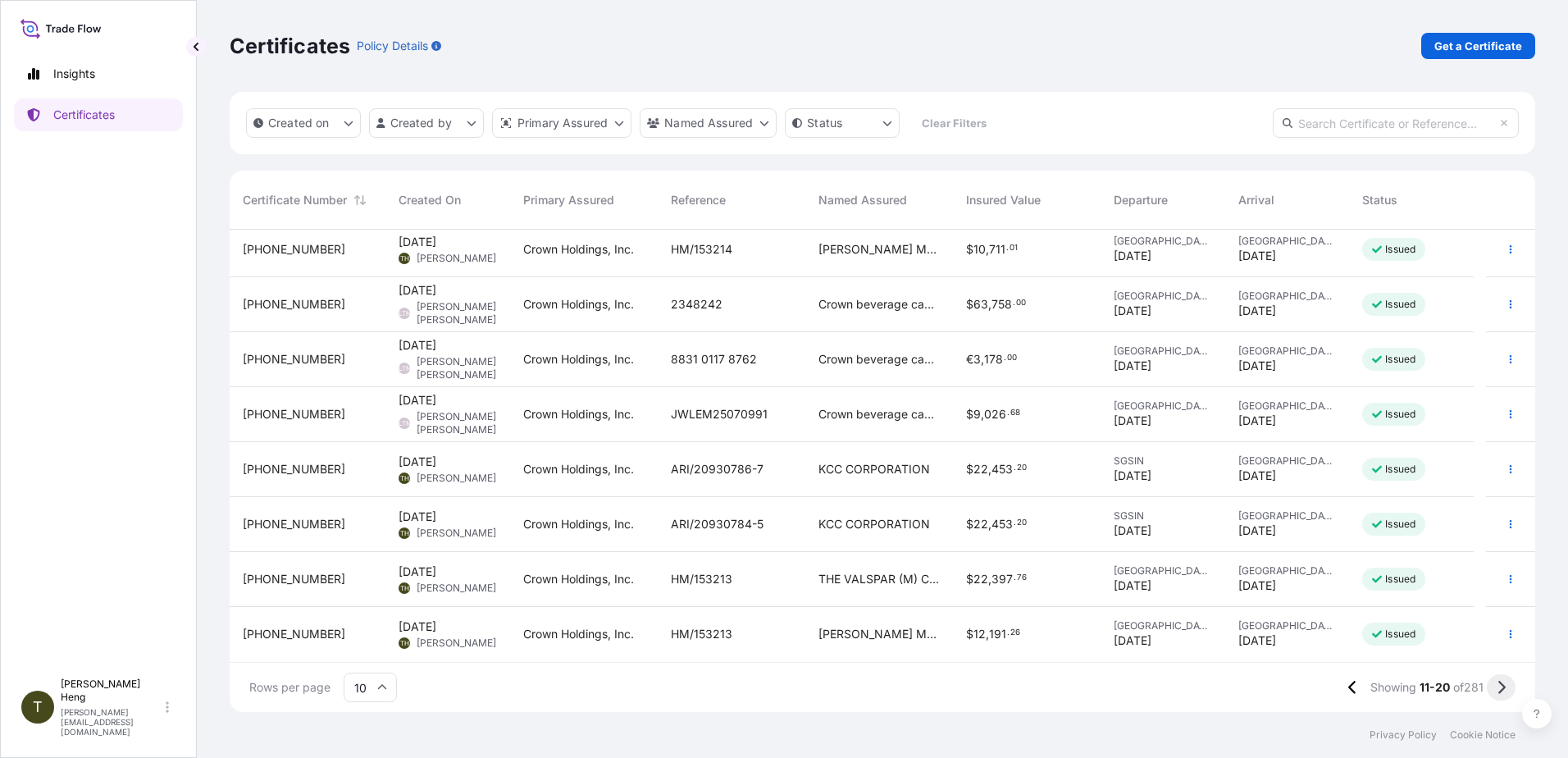
click at [1498, 684] on icon at bounding box center [1501, 687] width 9 height 15
click at [1499, 685] on icon at bounding box center [1501, 687] width 9 height 15
click at [1492, 686] on button at bounding box center [1501, 687] width 29 height 26
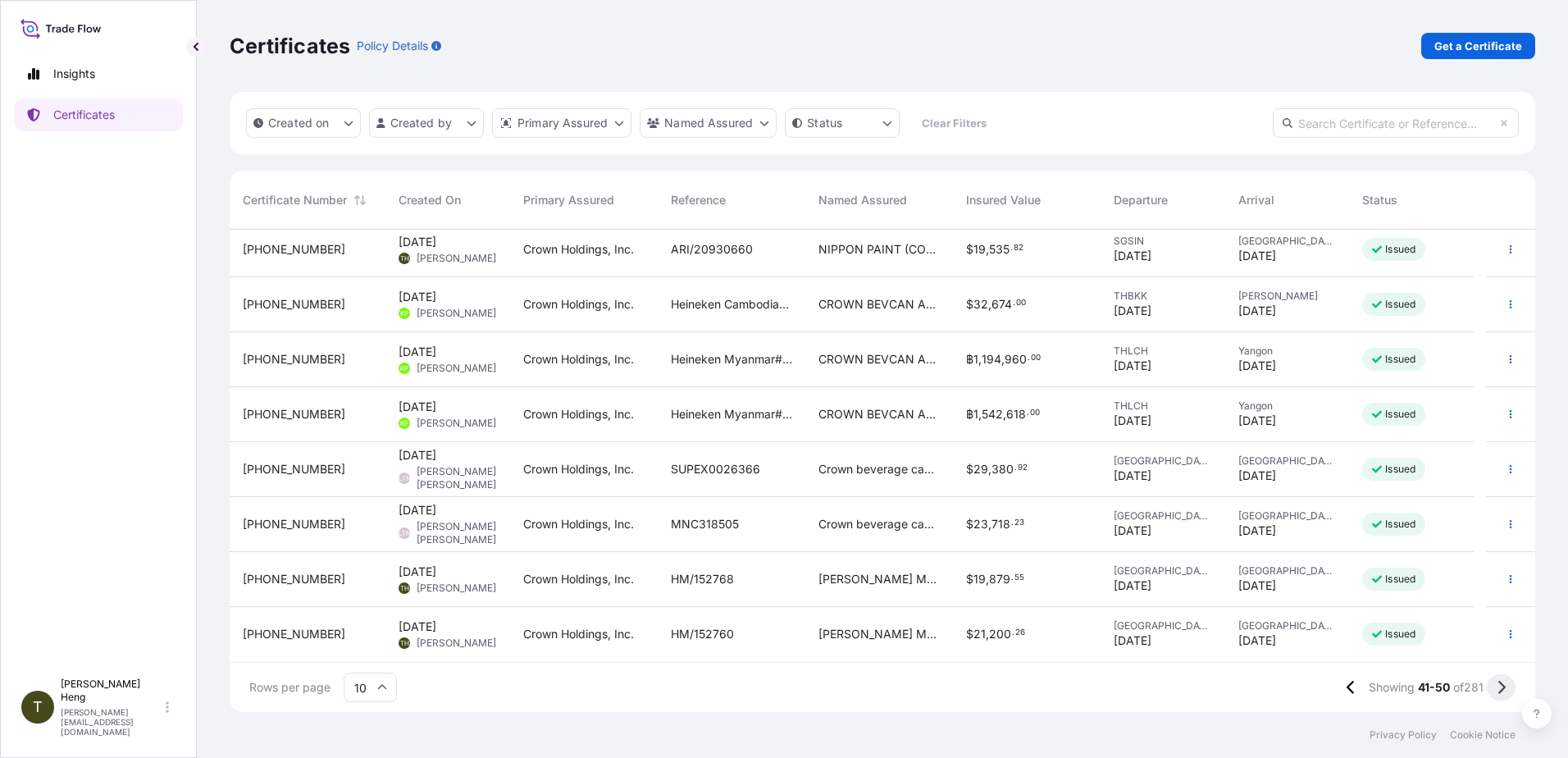
click at [1498, 681] on icon at bounding box center [1501, 687] width 9 height 15
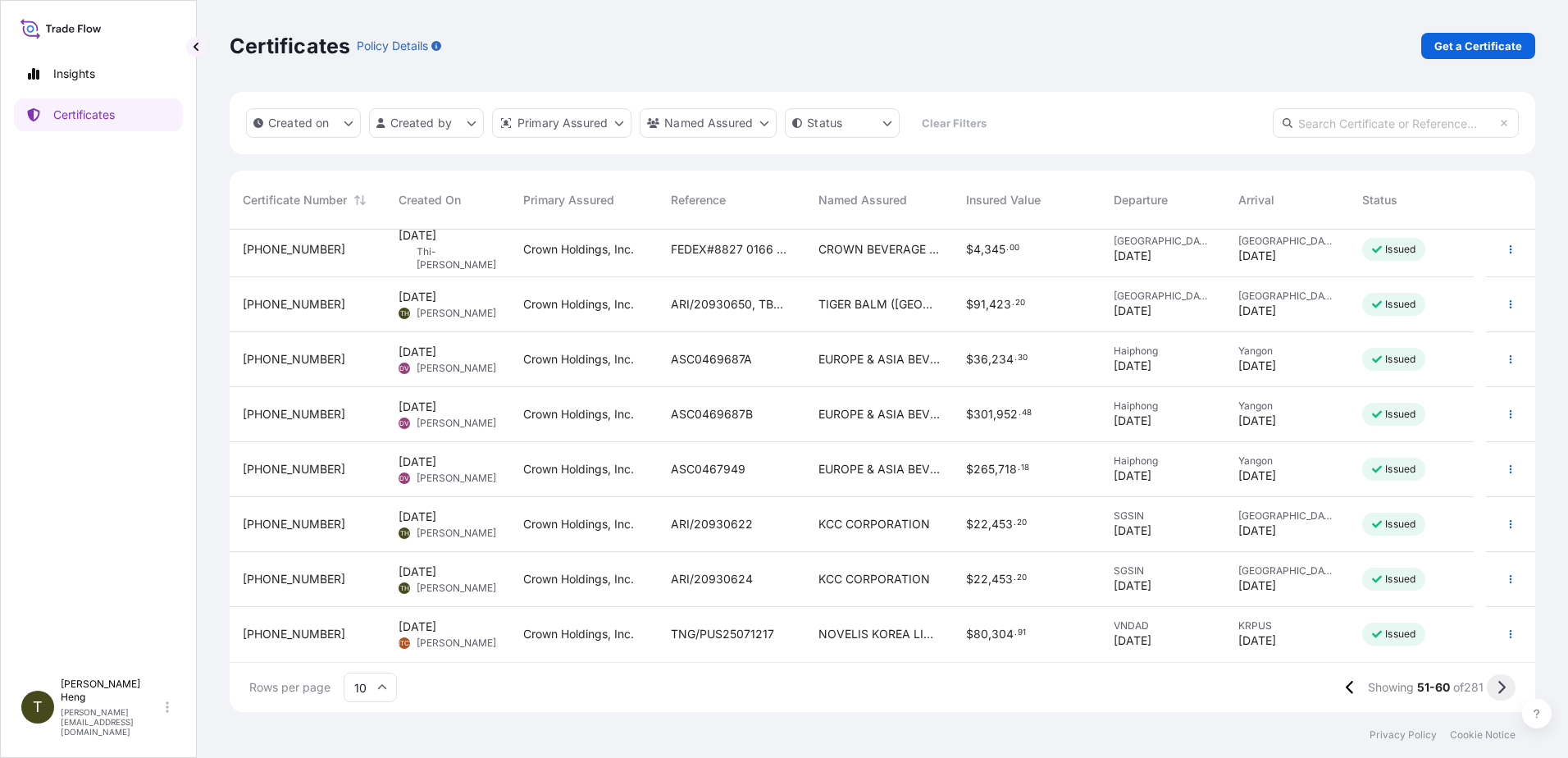
click at [1496, 685] on icon at bounding box center [1501, 687] width 9 height 15
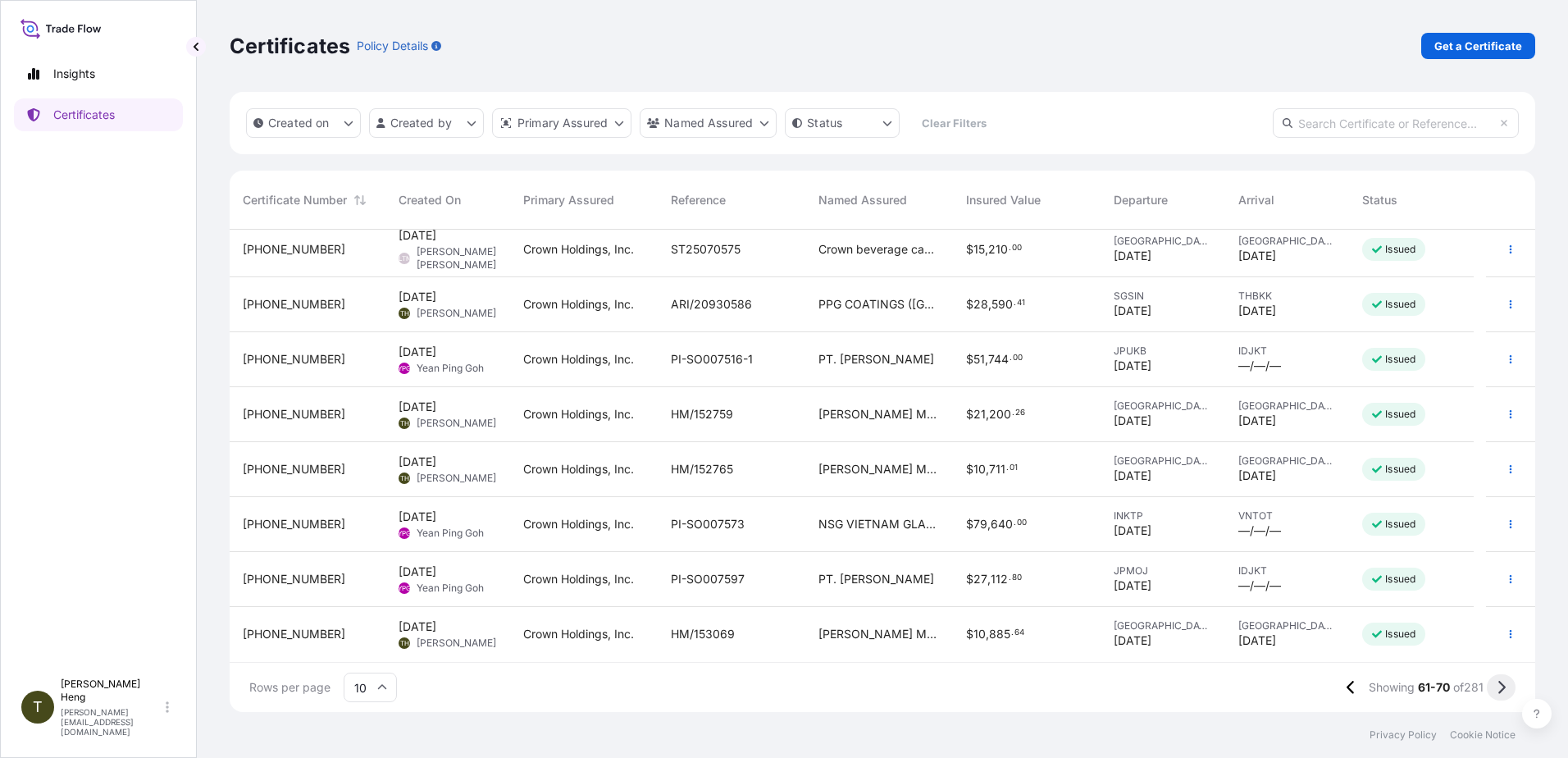
click at [1502, 681] on icon at bounding box center [1501, 687] width 9 height 15
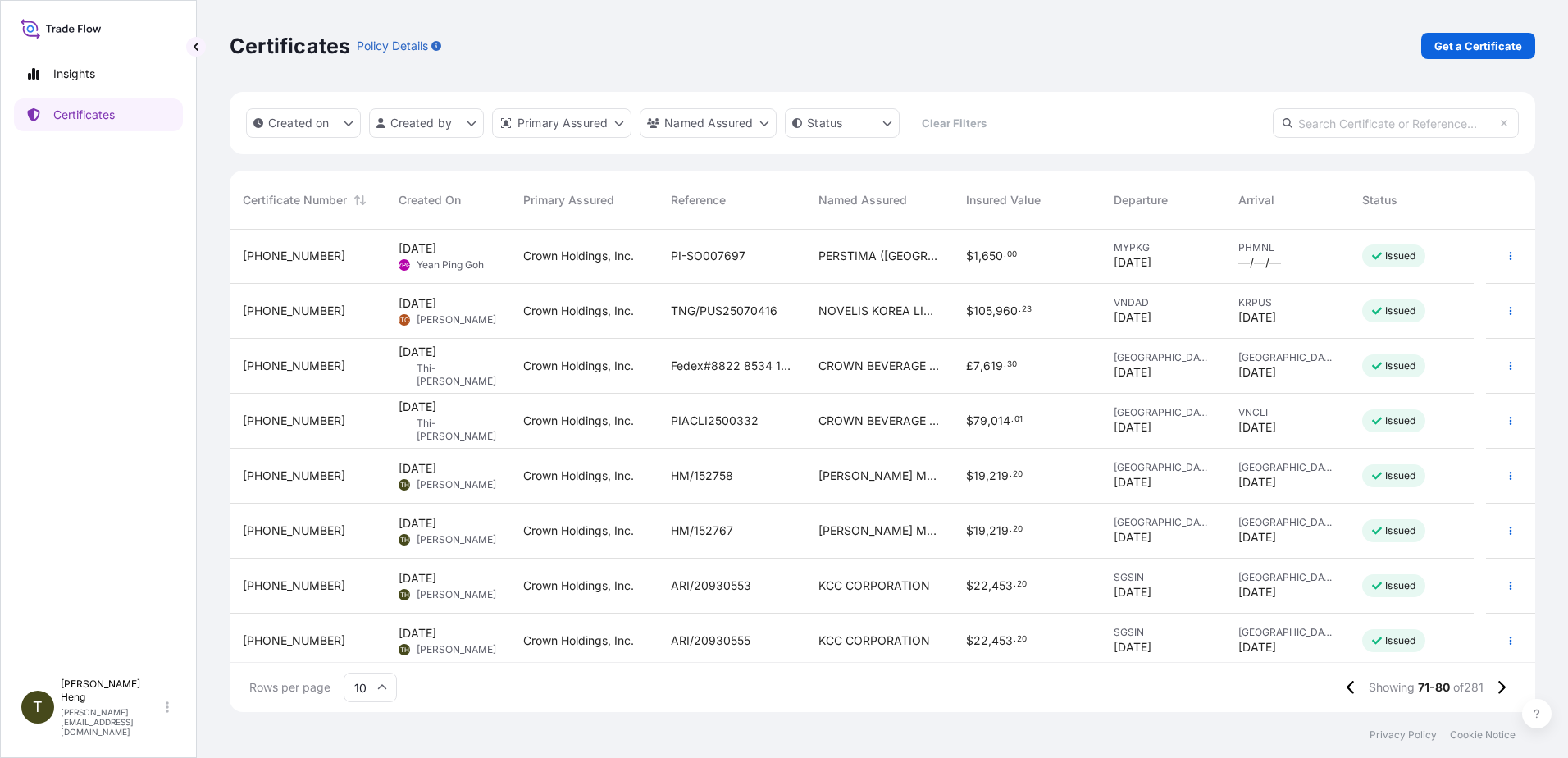
scroll to position [0, 0]
click at [1347, 685] on icon at bounding box center [1351, 687] width 9 height 15
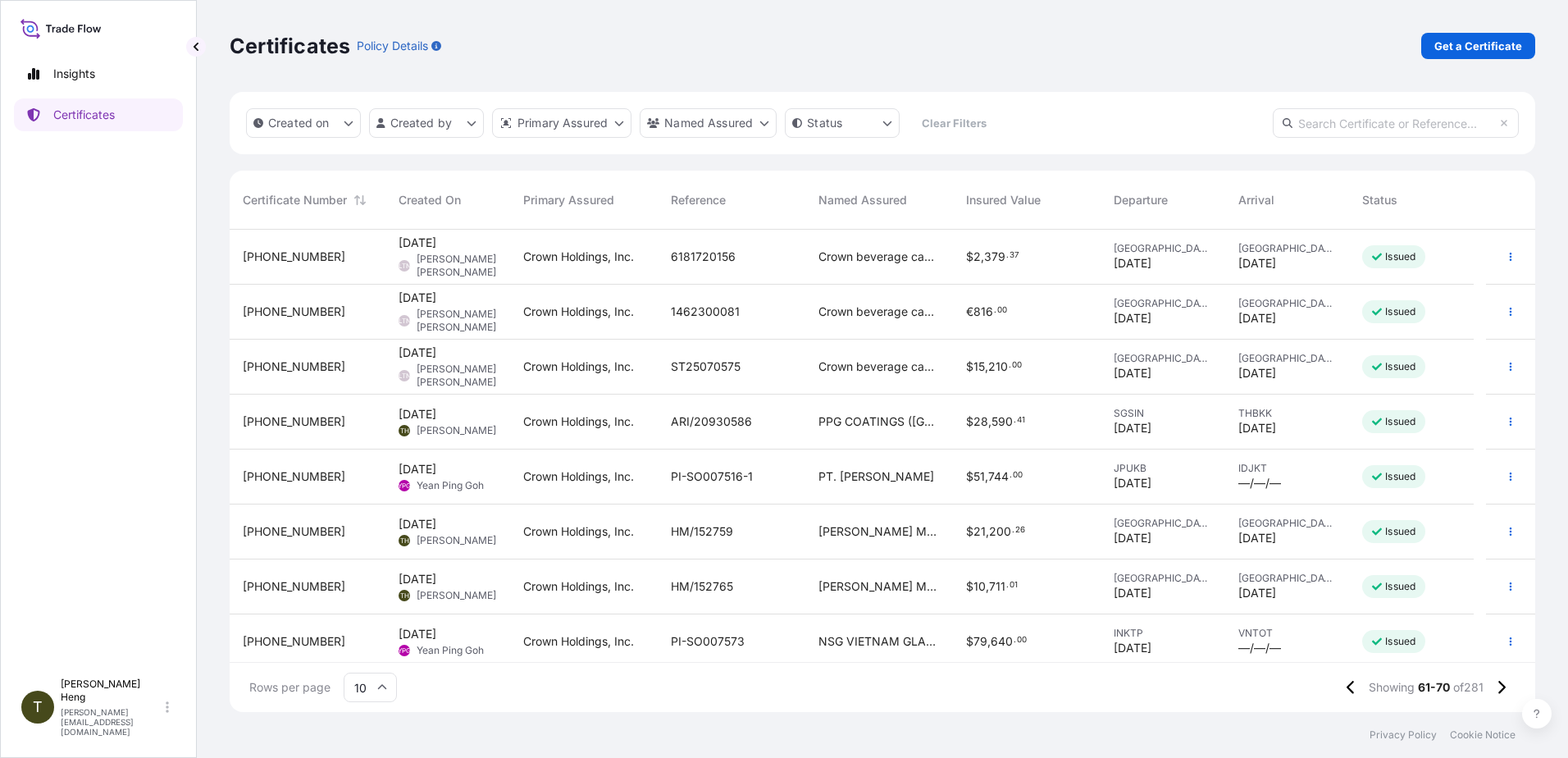
scroll to position [118, 0]
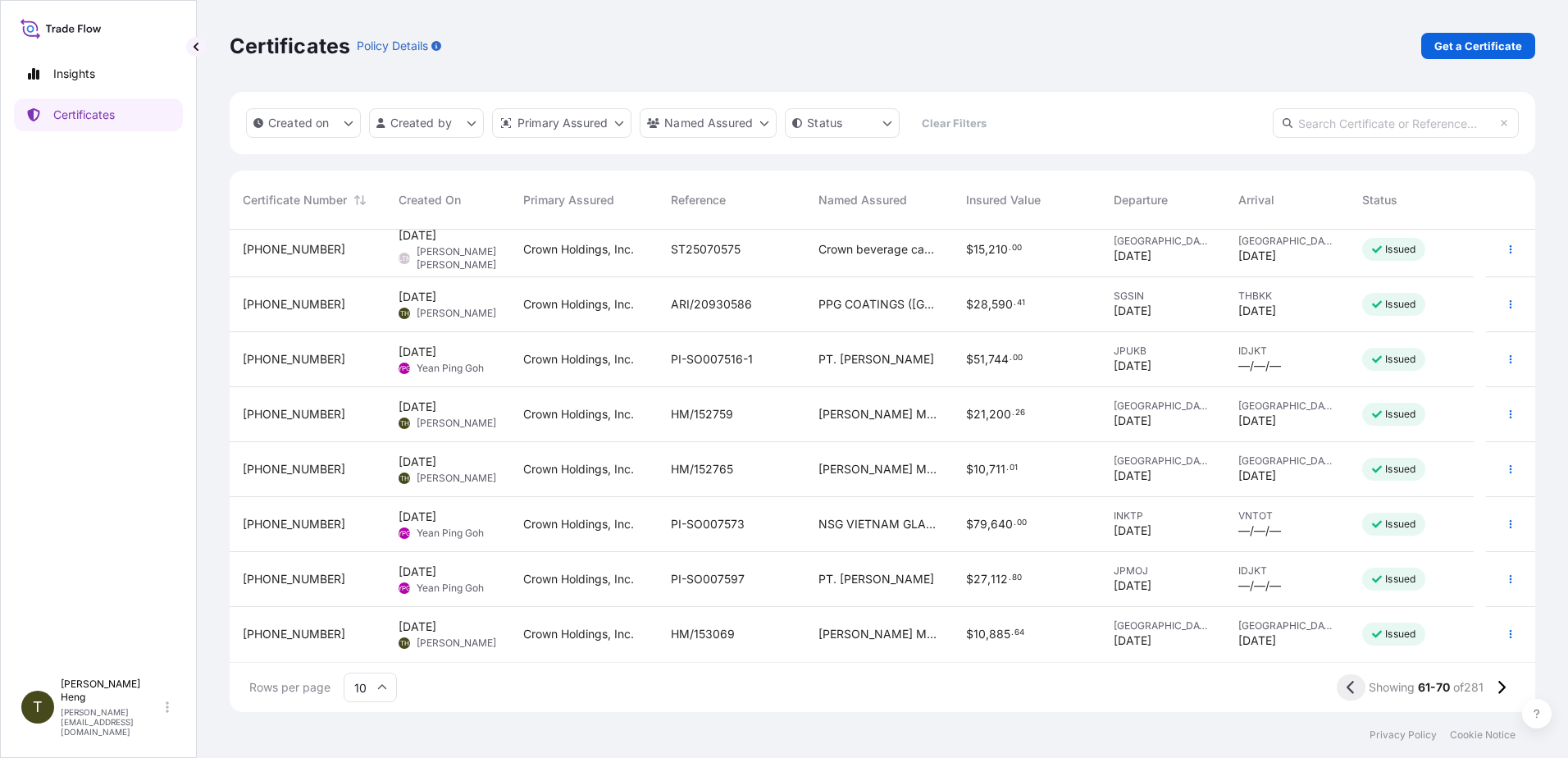
click at [1347, 681] on icon at bounding box center [1351, 687] width 9 height 15
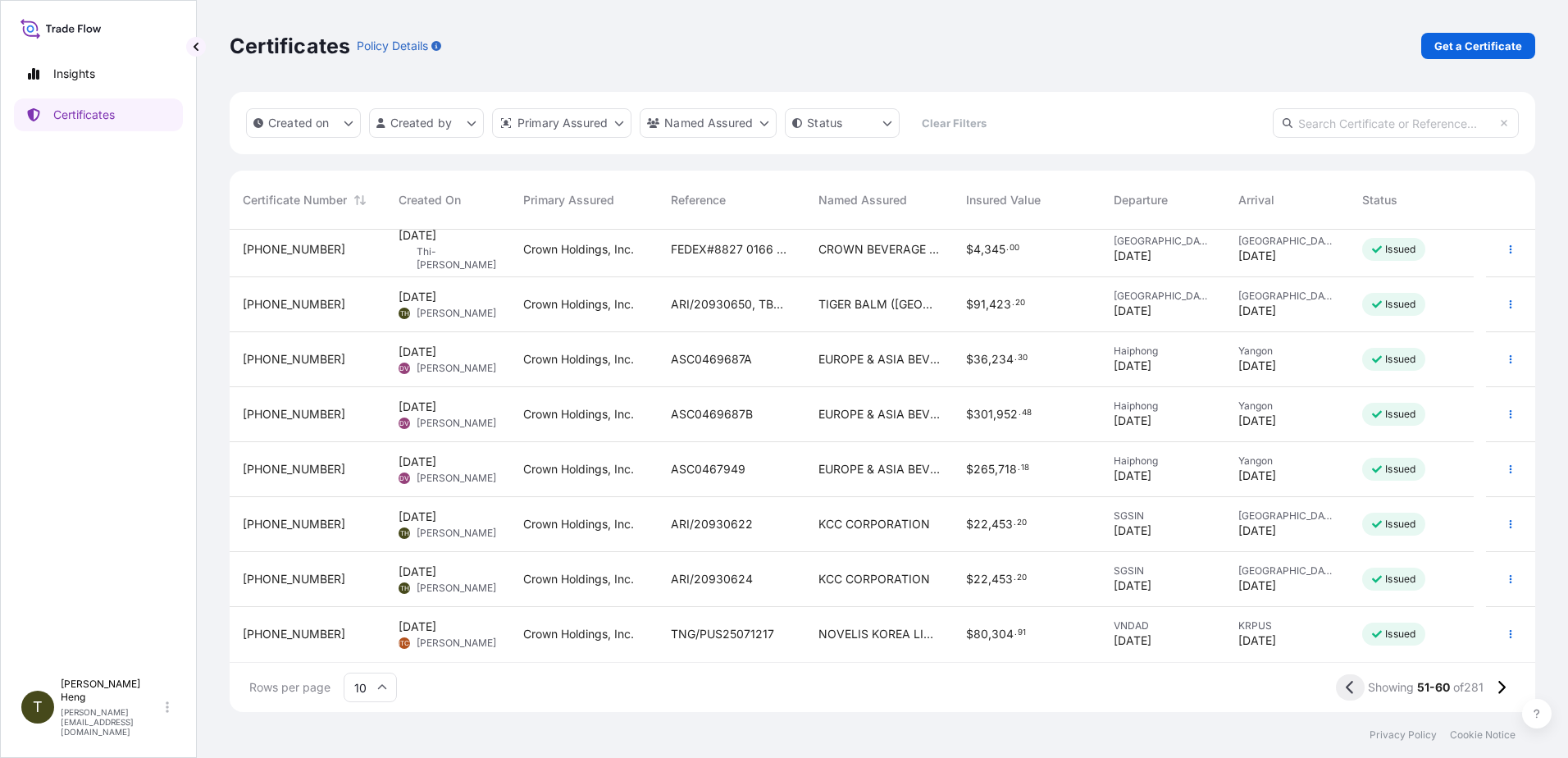
click at [1346, 692] on icon at bounding box center [1351, 687] width 9 height 15
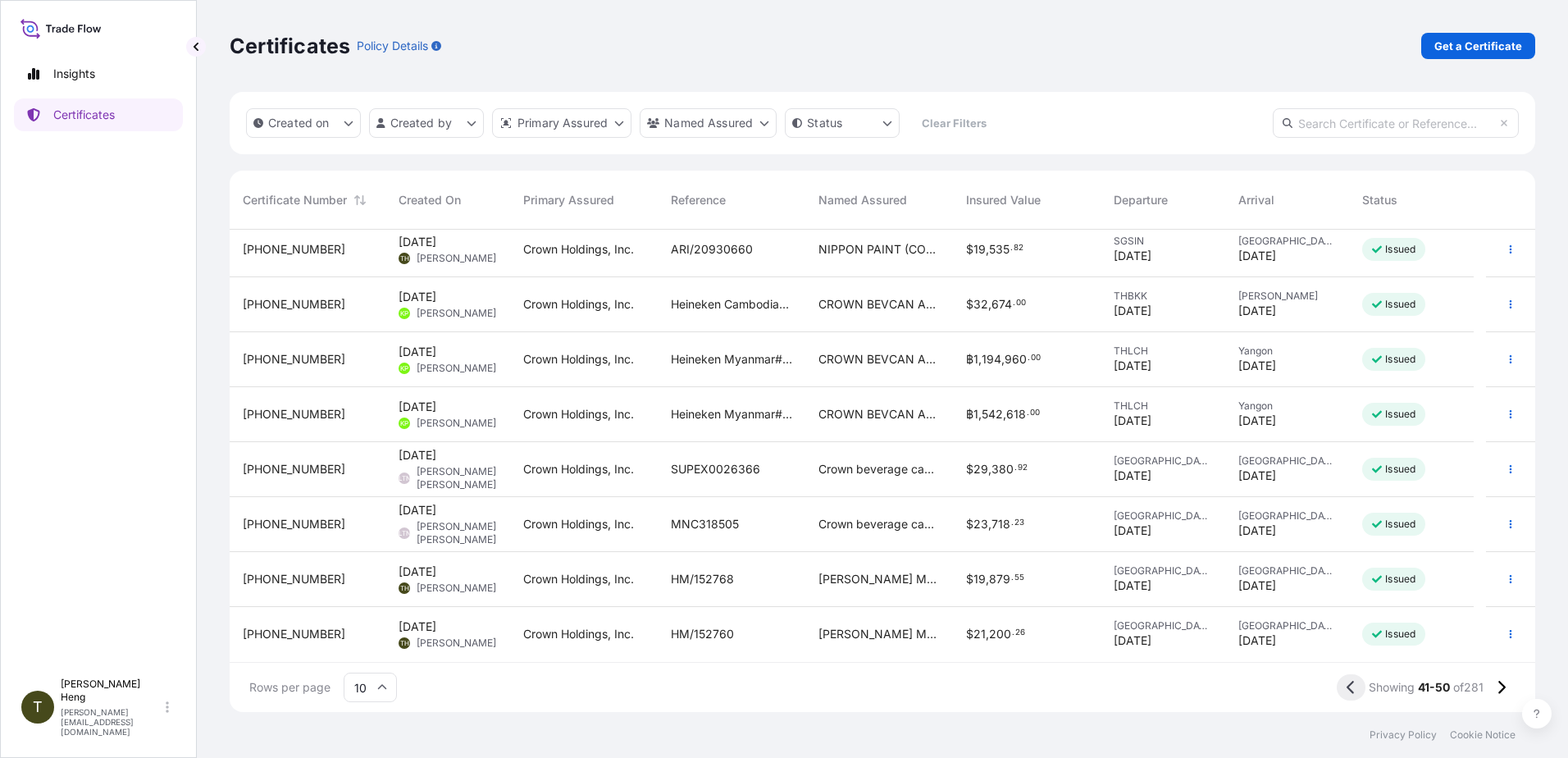
click at [1340, 682] on button at bounding box center [1351, 687] width 29 height 26
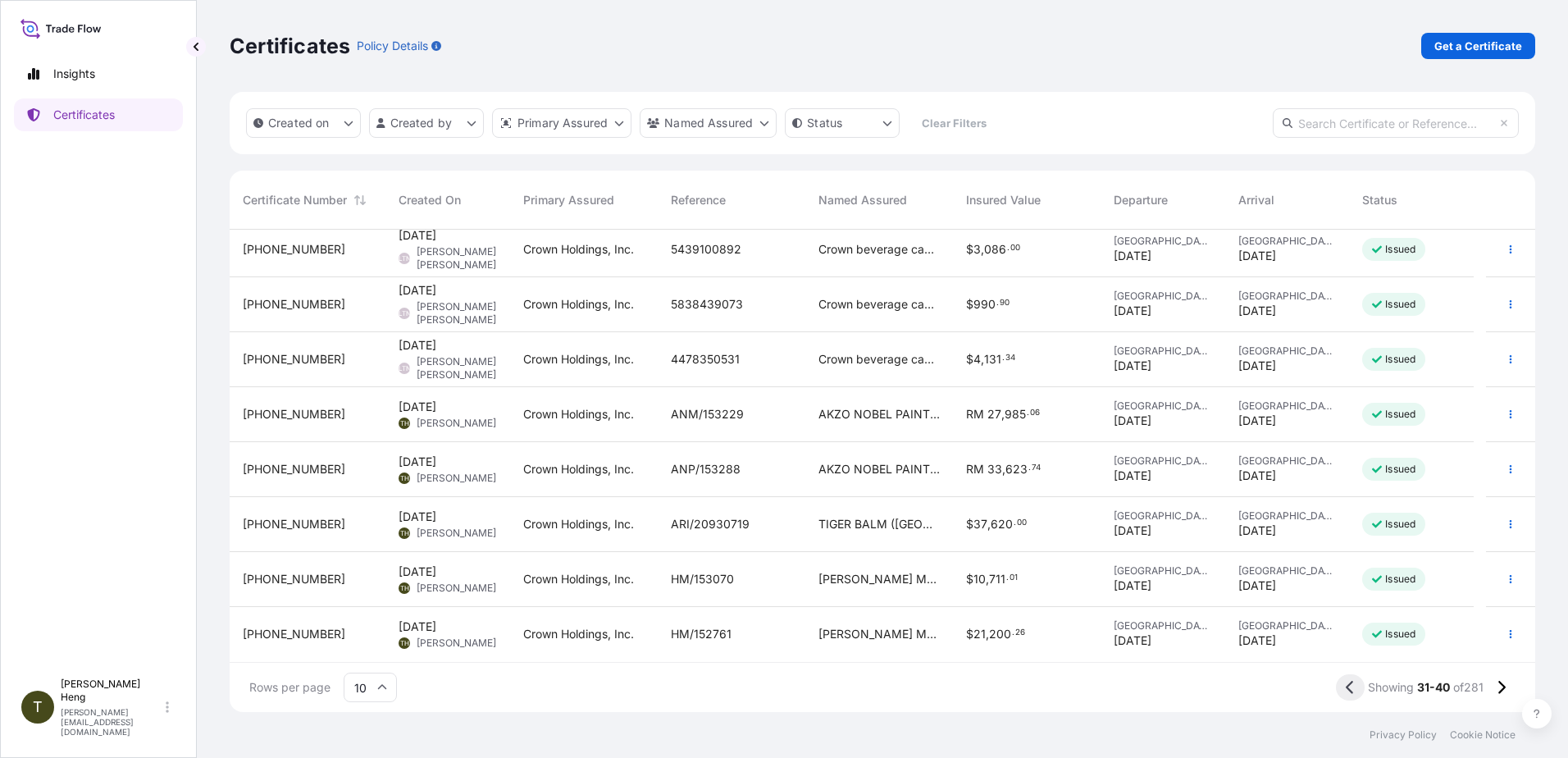
click at [1339, 685] on button at bounding box center [1350, 687] width 29 height 26
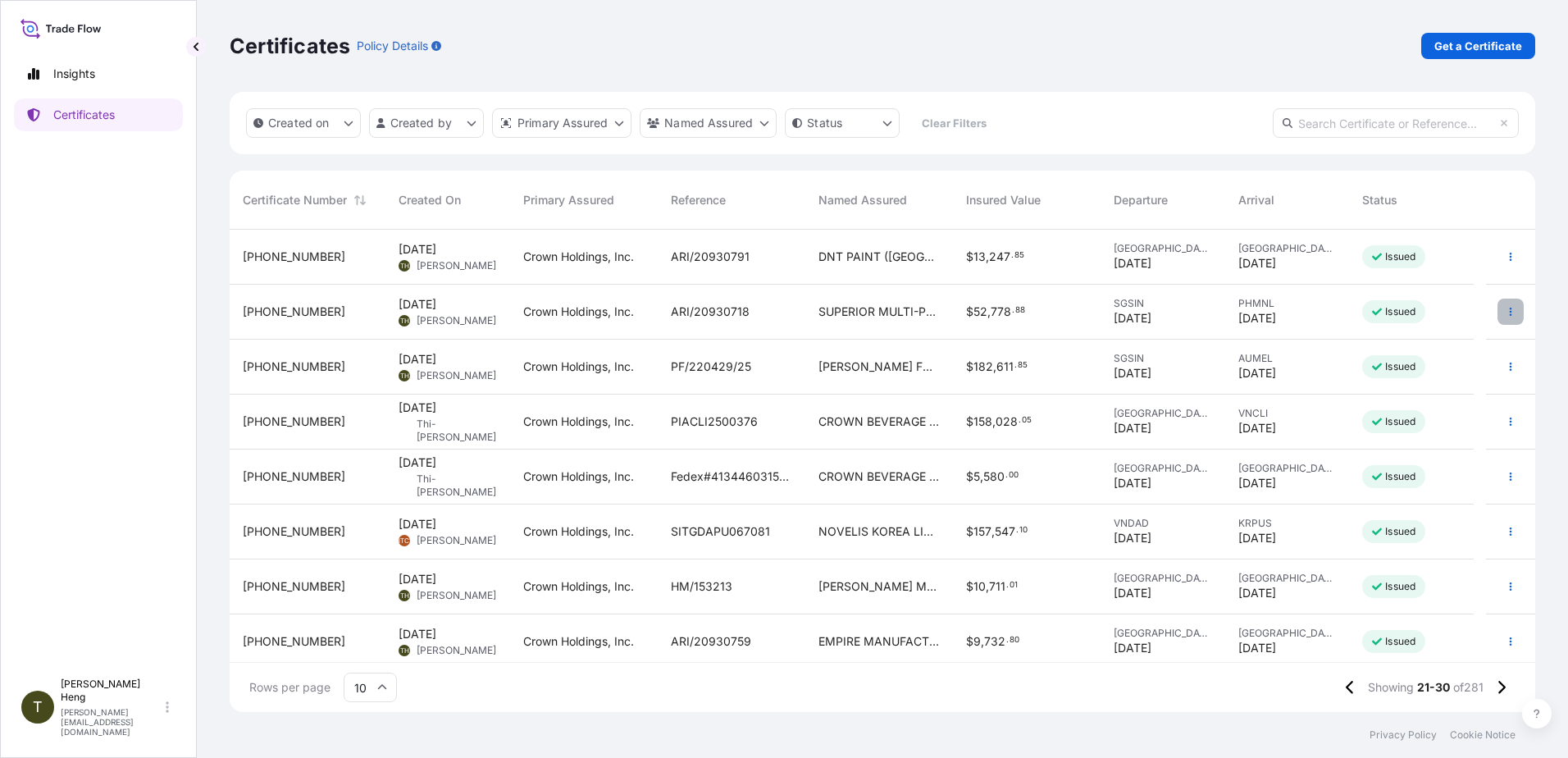
click at [1498, 306] on button "button" at bounding box center [1510, 312] width 26 height 26
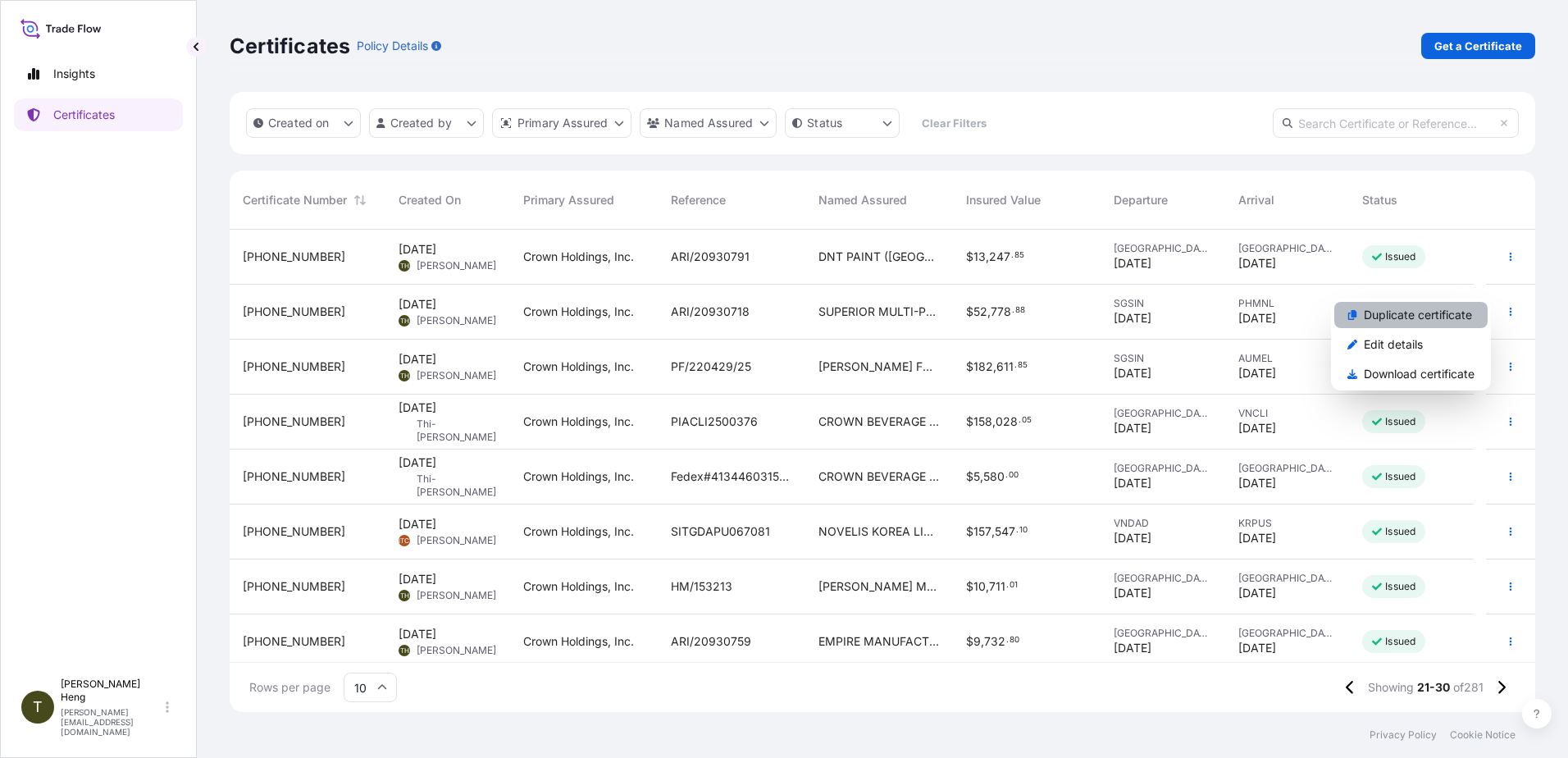
click at [1391, 316] on p "Duplicate certificate" at bounding box center [1418, 316] width 108 height 17
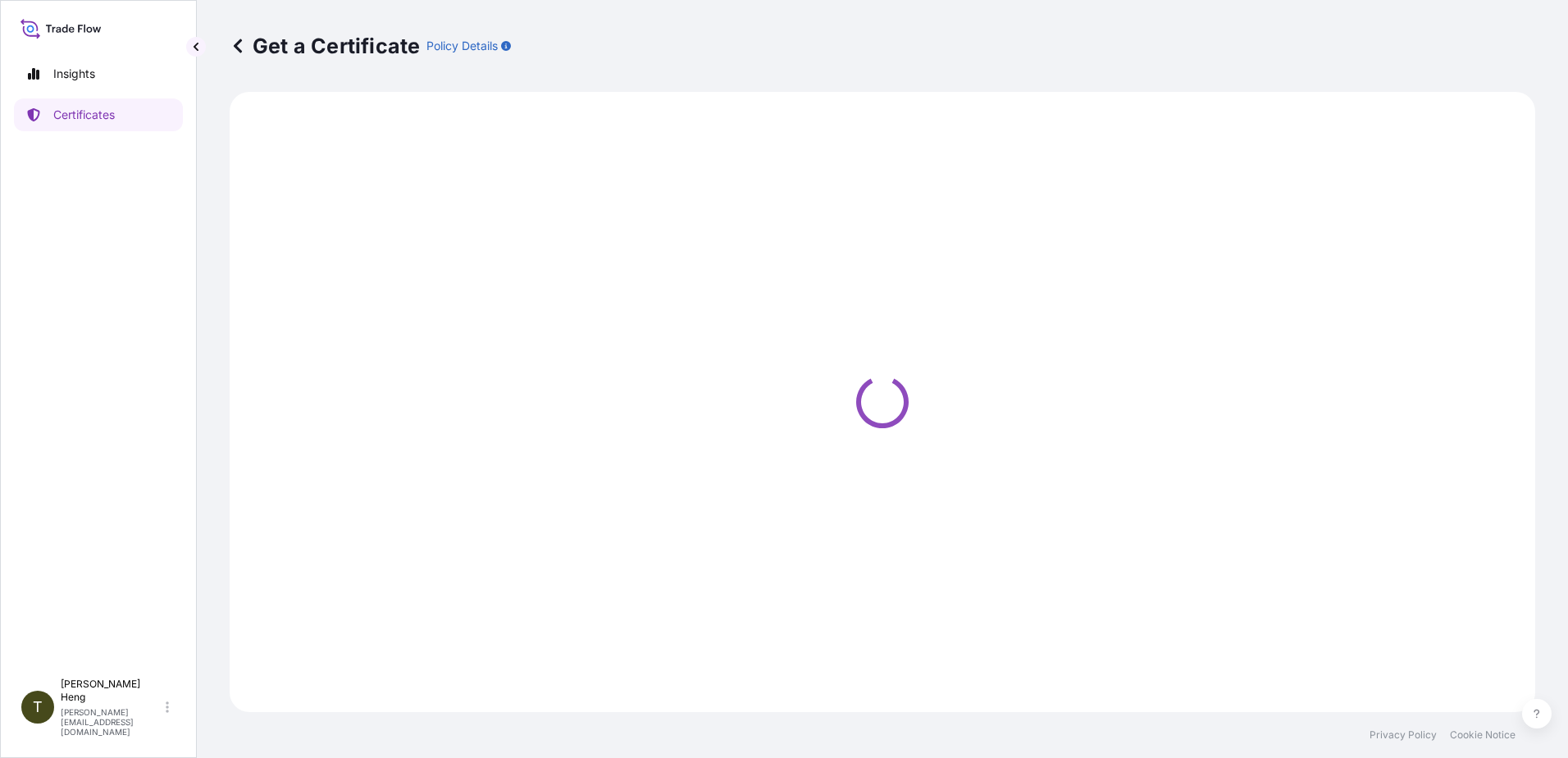
select select "Sea"
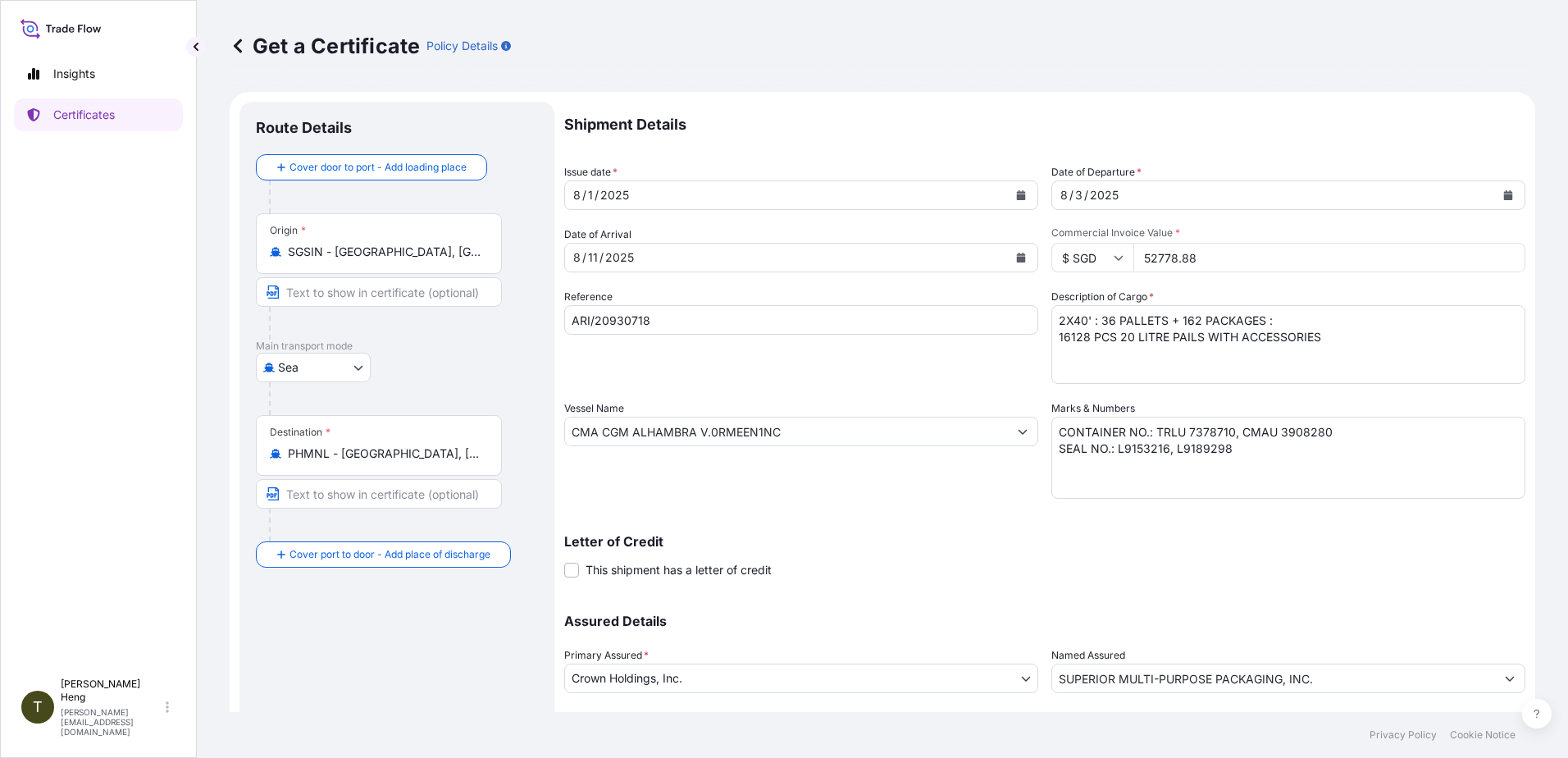
click at [1013, 190] on button "Calendar" at bounding box center [1021, 195] width 26 height 26
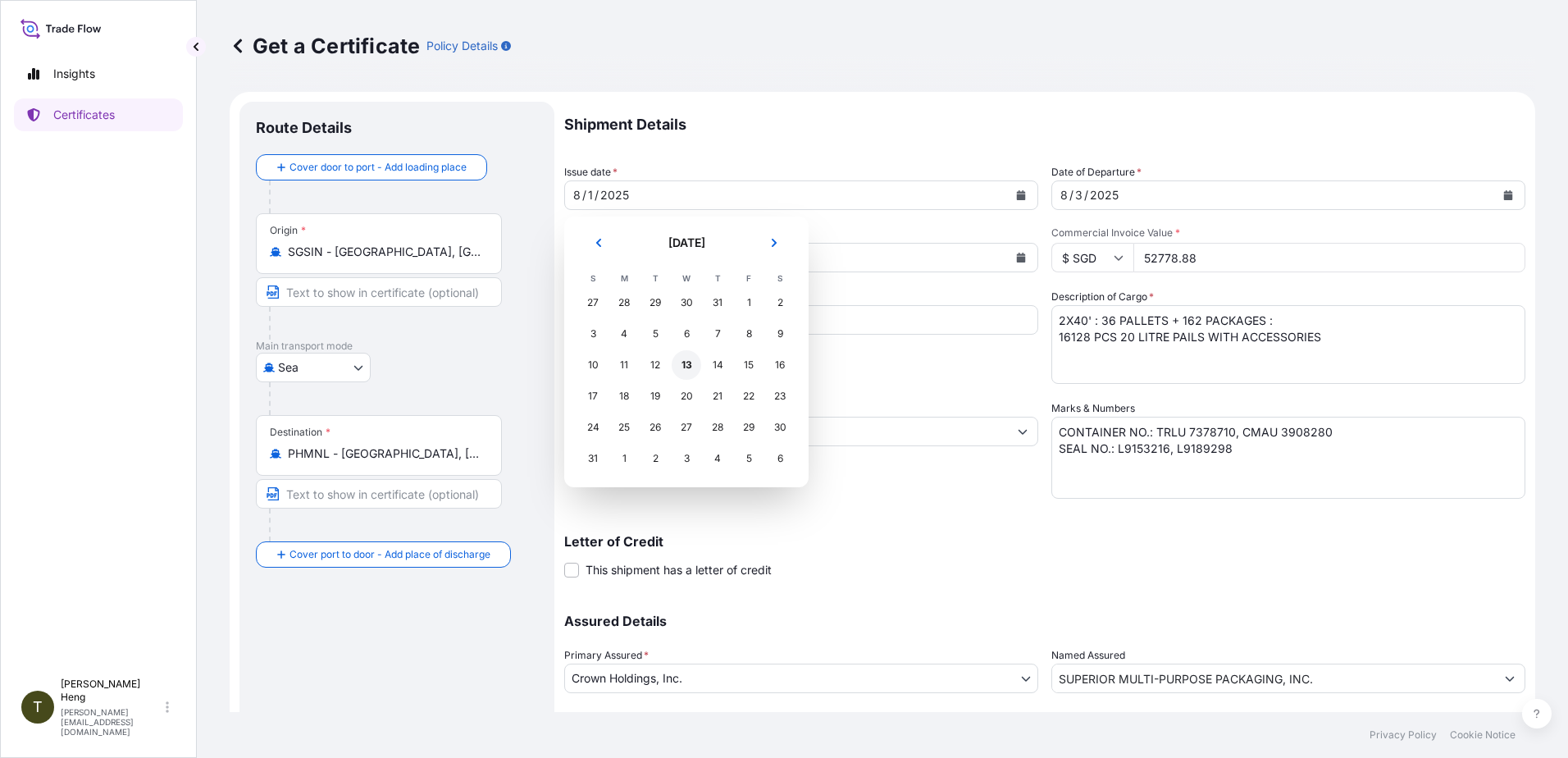
click at [692, 372] on div "13" at bounding box center [687, 365] width 30 height 30
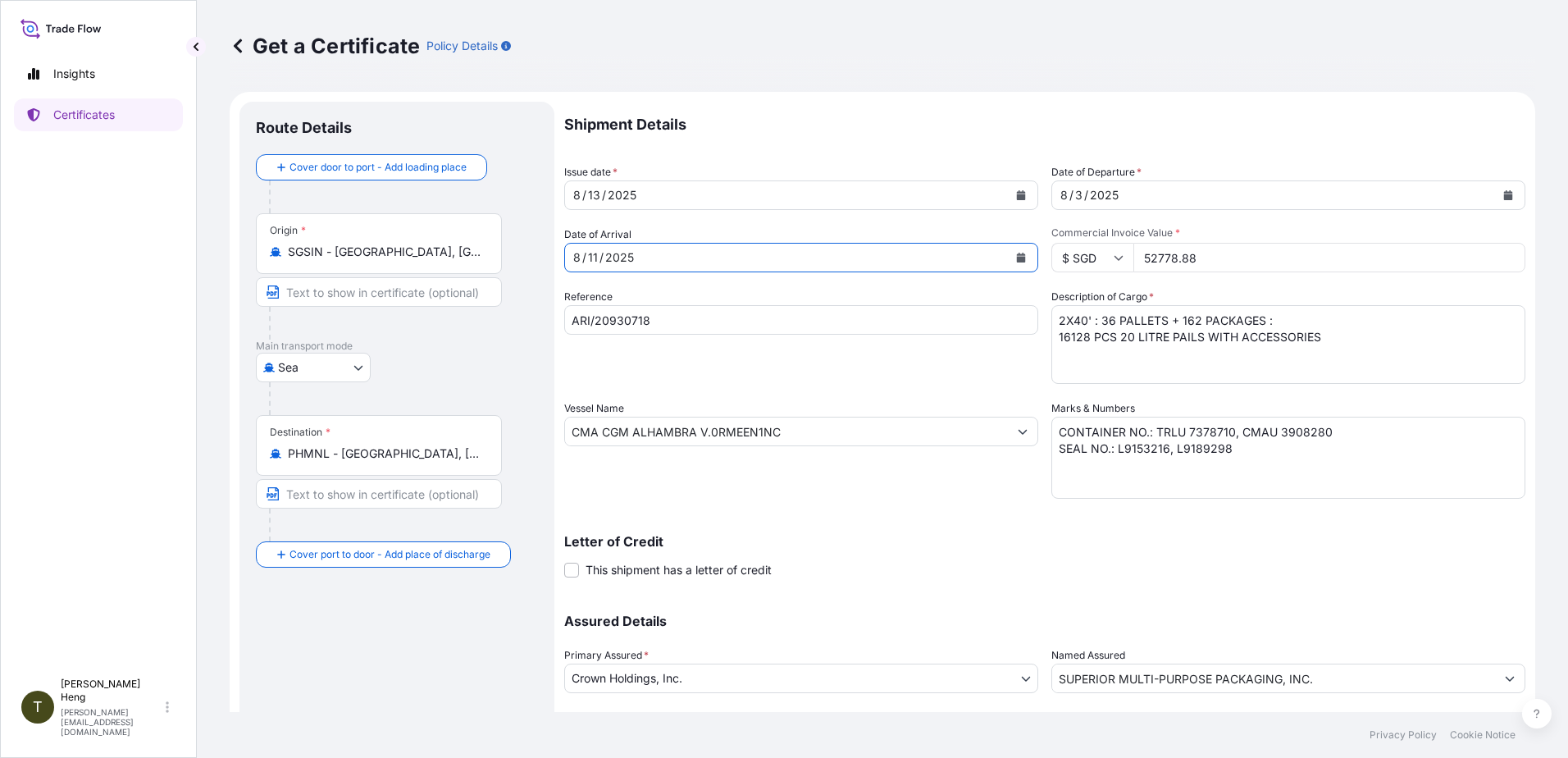
click at [1015, 254] on icon "Calendar" at bounding box center [1020, 258] width 10 height 10
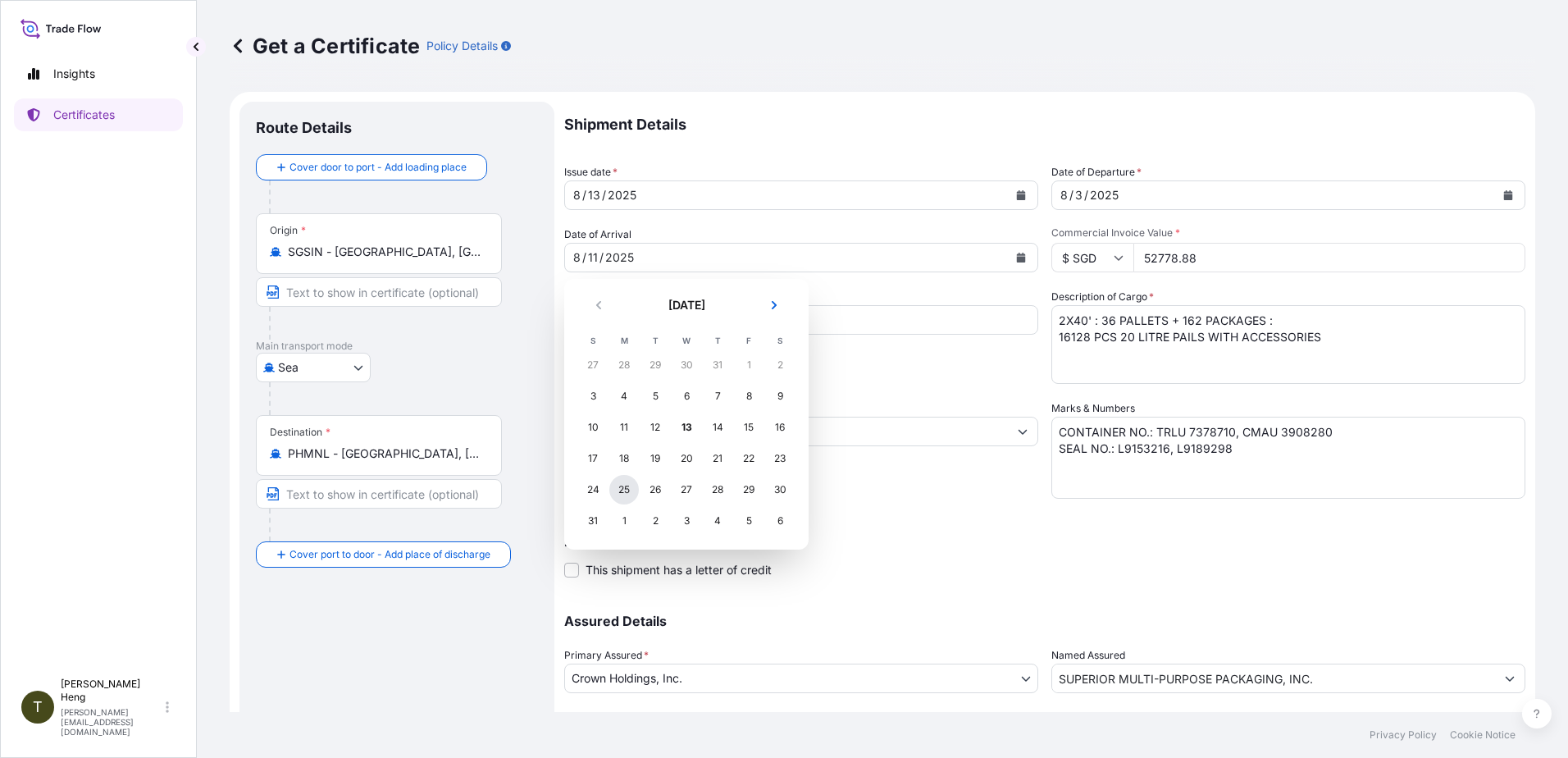
click at [616, 487] on div "25" at bounding box center [624, 490] width 30 height 30
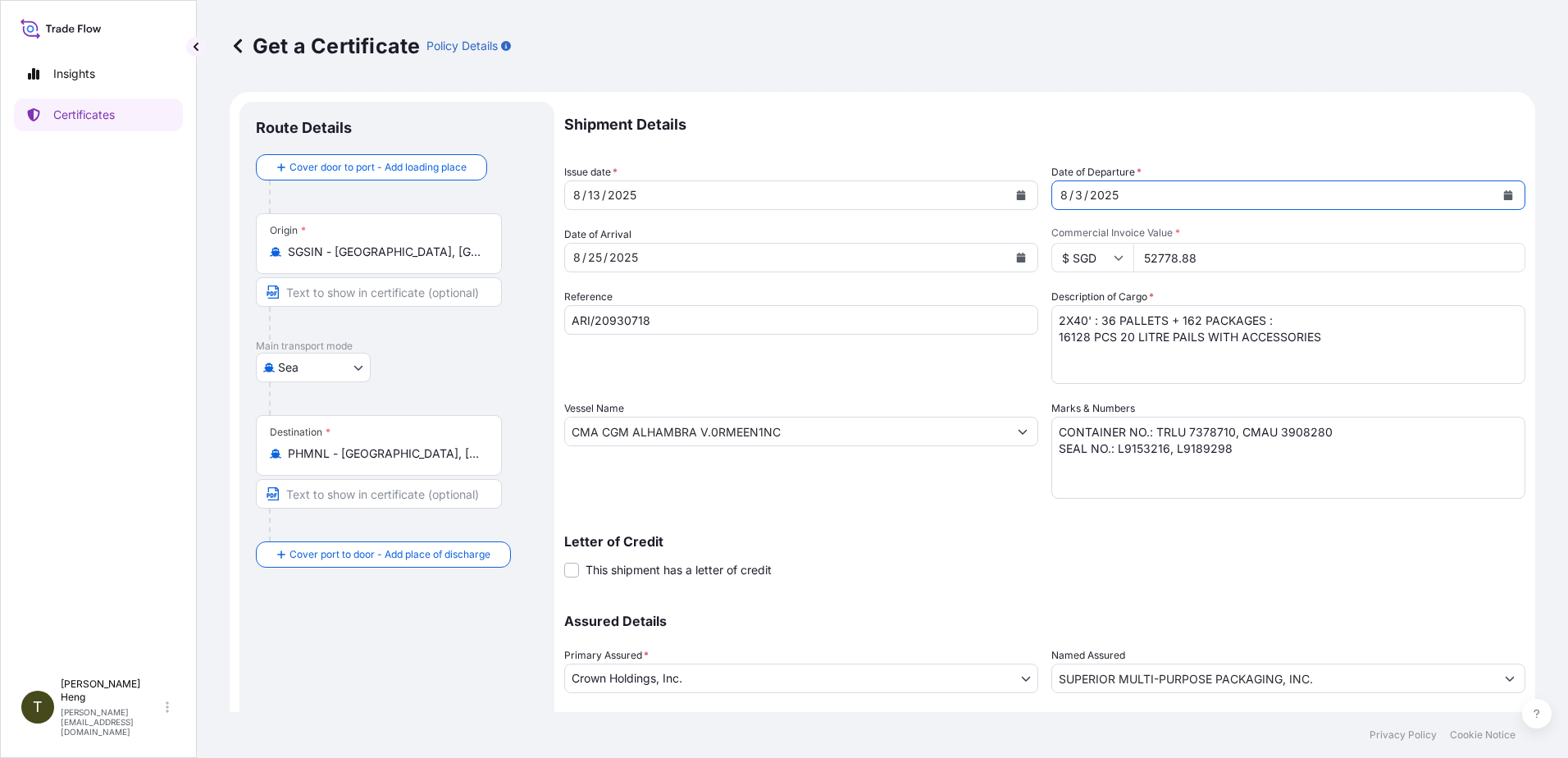
click at [1503, 191] on icon "Calendar" at bounding box center [1507, 195] width 10 height 10
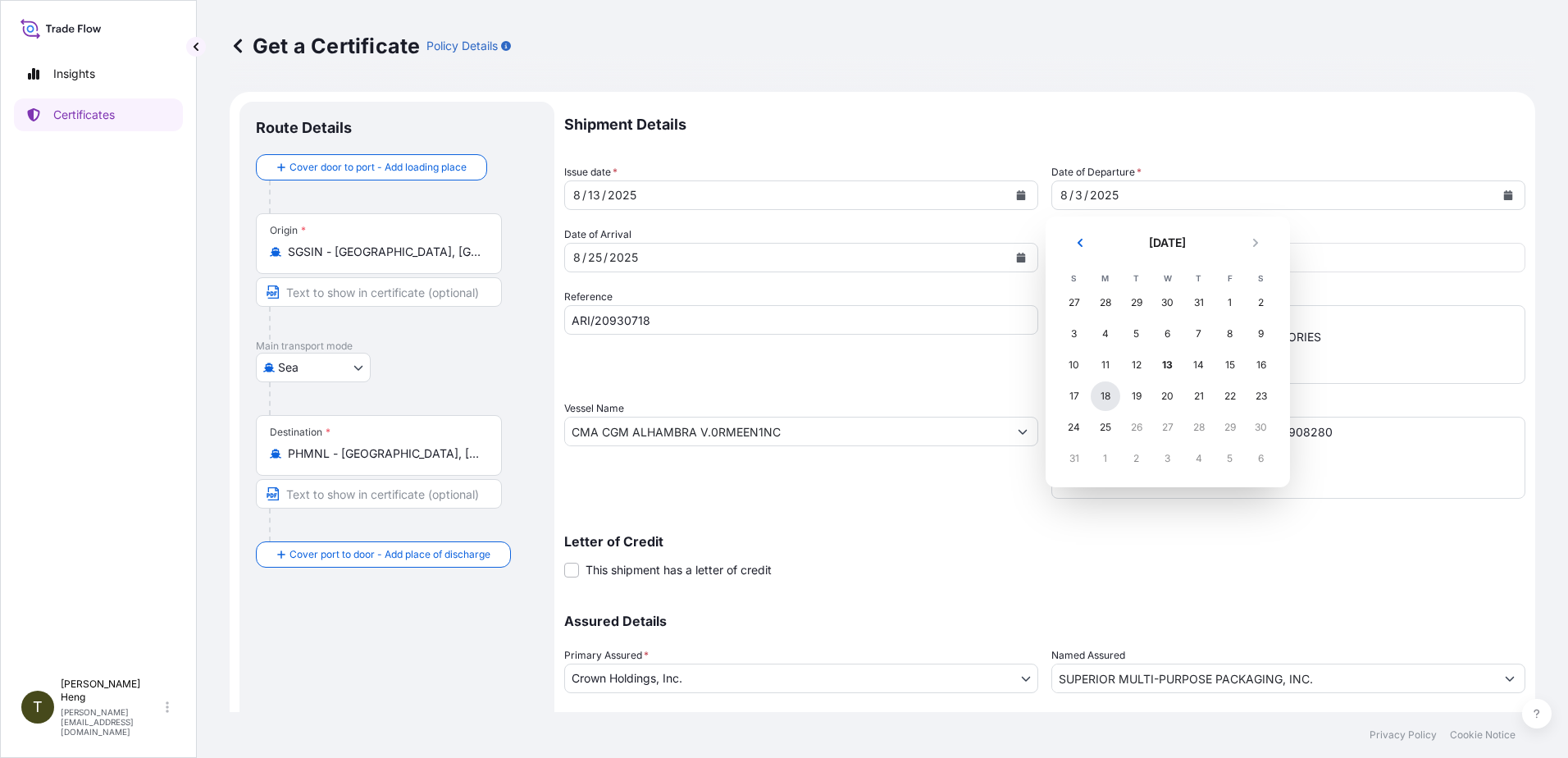
click at [1107, 397] on div "18" at bounding box center [1105, 397] width 30 height 30
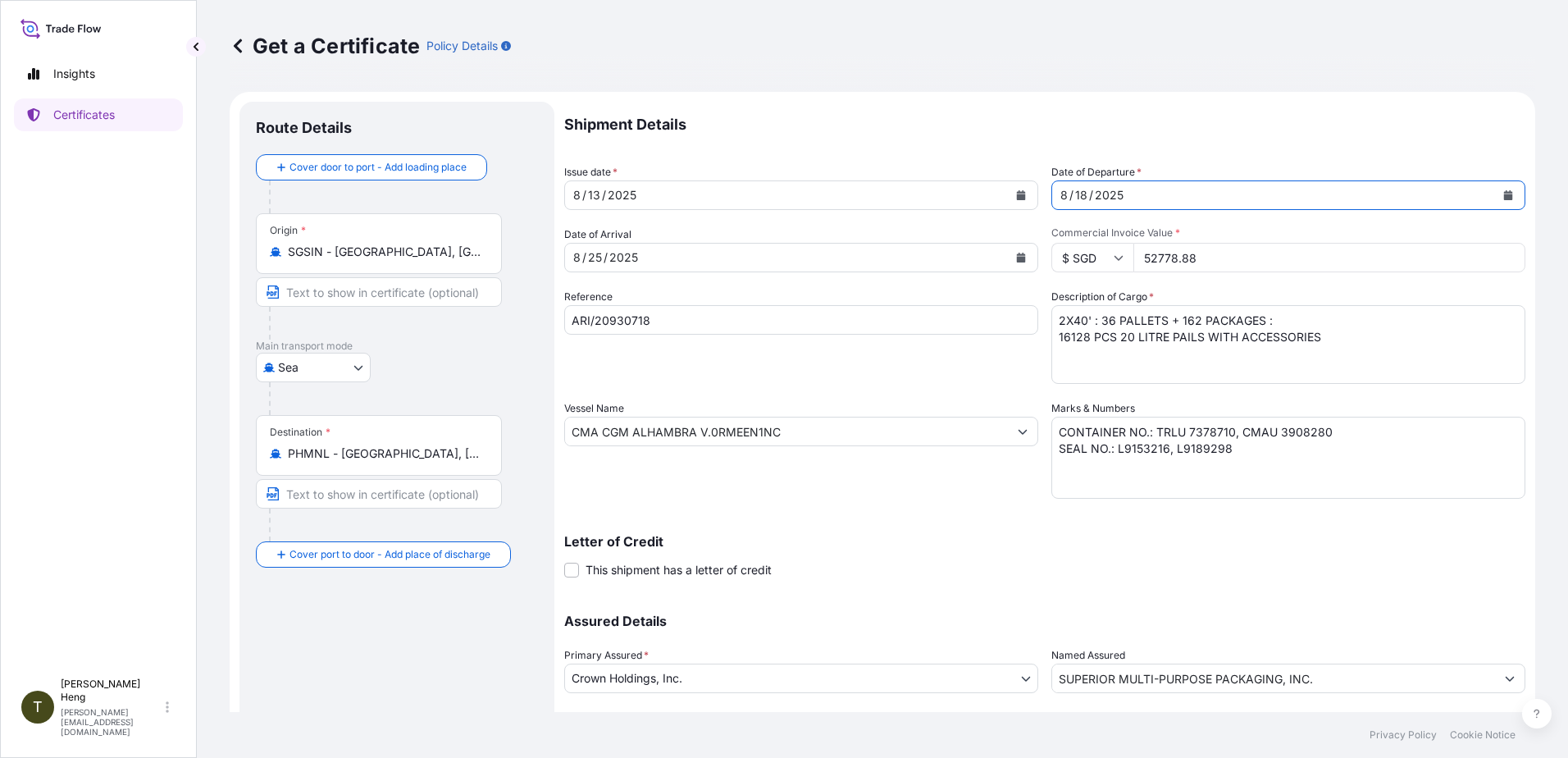
click at [741, 433] on input "CMA CGM ALHAMBRA V.0RMEEN1NC" at bounding box center [786, 431] width 442 height 30
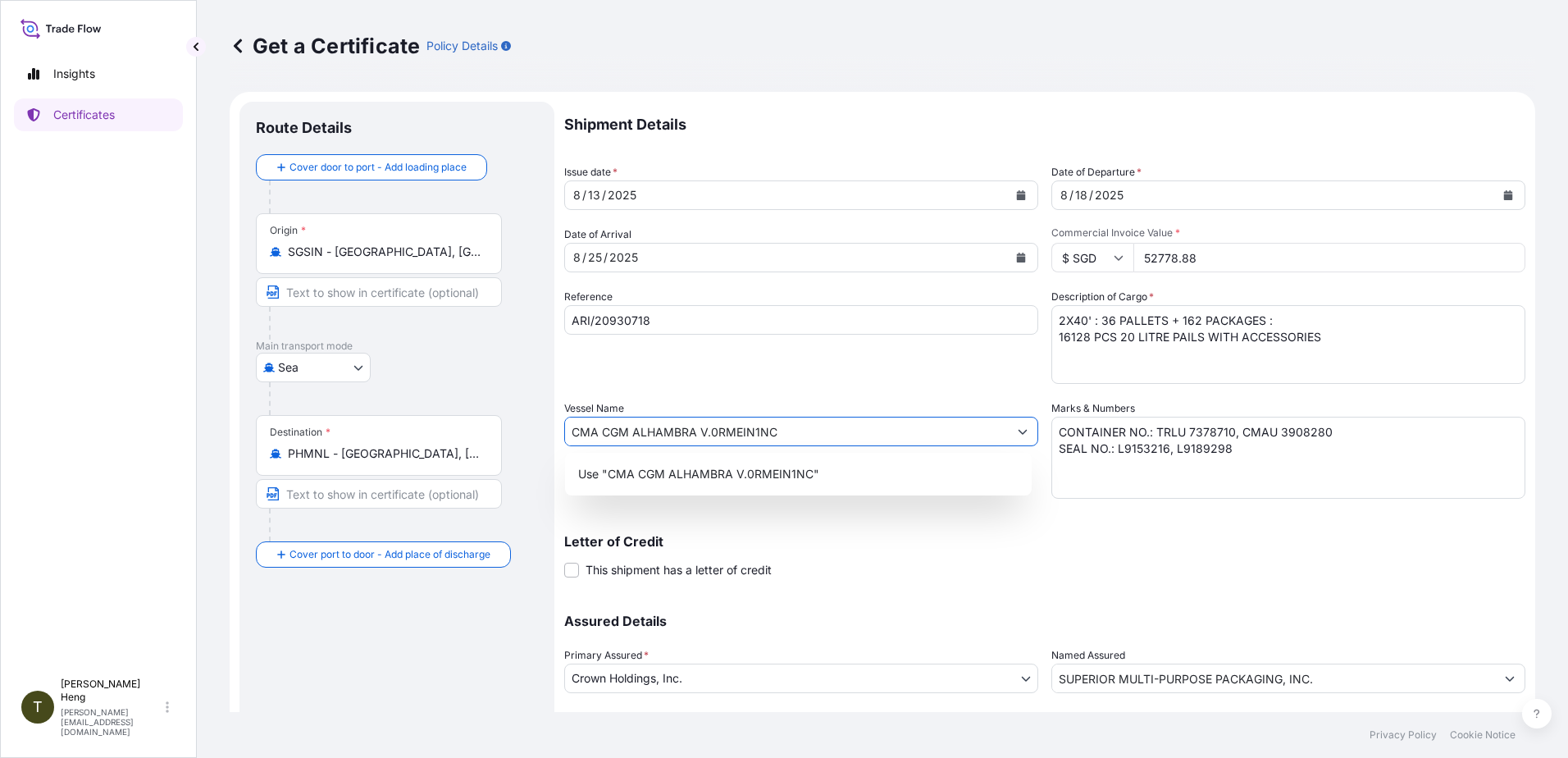
click at [663, 430] on input "CMA CGM ALHAMBRA V.0RMEIN1NC" at bounding box center [786, 431] width 442 height 30
click at [679, 474] on p "Use "CMA CGM ALHAMBRA V.0RMEIN1NC"" at bounding box center [698, 474] width 241 height 17
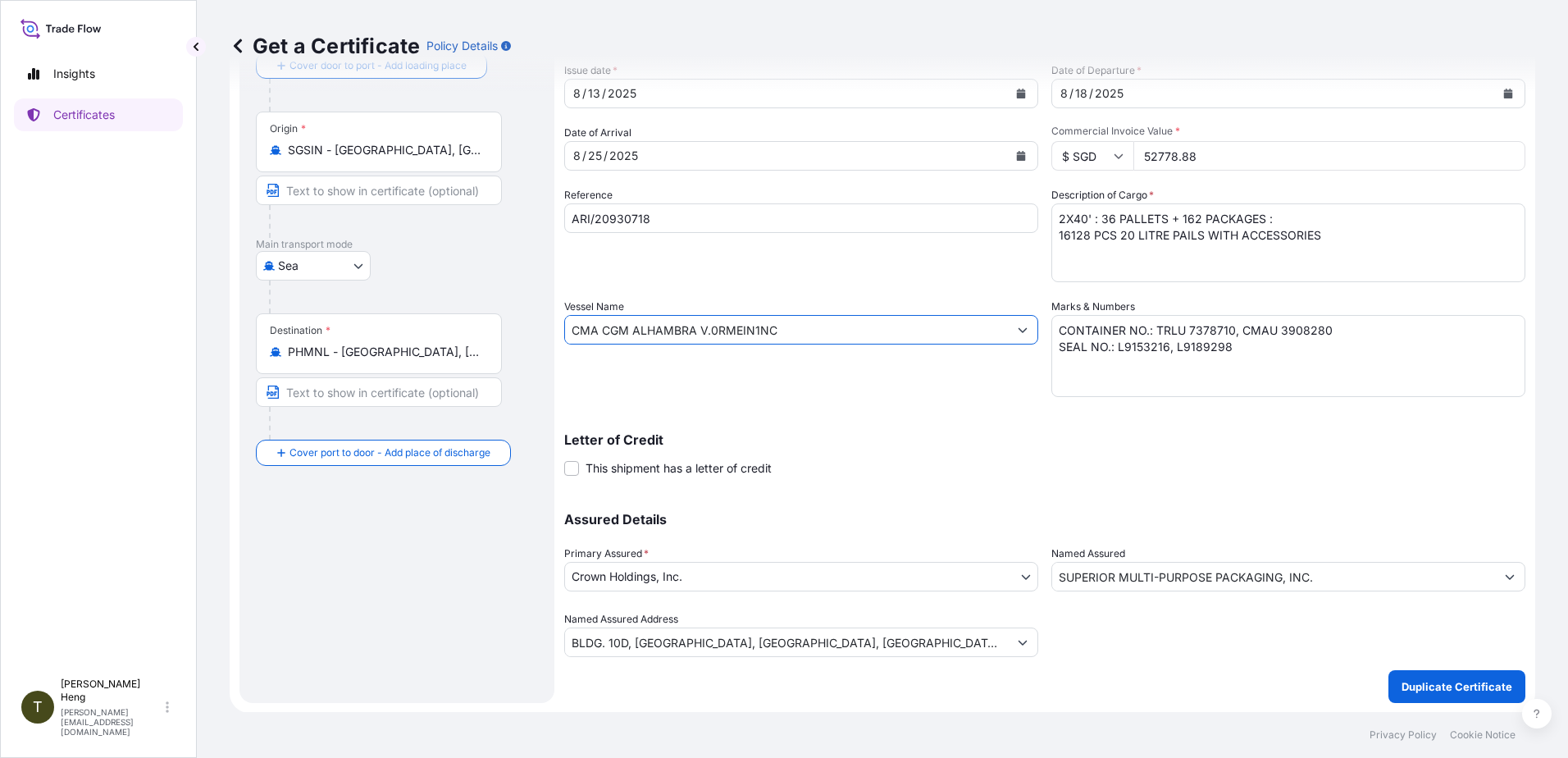
scroll to position [103, 0]
type input "CMA CGM ALHAMBRA V.0RMEIN1NC"
click at [1417, 684] on p "Duplicate Certificate" at bounding box center [1456, 686] width 111 height 17
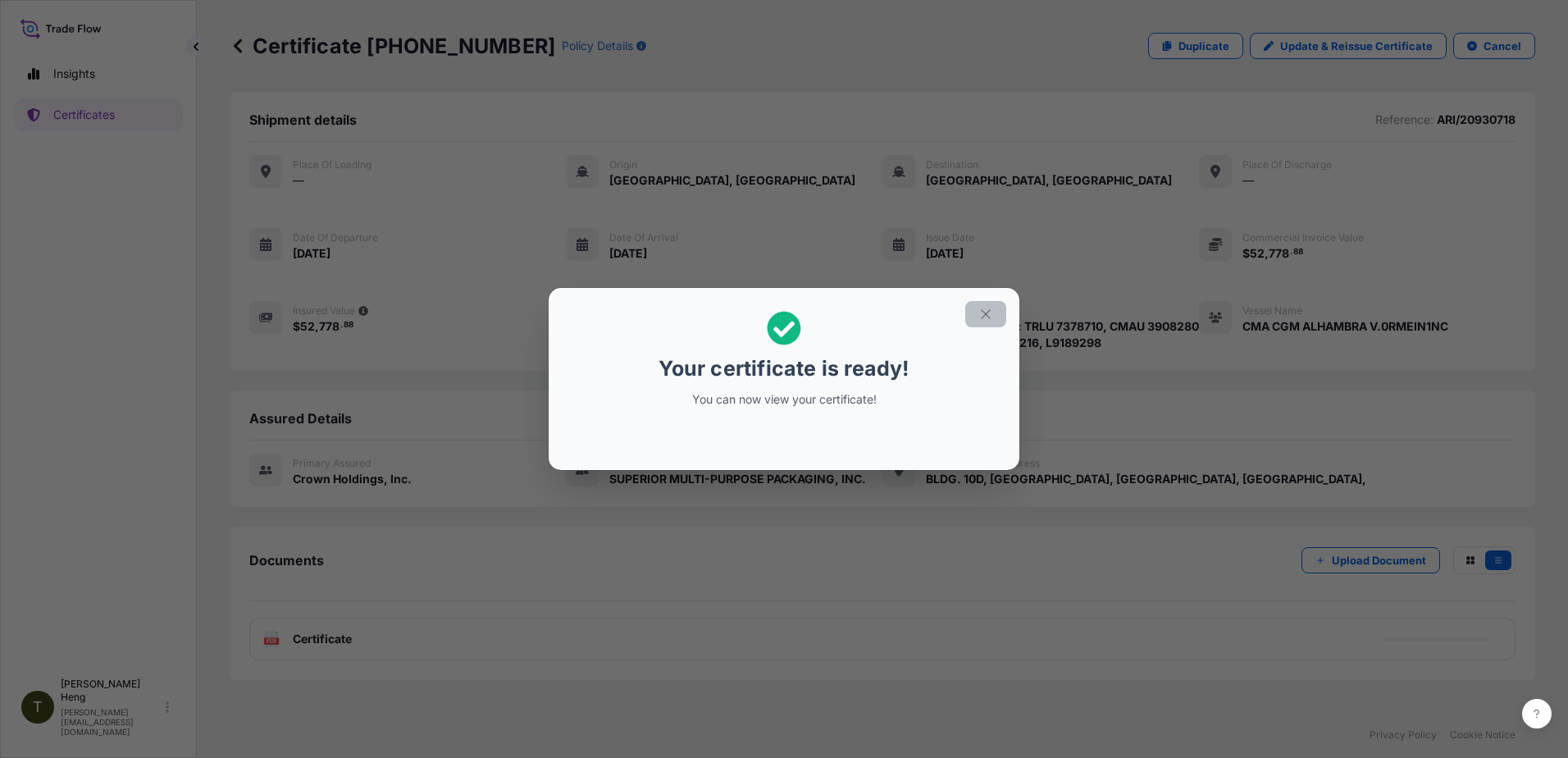
click at [987, 311] on icon "button" at bounding box center [986, 315] width 15 height 15
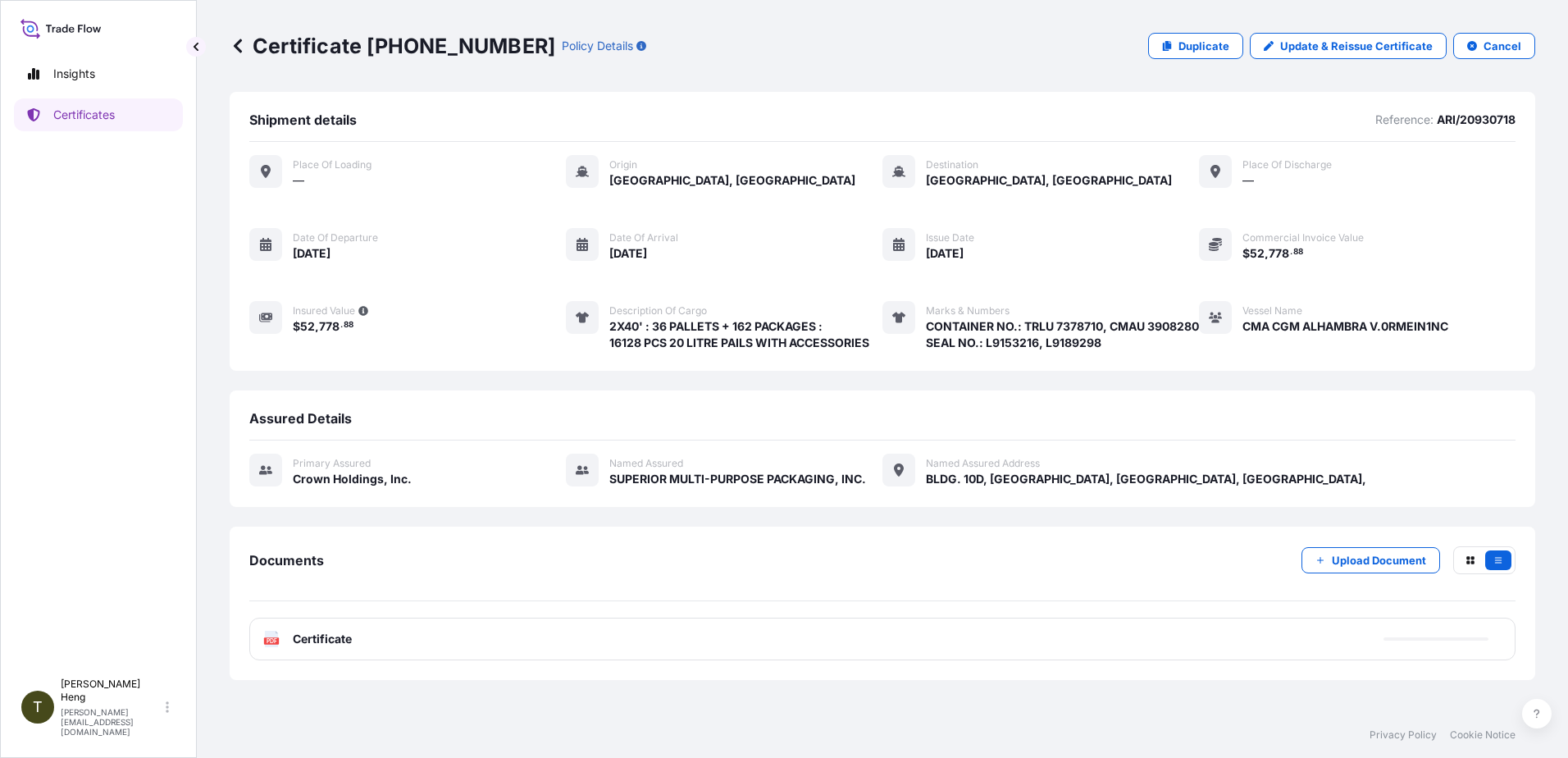
click at [272, 644] on text "PDF" at bounding box center [272, 640] width 10 height 6
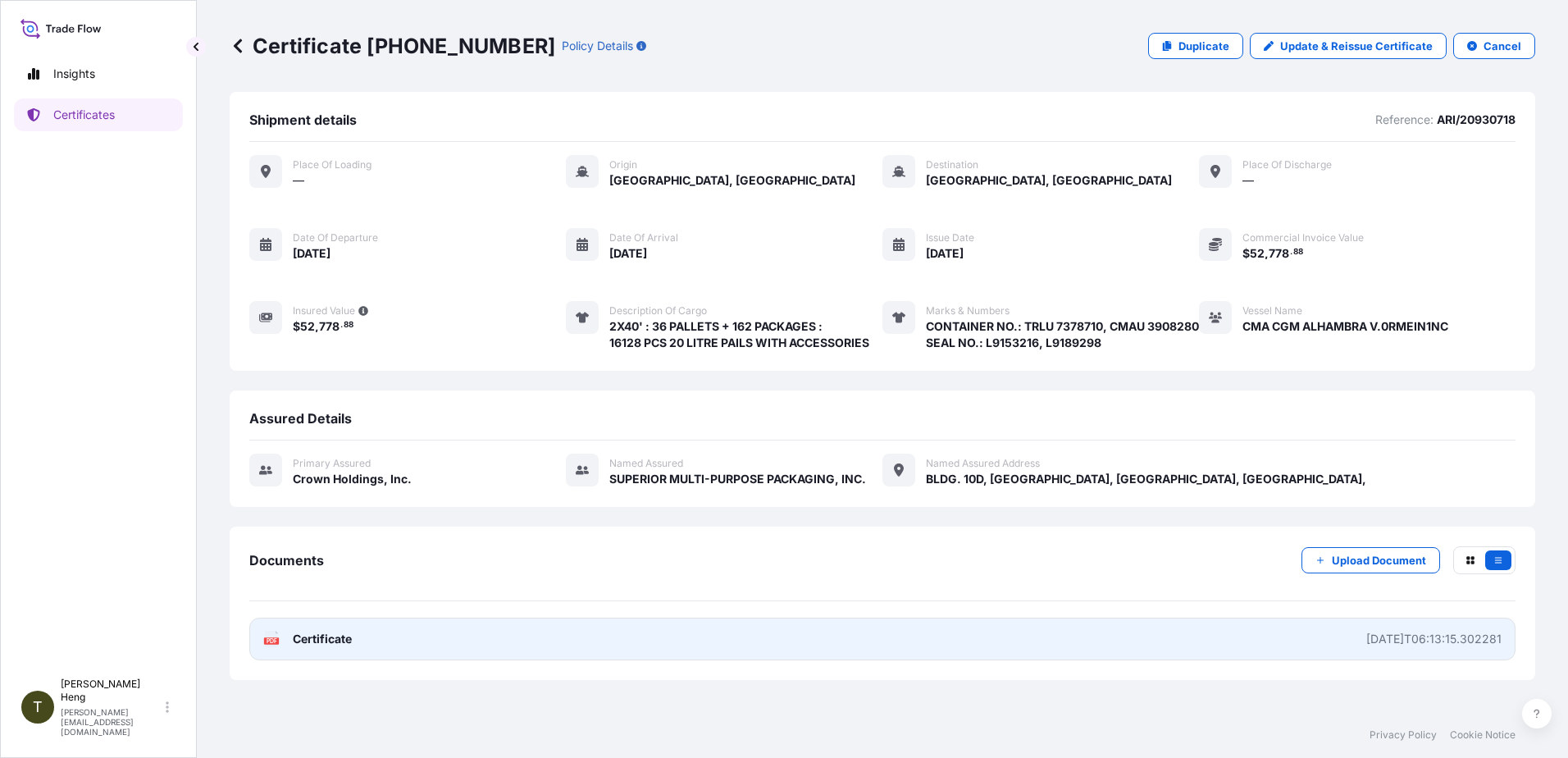
click at [269, 644] on text "PDF" at bounding box center [272, 640] width 10 height 6
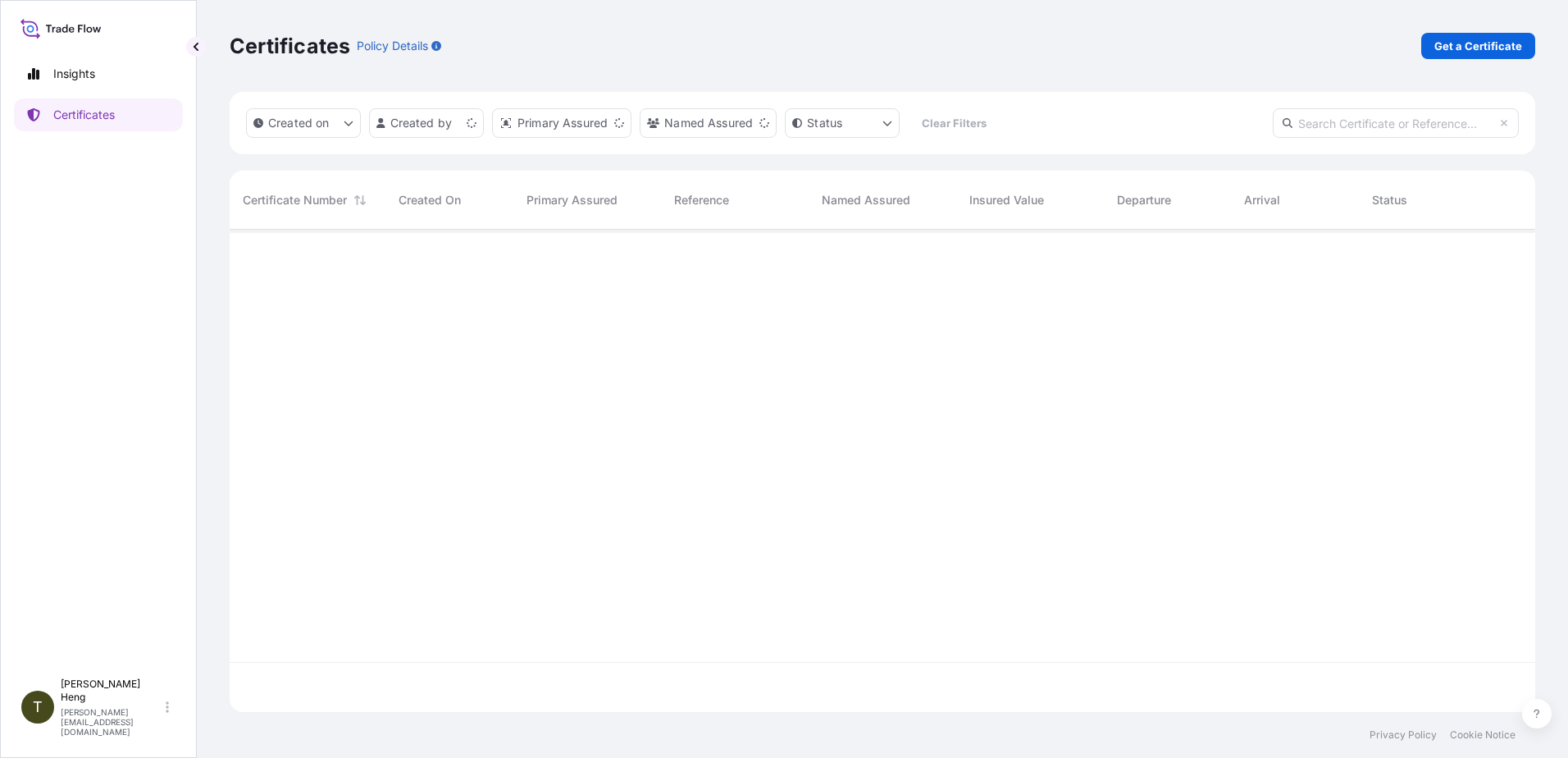
scroll to position [479, 1293]
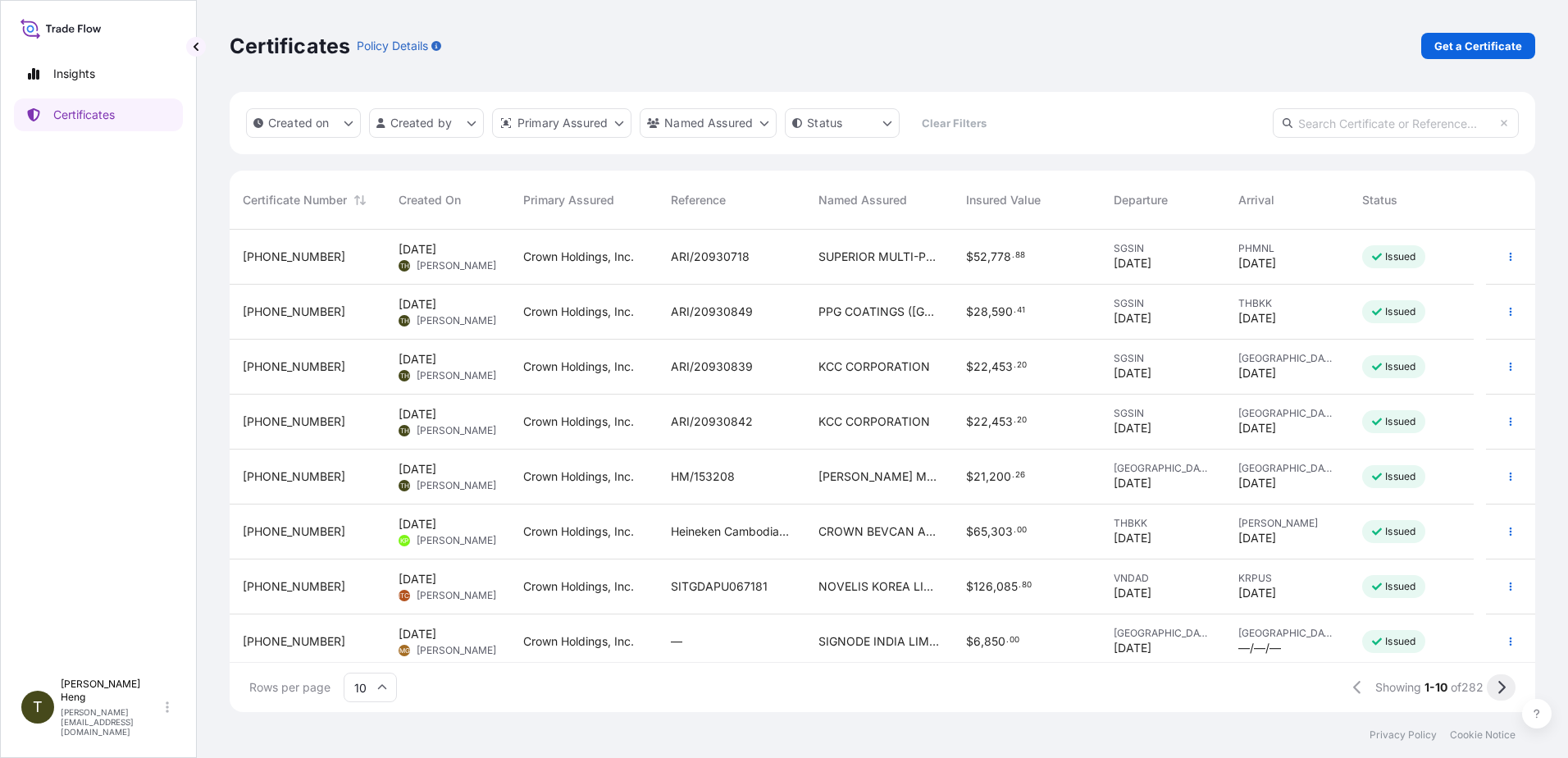
click at [1502, 682] on icon at bounding box center [1501, 687] width 9 height 15
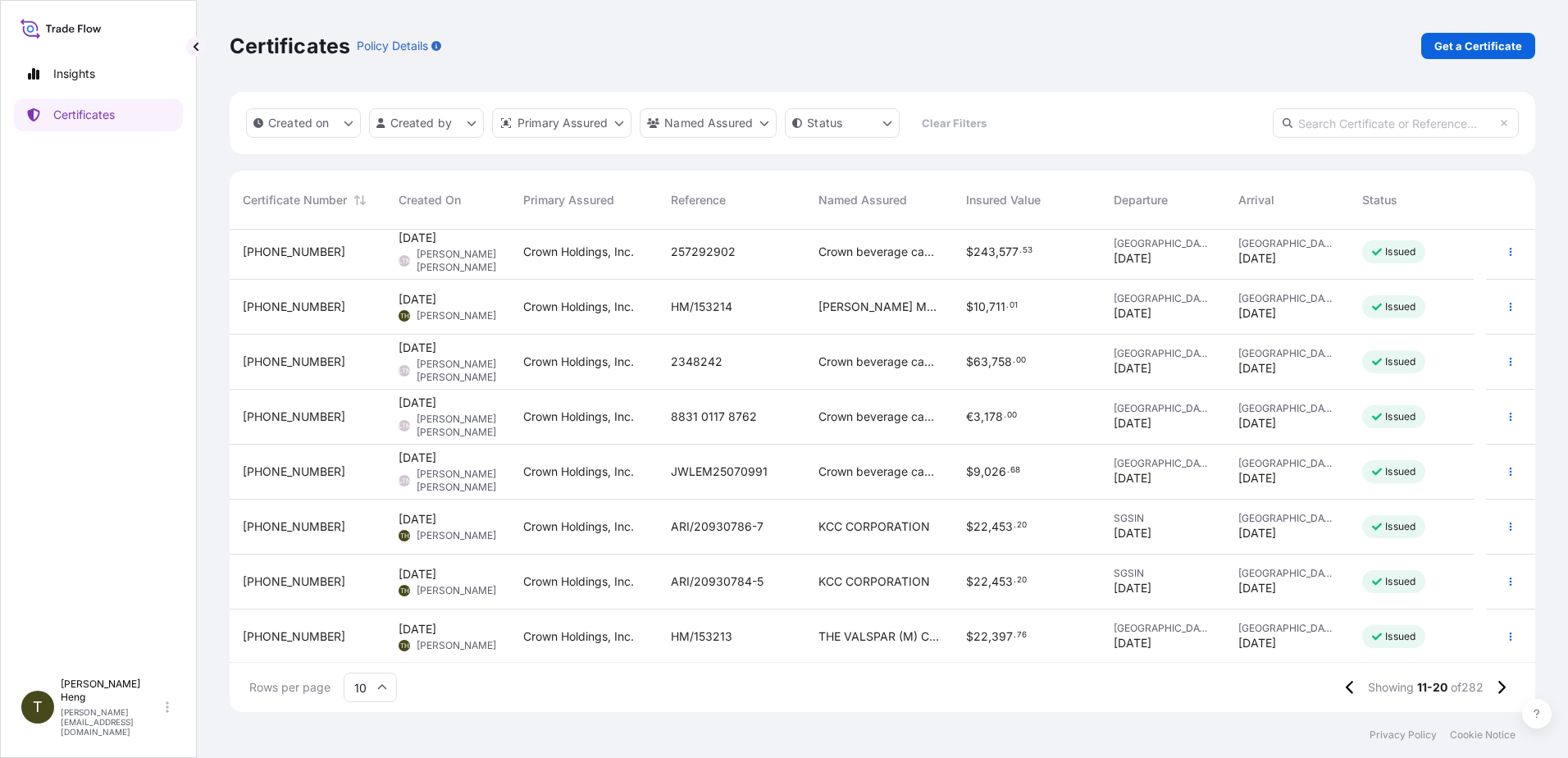
scroll to position [118, 0]
click at [1507, 685] on button at bounding box center [1501, 687] width 29 height 26
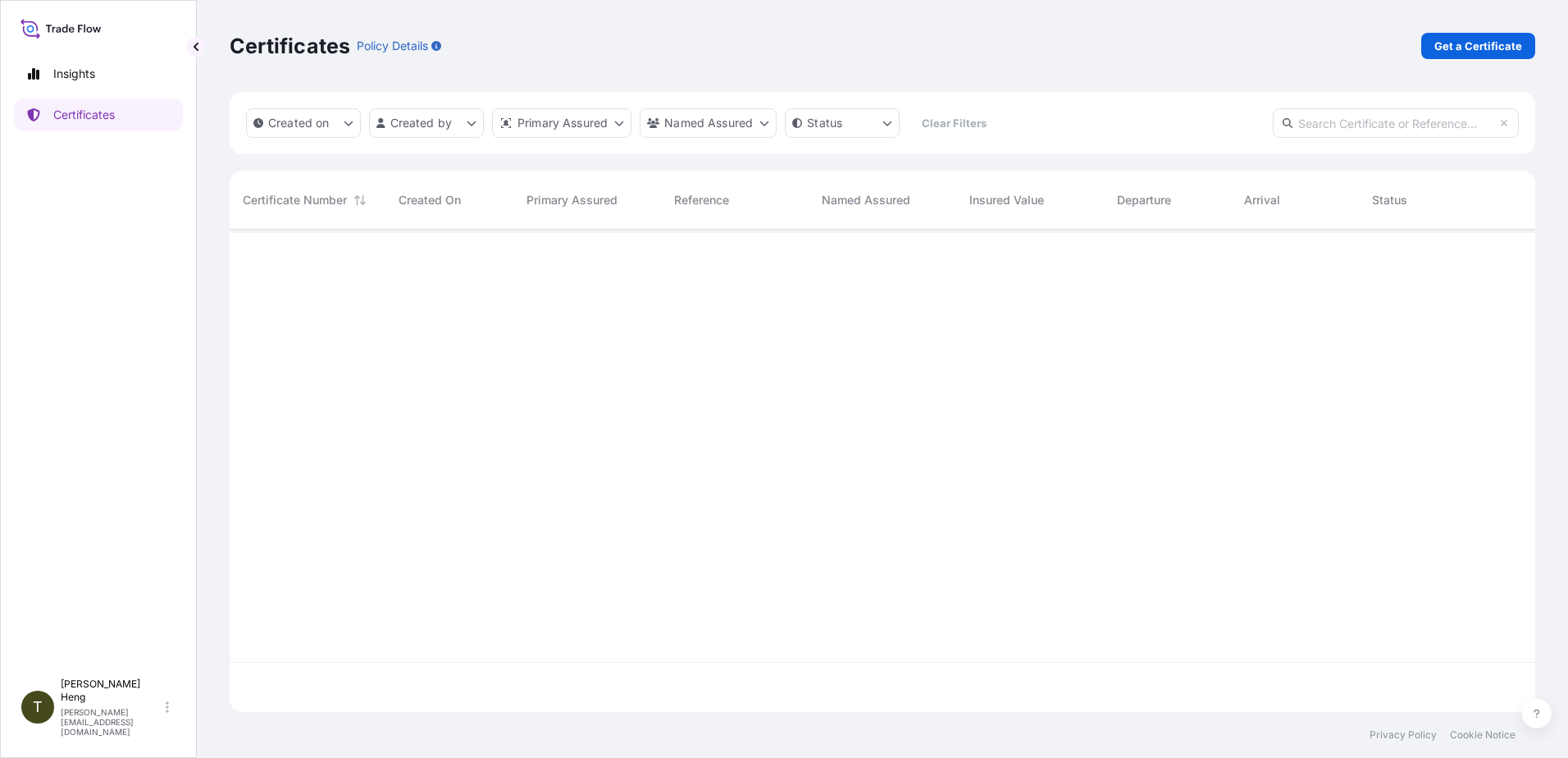
scroll to position [0, 0]
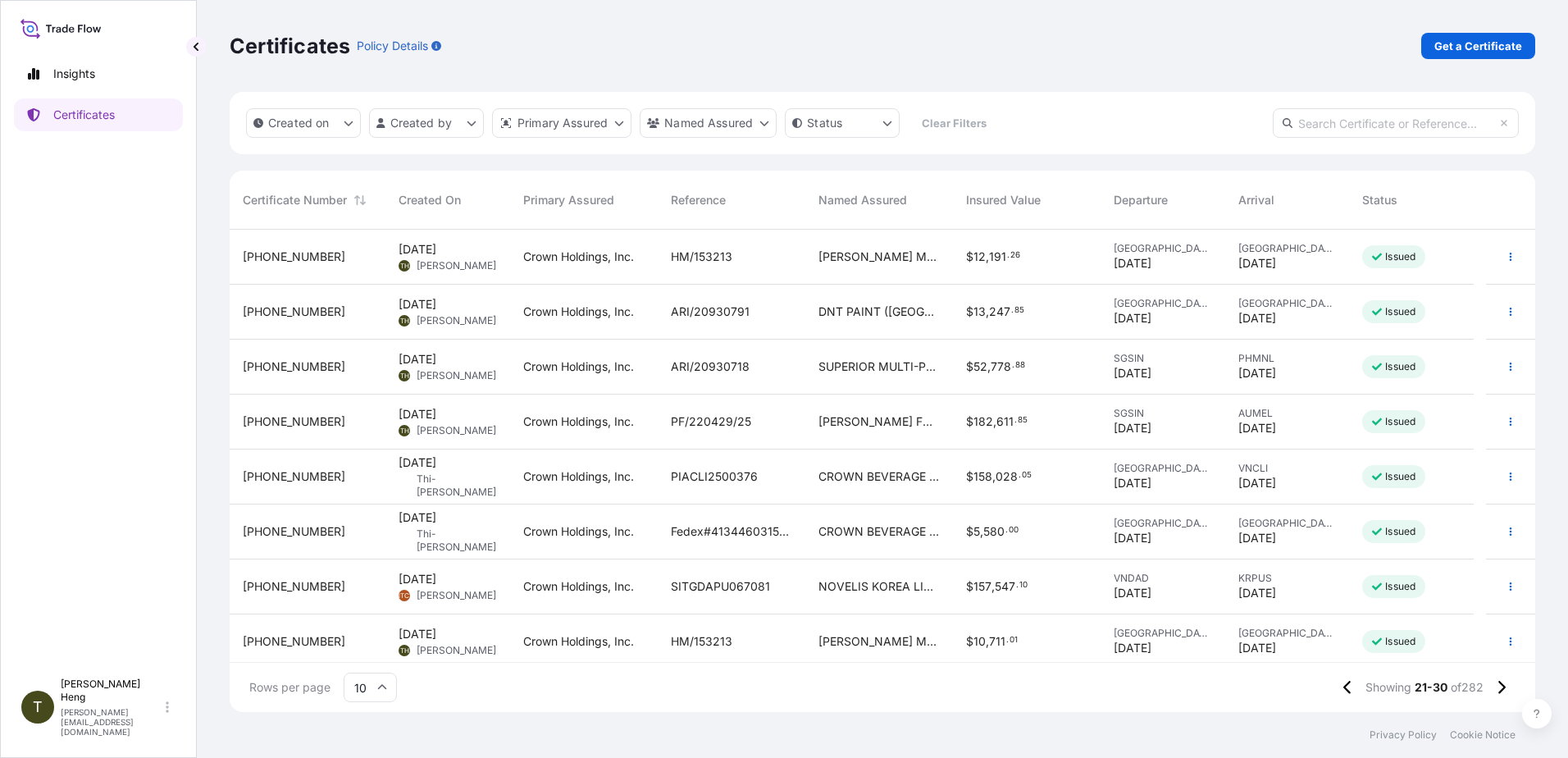
click at [1389, 366] on p "Issued" at bounding box center [1400, 367] width 31 height 13
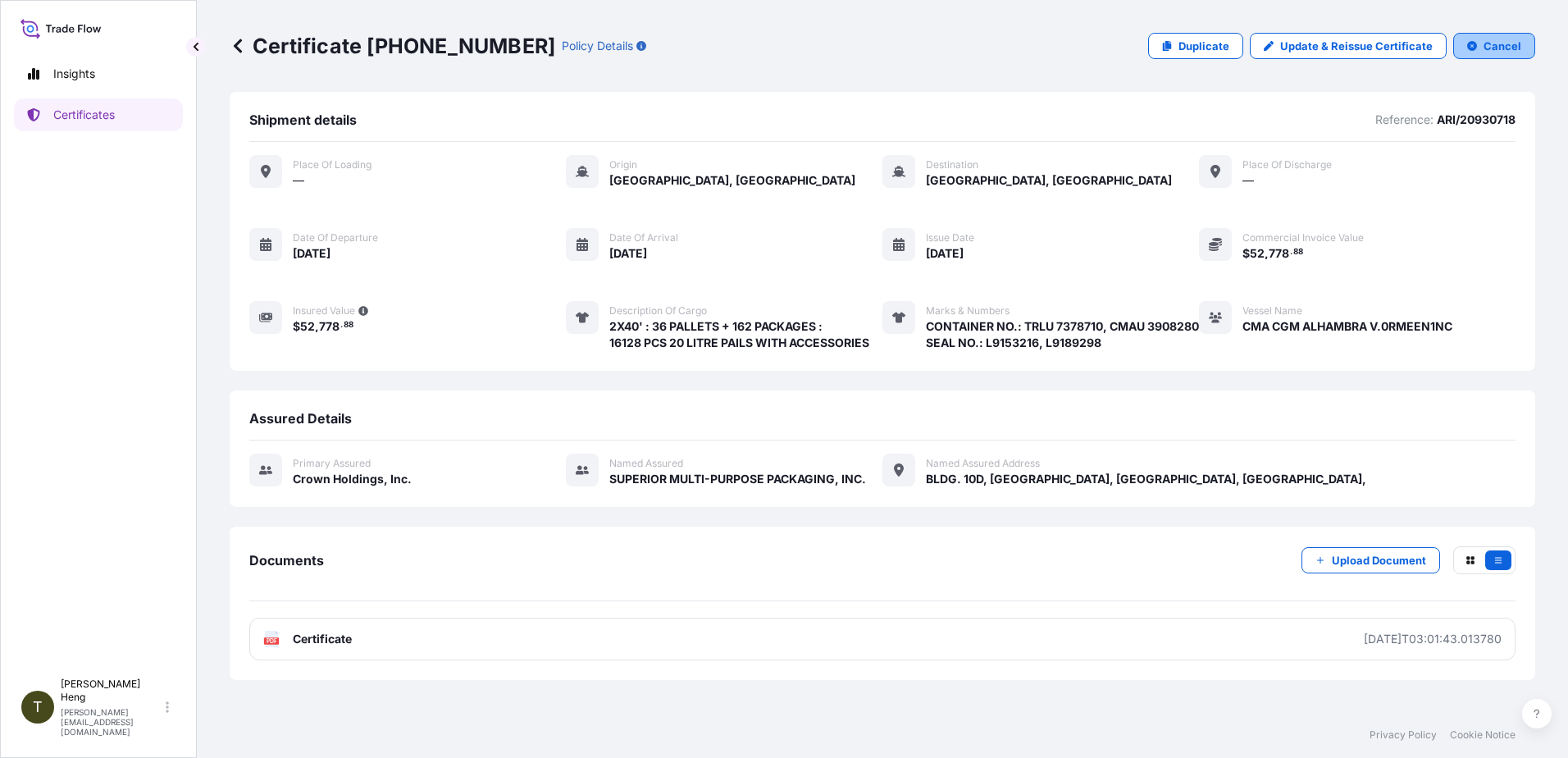
click at [1494, 42] on p "Cancel" at bounding box center [1502, 46] width 37 height 17
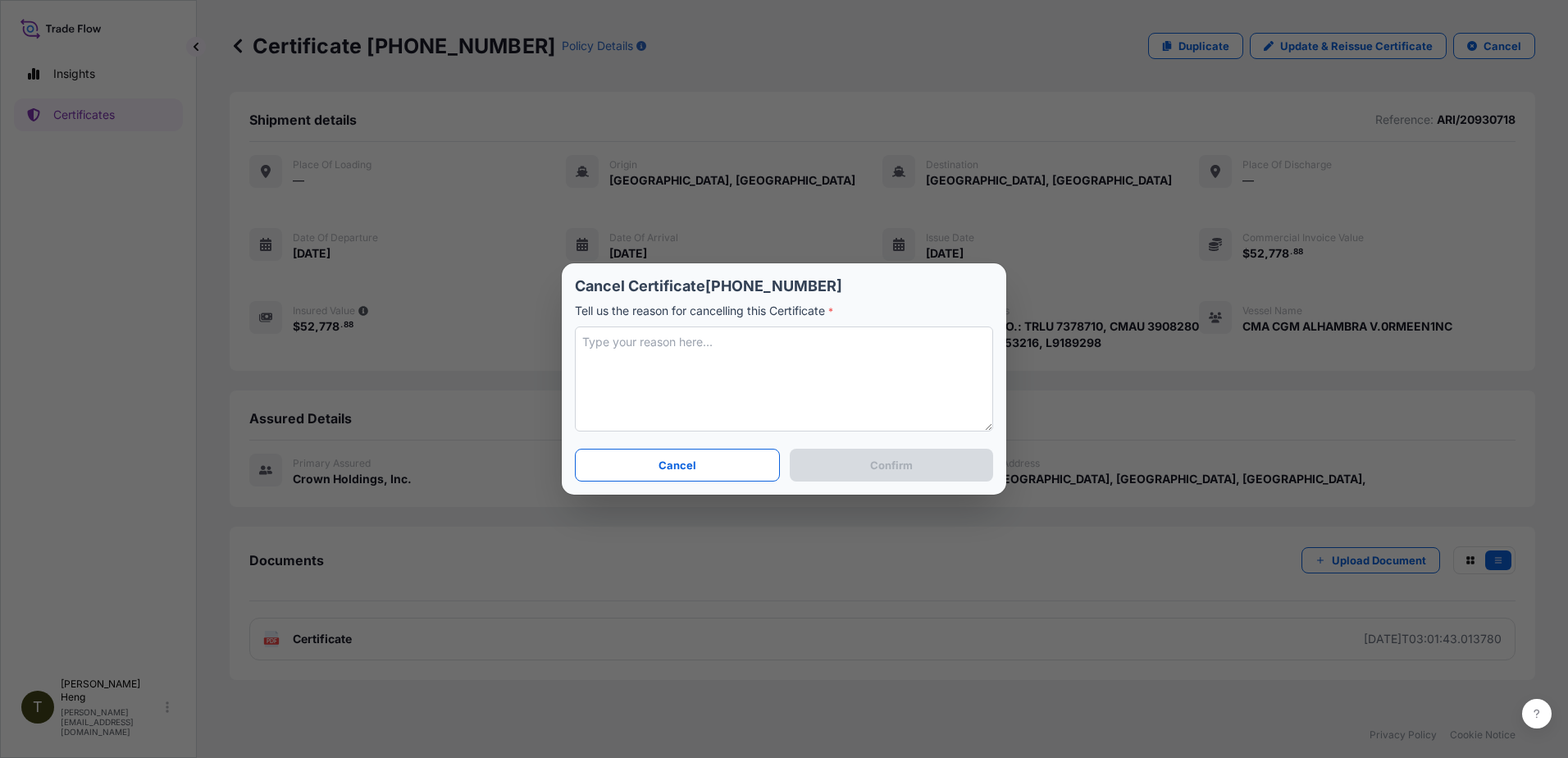
click at [597, 344] on textarea at bounding box center [784, 379] width 418 height 105
type textarea "containers being off load by carrier"
click at [864, 462] on button "Confirm" at bounding box center [891, 465] width 203 height 33
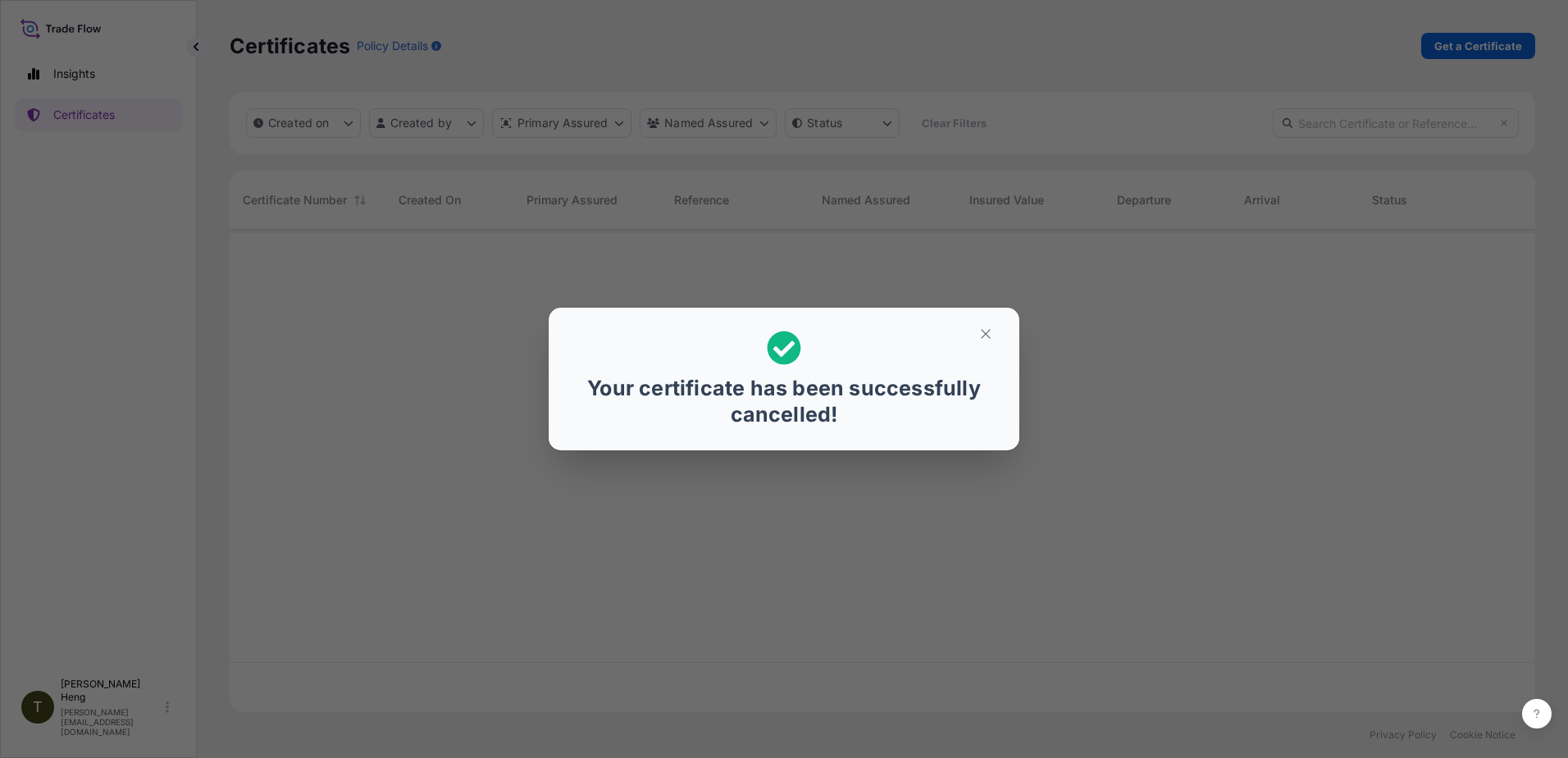
scroll to position [479, 1293]
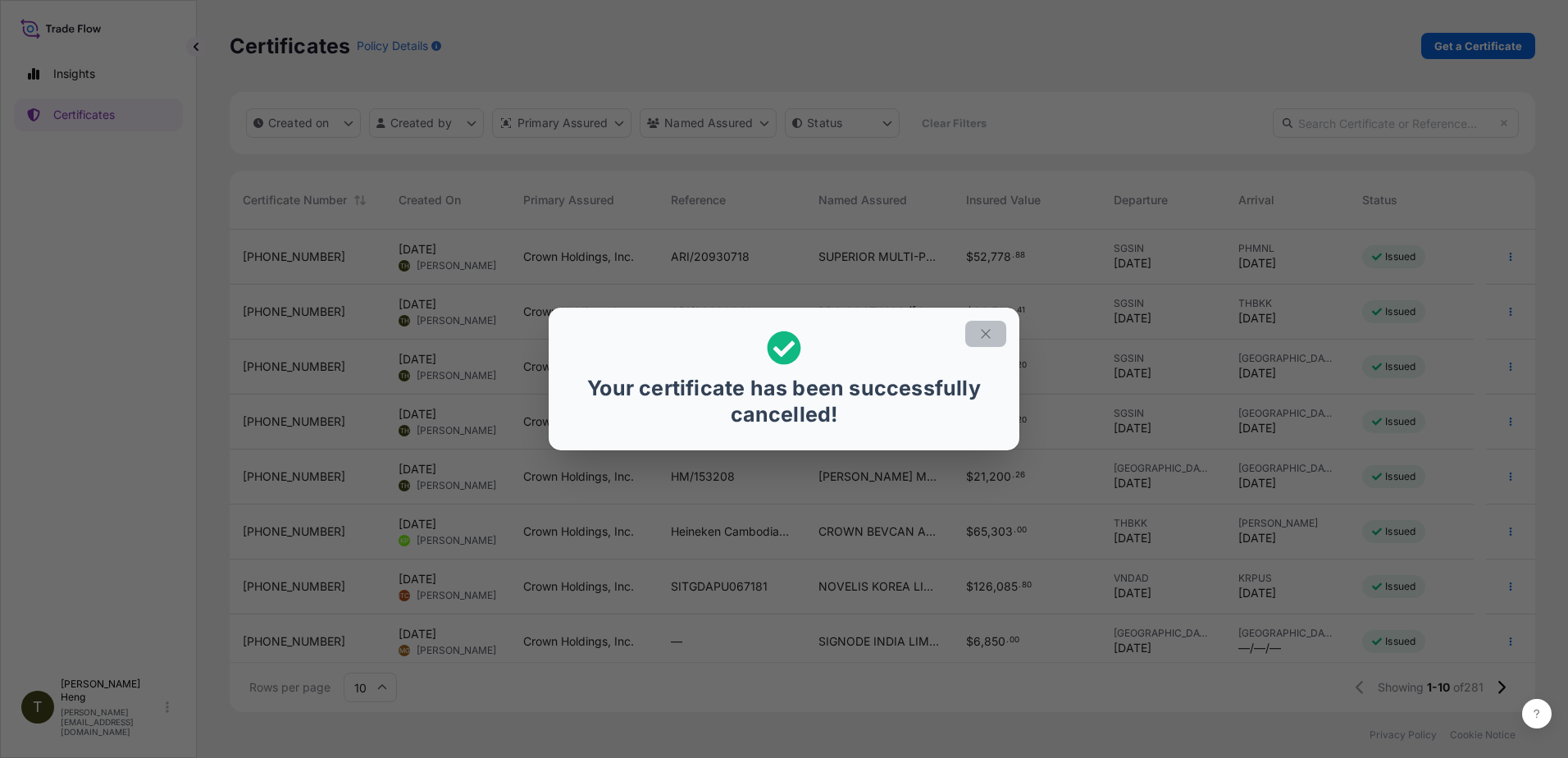
click at [994, 334] on button "button" at bounding box center [986, 334] width 41 height 26
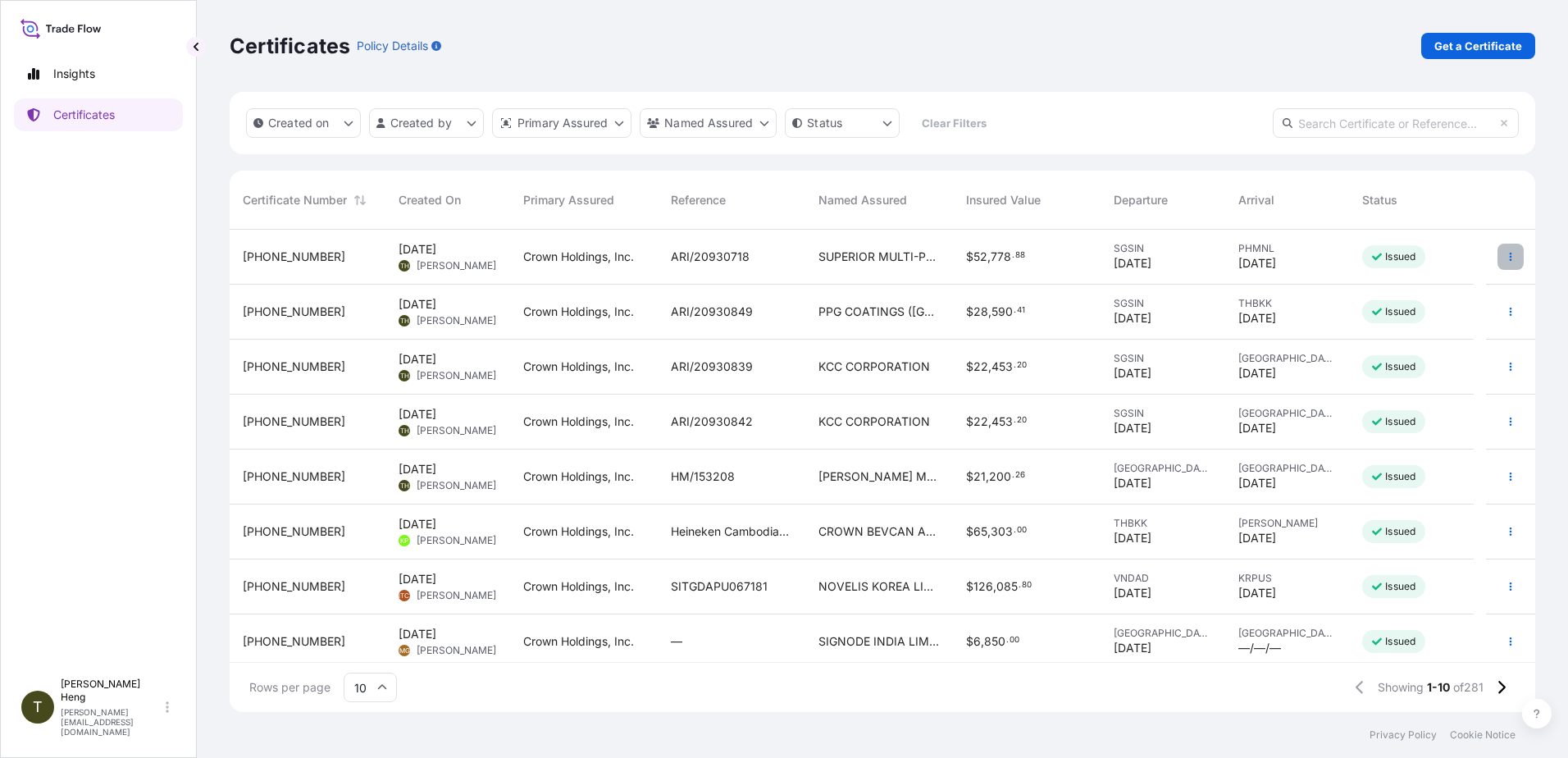
click at [1505, 259] on icon "button" at bounding box center [1510, 257] width 10 height 10
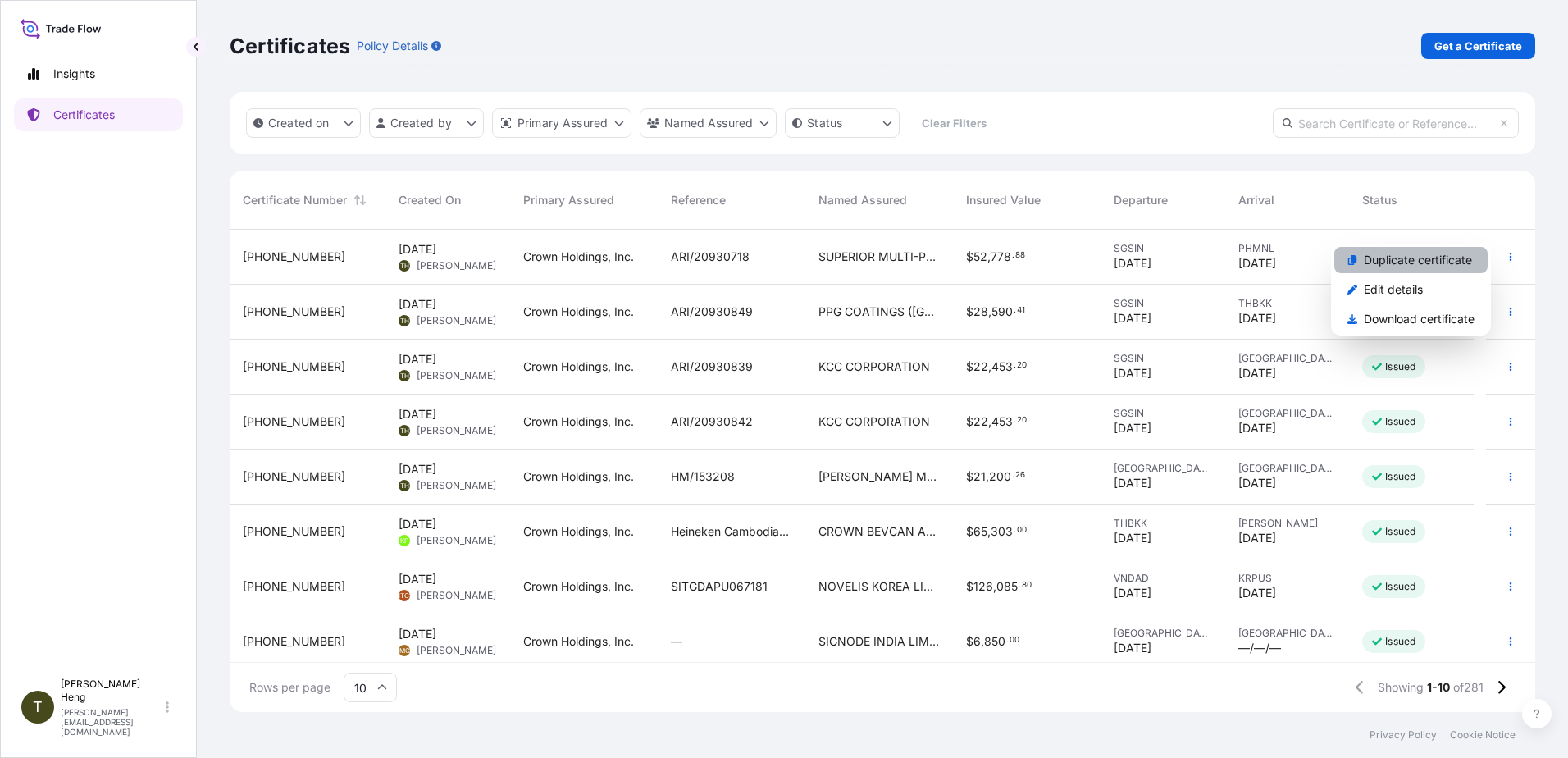
click at [1405, 260] on p "Duplicate certificate" at bounding box center [1418, 260] width 108 height 17
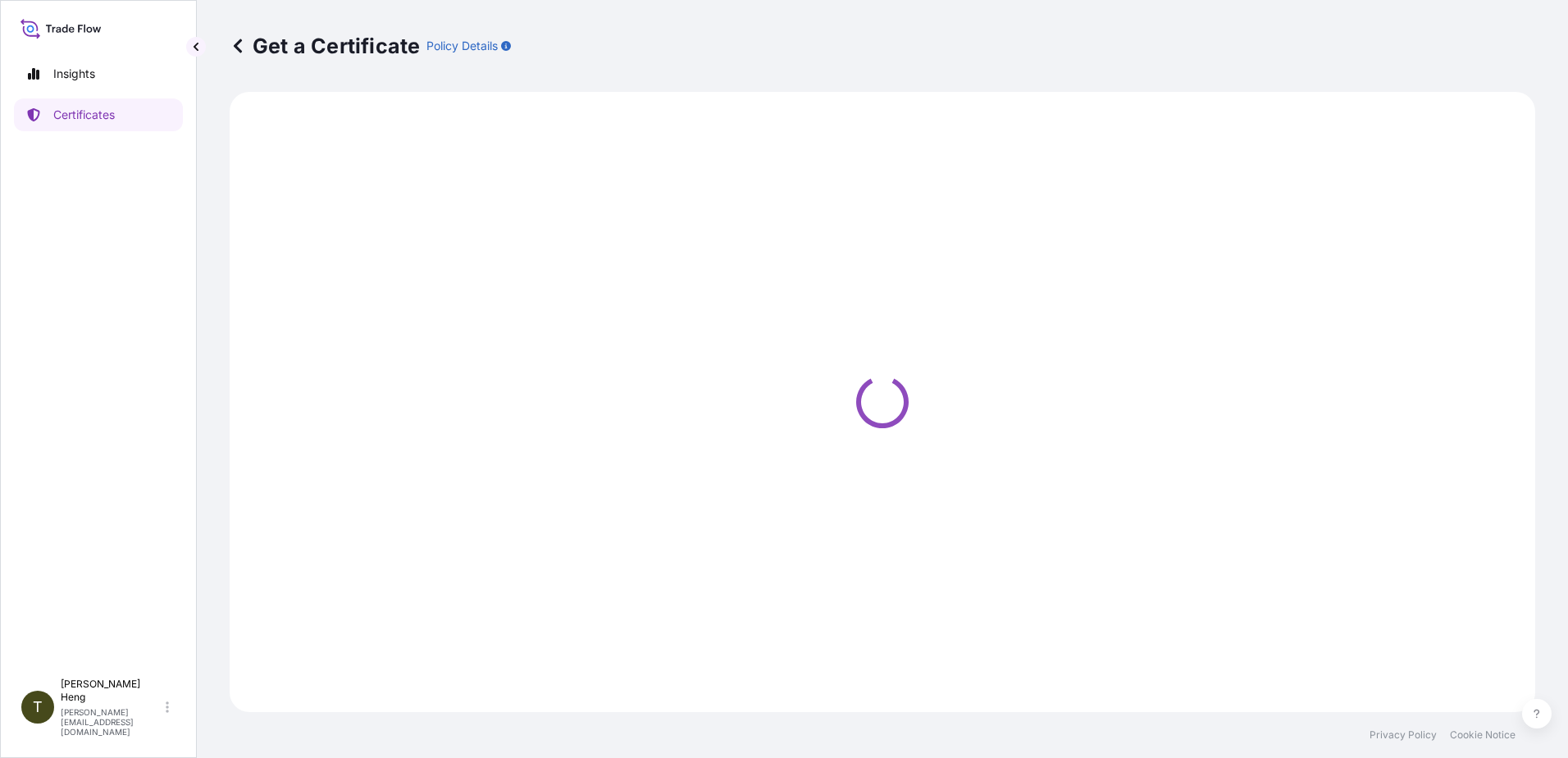
select select "Sea"
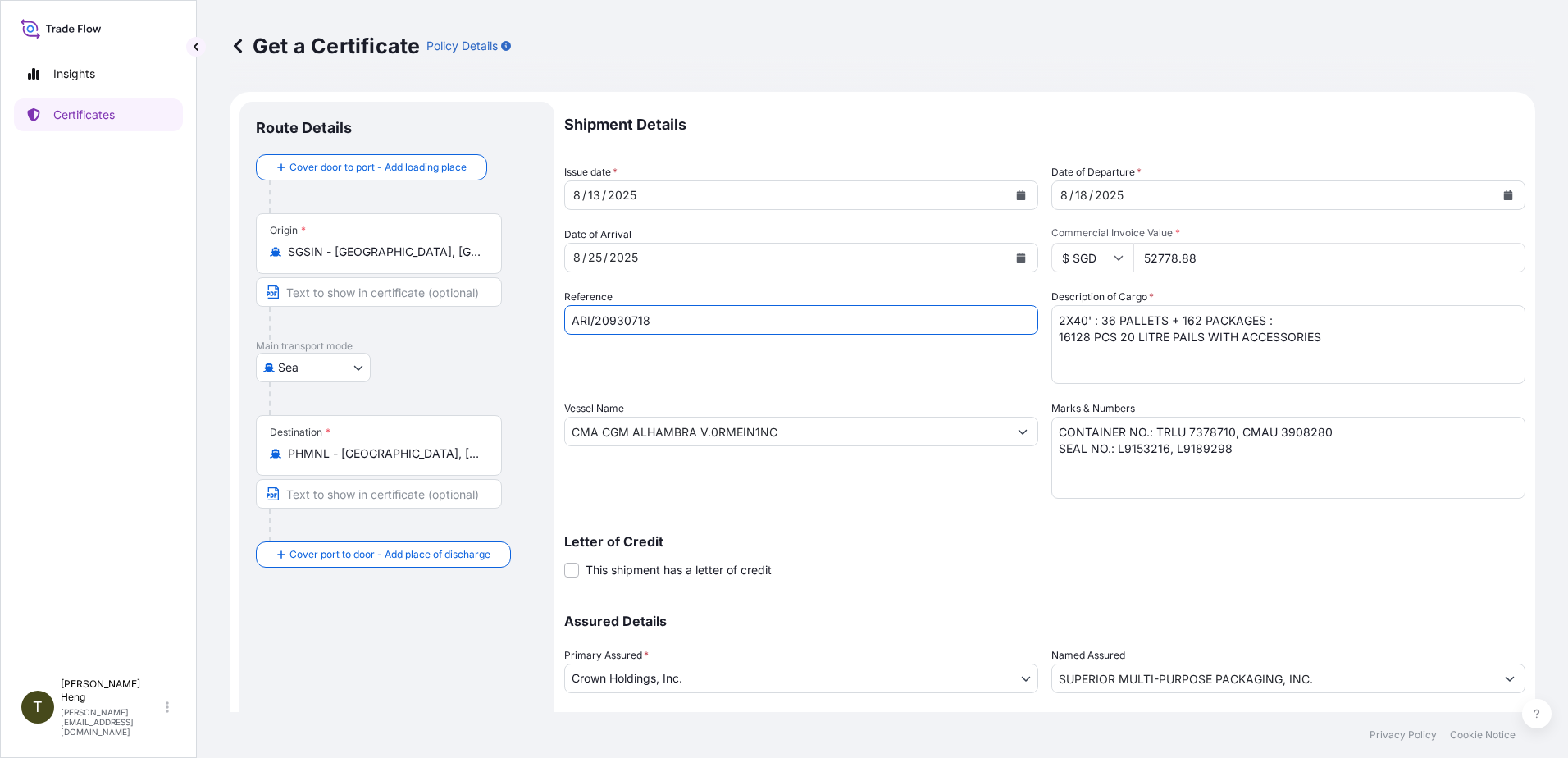
click at [630, 324] on input "ARI/20930718" at bounding box center [801, 320] width 474 height 30
type input "ARI/20930857"
click at [1135, 257] on input "52778.88" at bounding box center [1329, 258] width 392 height 30
type input "26389.44"
click at [1060, 316] on textarea "2X40' : 36 PALLETS + 162 PACKAGES : 16128 PCS 20 LITRE PAILS WITH ACCESSORIES" at bounding box center [1288, 344] width 474 height 78
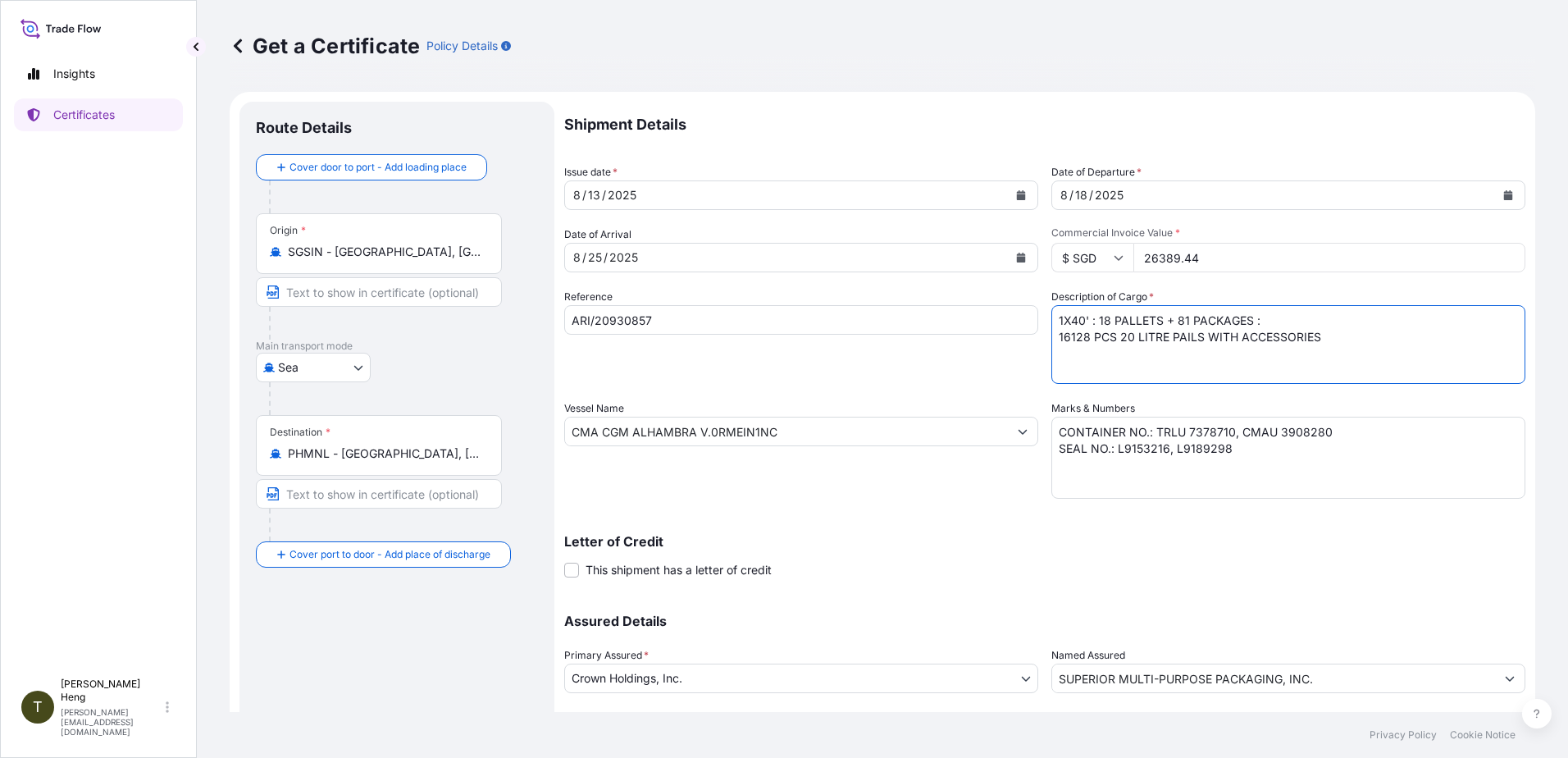
type textarea "1X40' : 18 PALLETS + 81 PACKAGES : 16128 PCS 20 LITRE PAILS WITH ACCESSORIES"
